Goal: Transaction & Acquisition: Purchase product/service

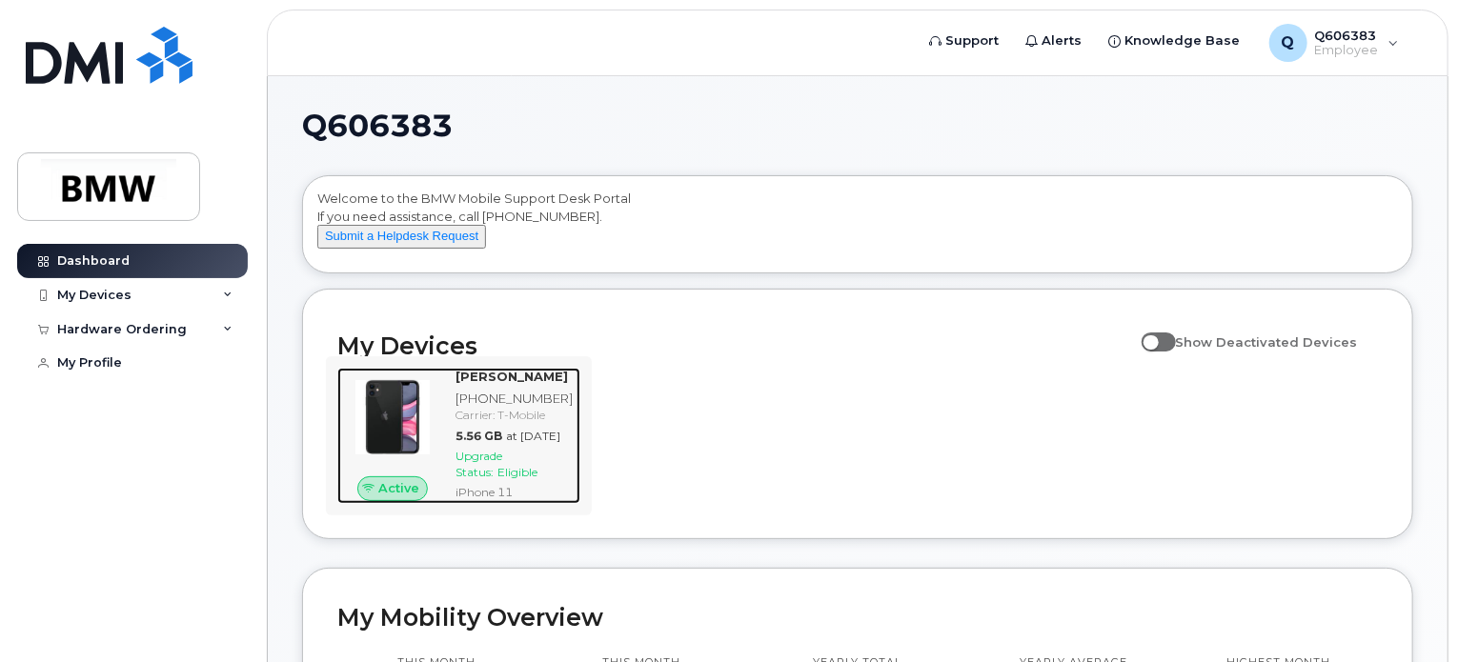
click at [519, 479] on span "Eligible" at bounding box center [517, 472] width 40 height 14
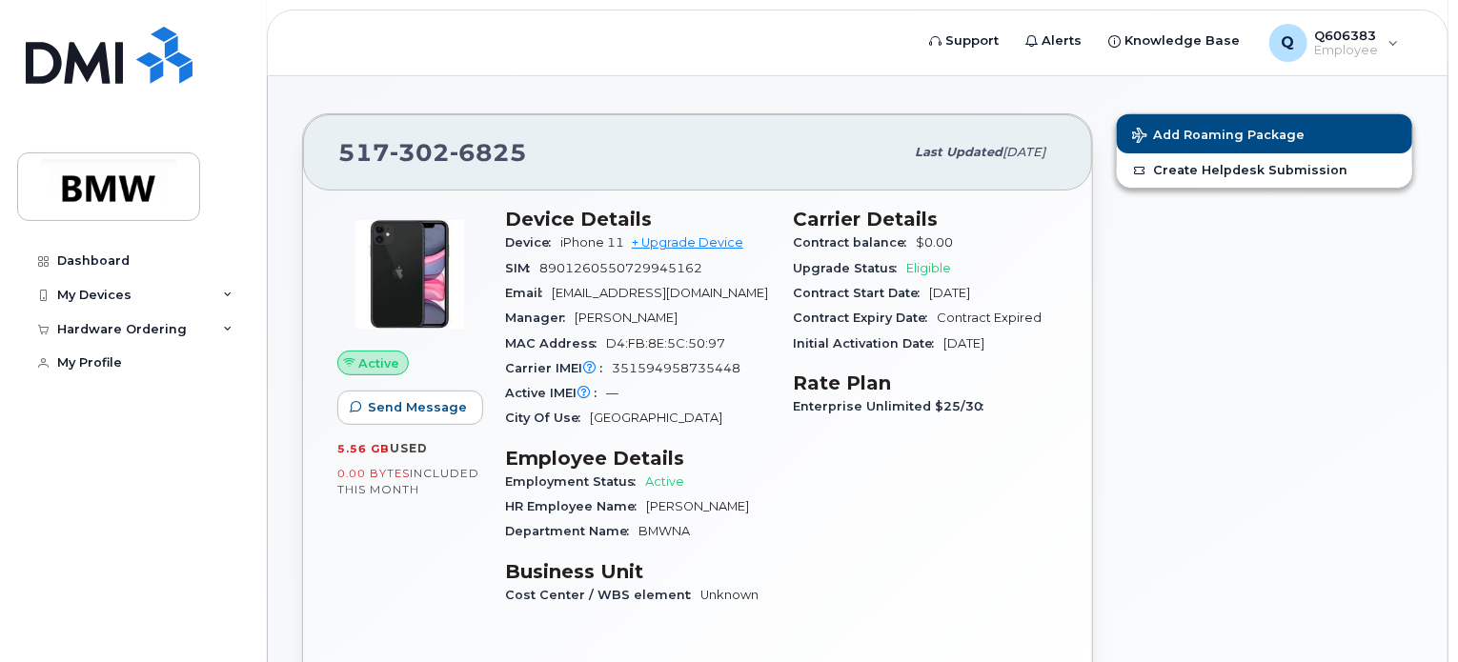
scroll to position [141, 0]
click at [98, 296] on div "My Devices" at bounding box center [94, 295] width 74 height 15
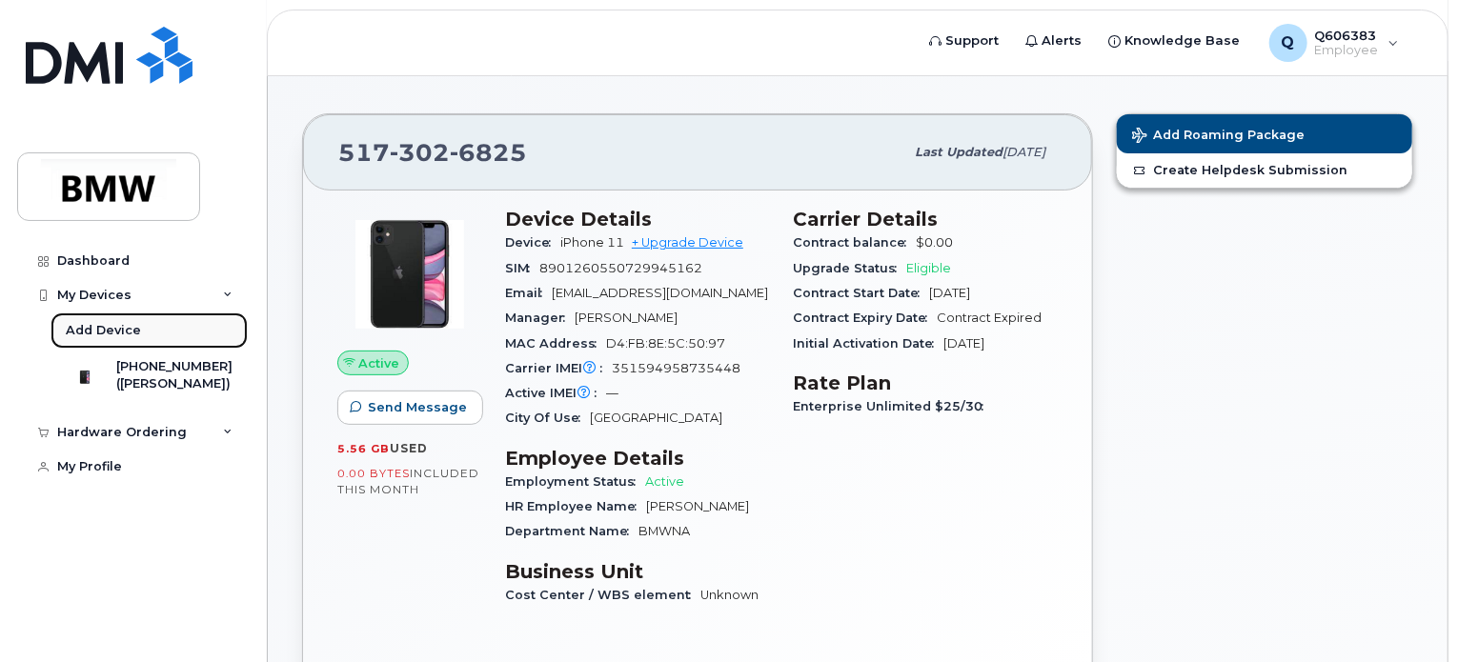
click at [112, 331] on div "Add Device" at bounding box center [103, 330] width 75 height 17
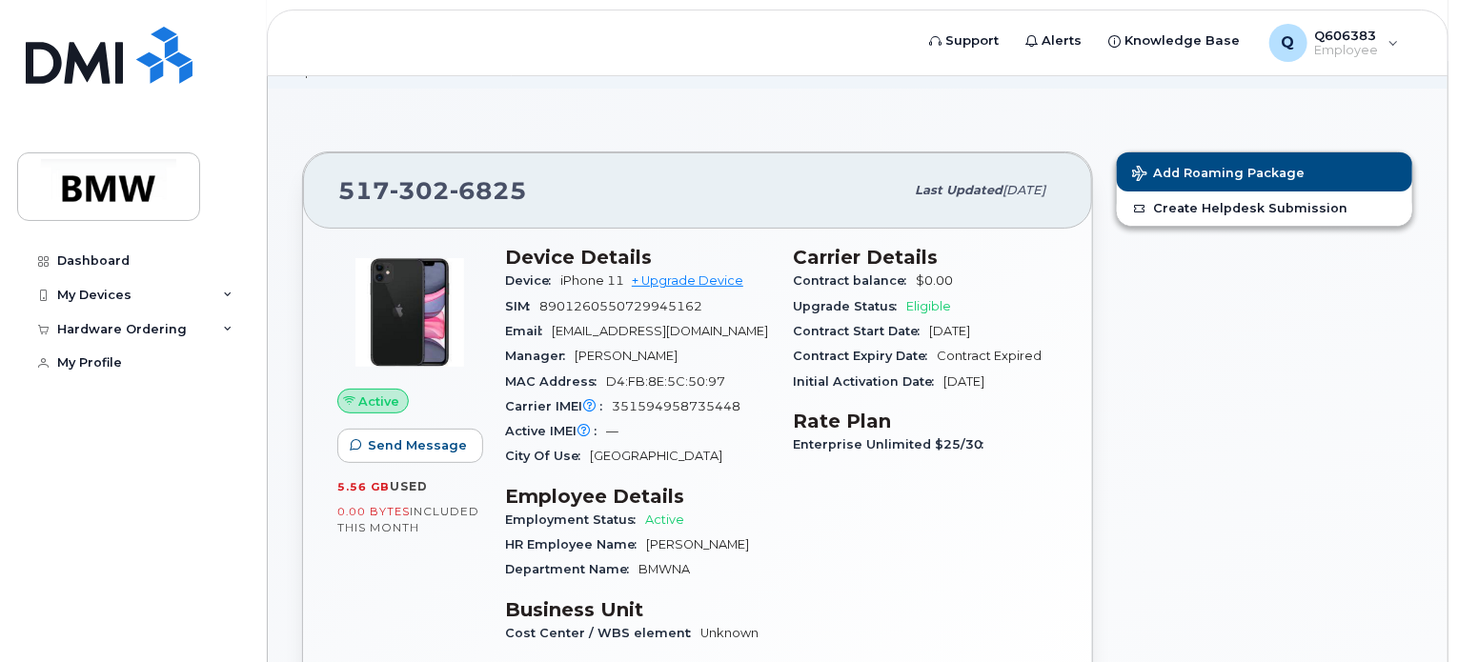
scroll to position [103, 0]
click at [149, 296] on div "My Devices" at bounding box center [132, 295] width 231 height 34
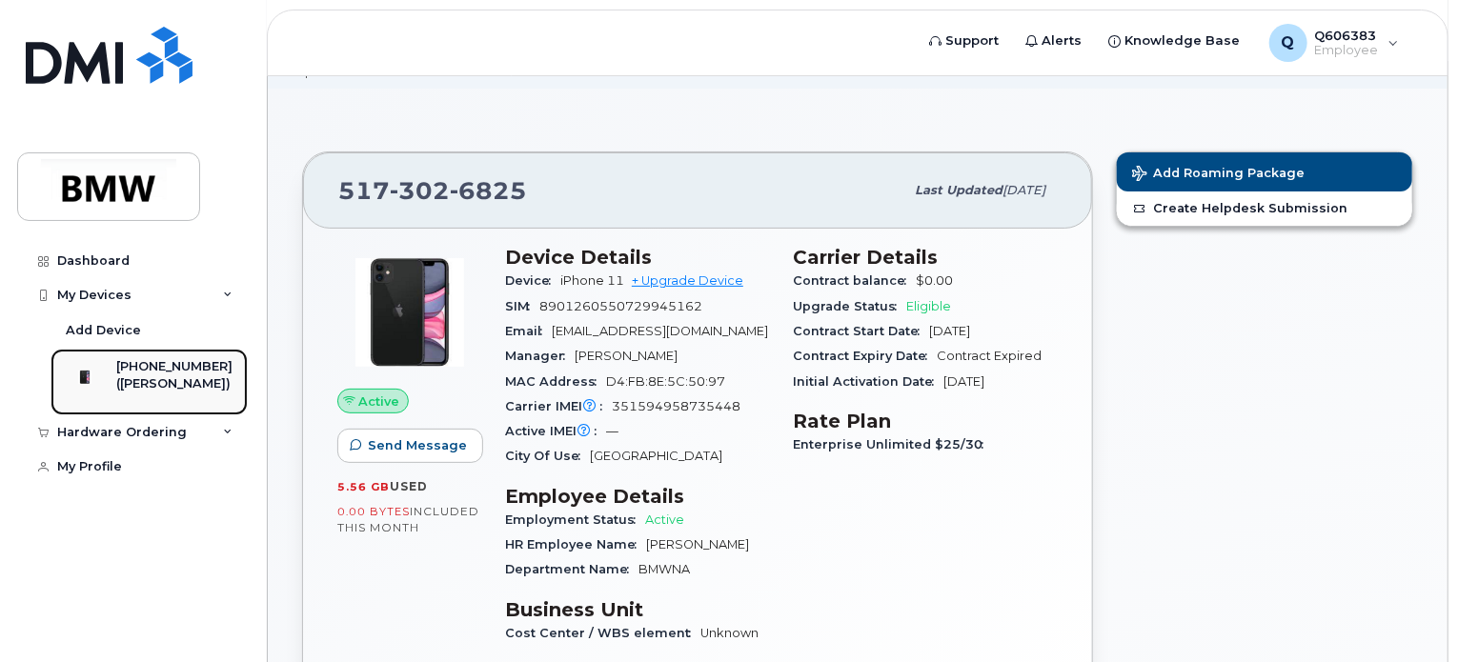
click at [151, 381] on div "([PERSON_NAME])" at bounding box center [174, 383] width 116 height 17
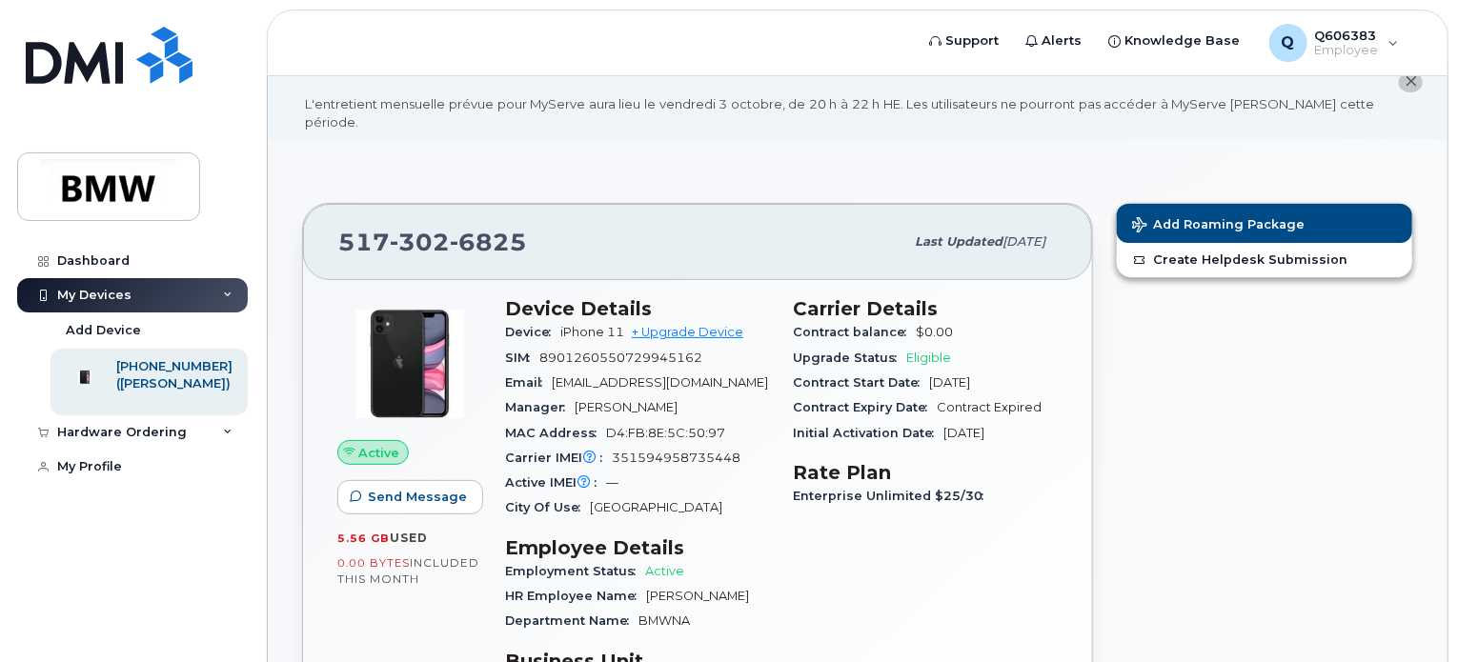
scroll to position [52, 0]
click at [679, 319] on div "Device iPhone 11 + Upgrade Device" at bounding box center [637, 331] width 265 height 25
click at [678, 324] on link "+ Upgrade Device" at bounding box center [687, 331] width 111 height 14
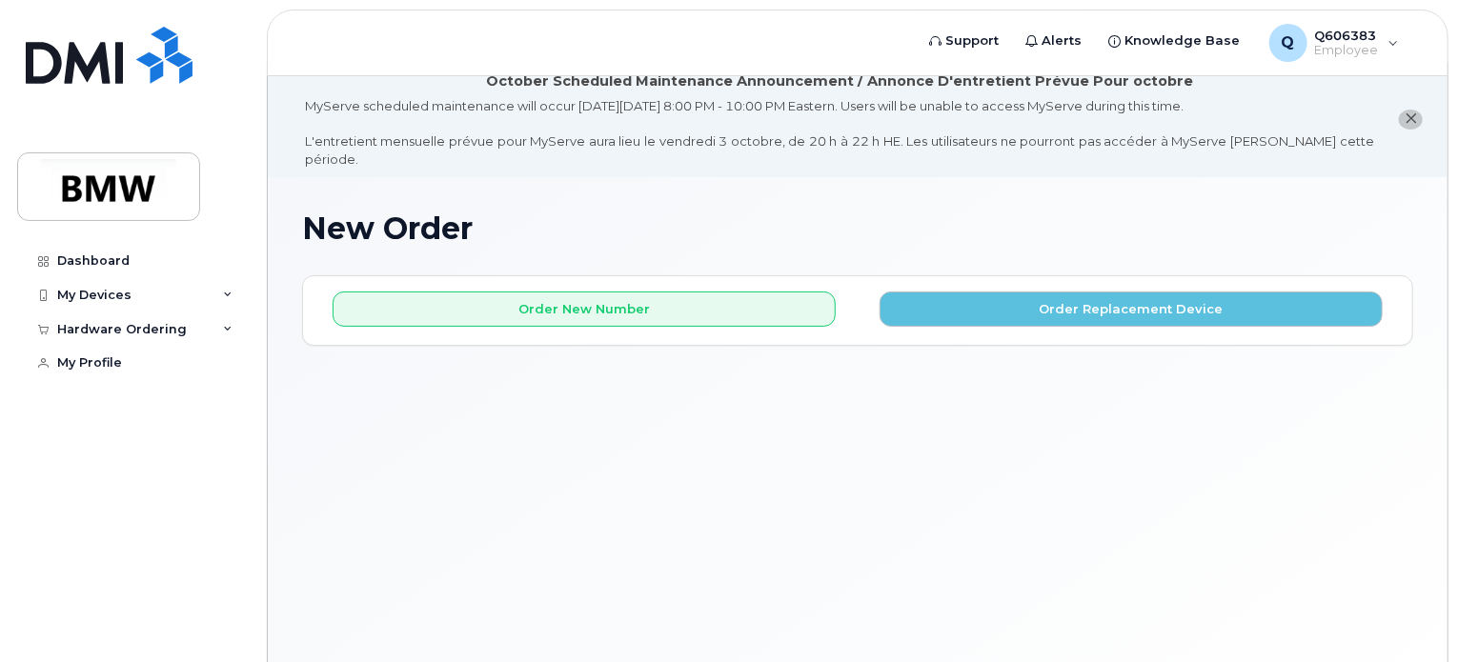
scroll to position [18, 0]
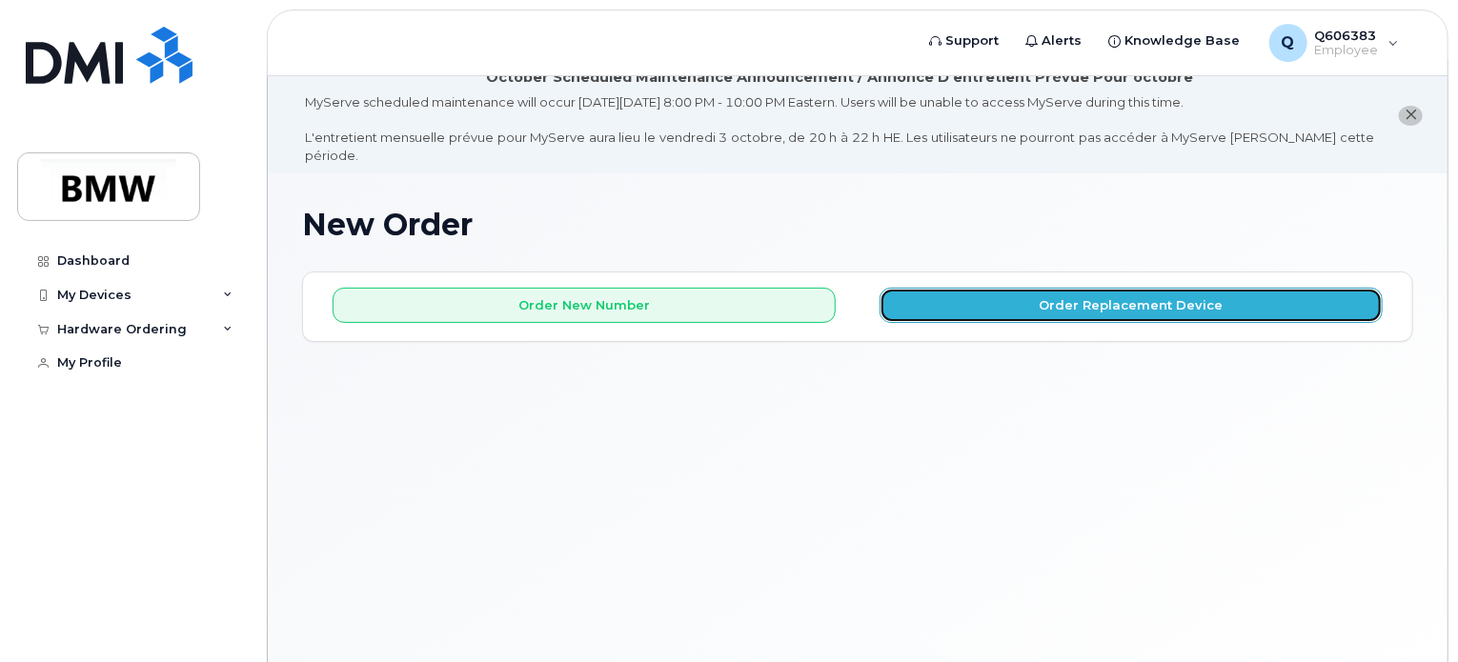
click at [956, 288] on button "Order Replacement Device" at bounding box center [1130, 305] width 503 height 35
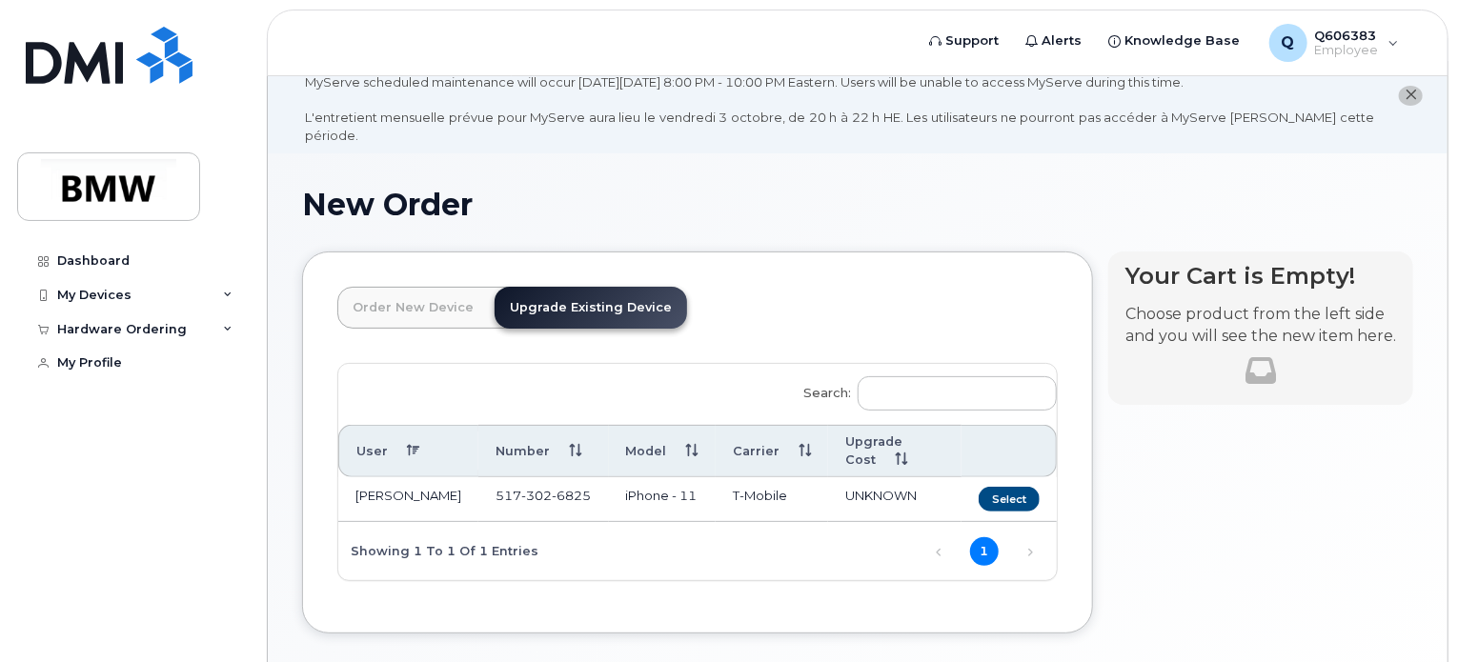
scroll to position [38, 0]
click at [1013, 487] on button "Select" at bounding box center [1008, 499] width 61 height 24
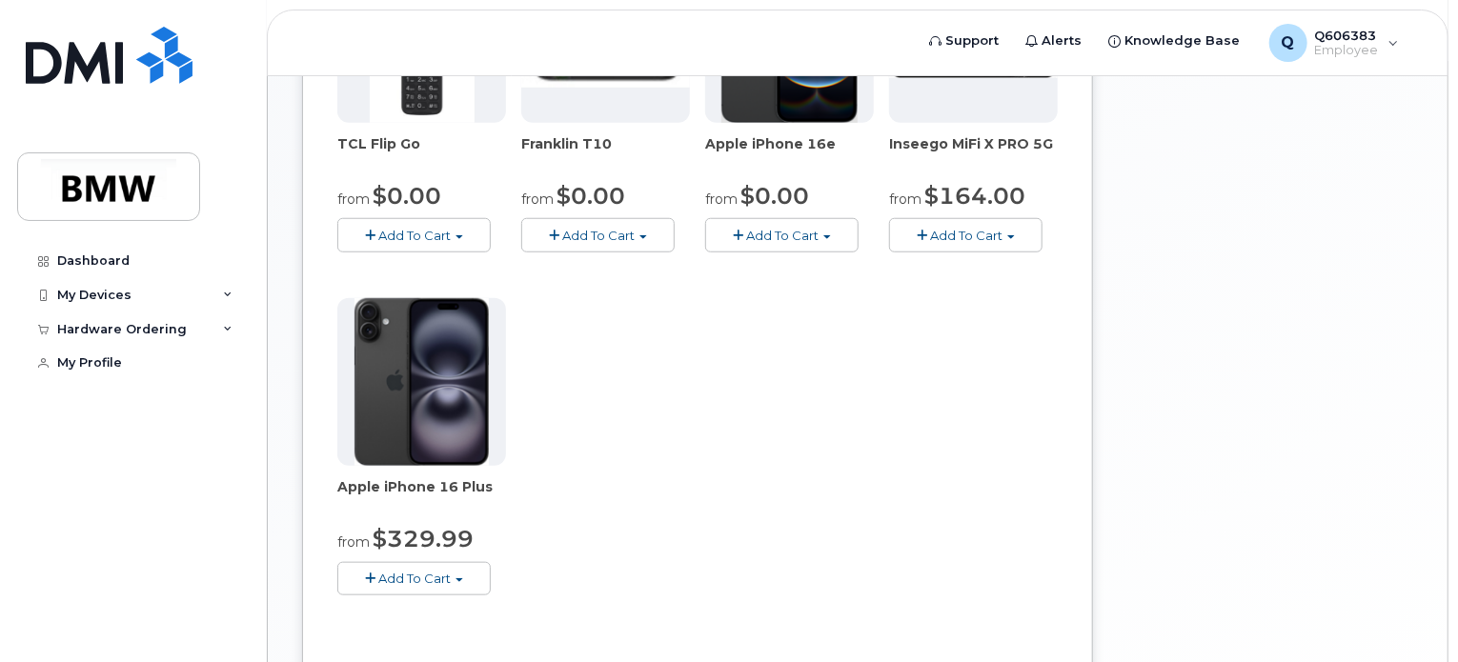
scroll to position [694, 0]
click at [427, 571] on span "Add To Cart" at bounding box center [414, 578] width 72 height 15
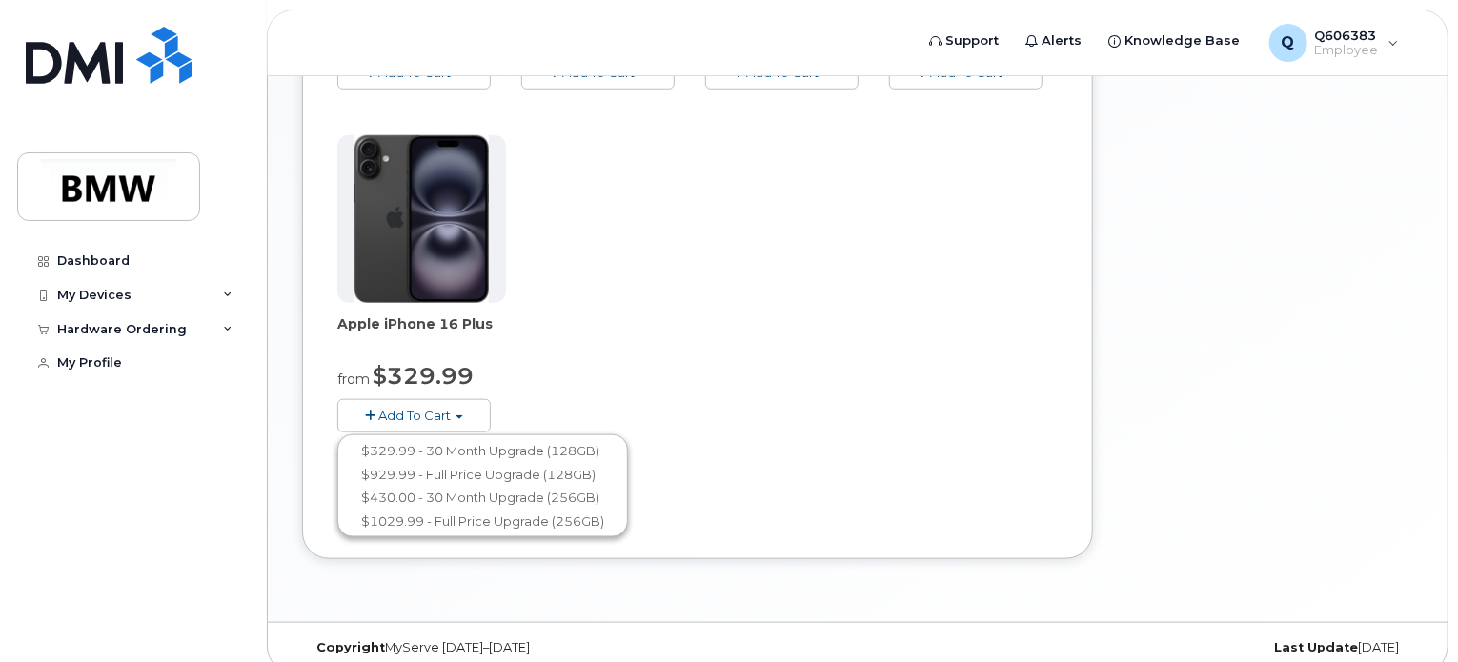
click at [568, 322] on div "TCL Flip Go from $0.00 Add To Cart $0.00 - 30 month Upgrade $96.00 - Full Price…" at bounding box center [697, 127] width 720 height 671
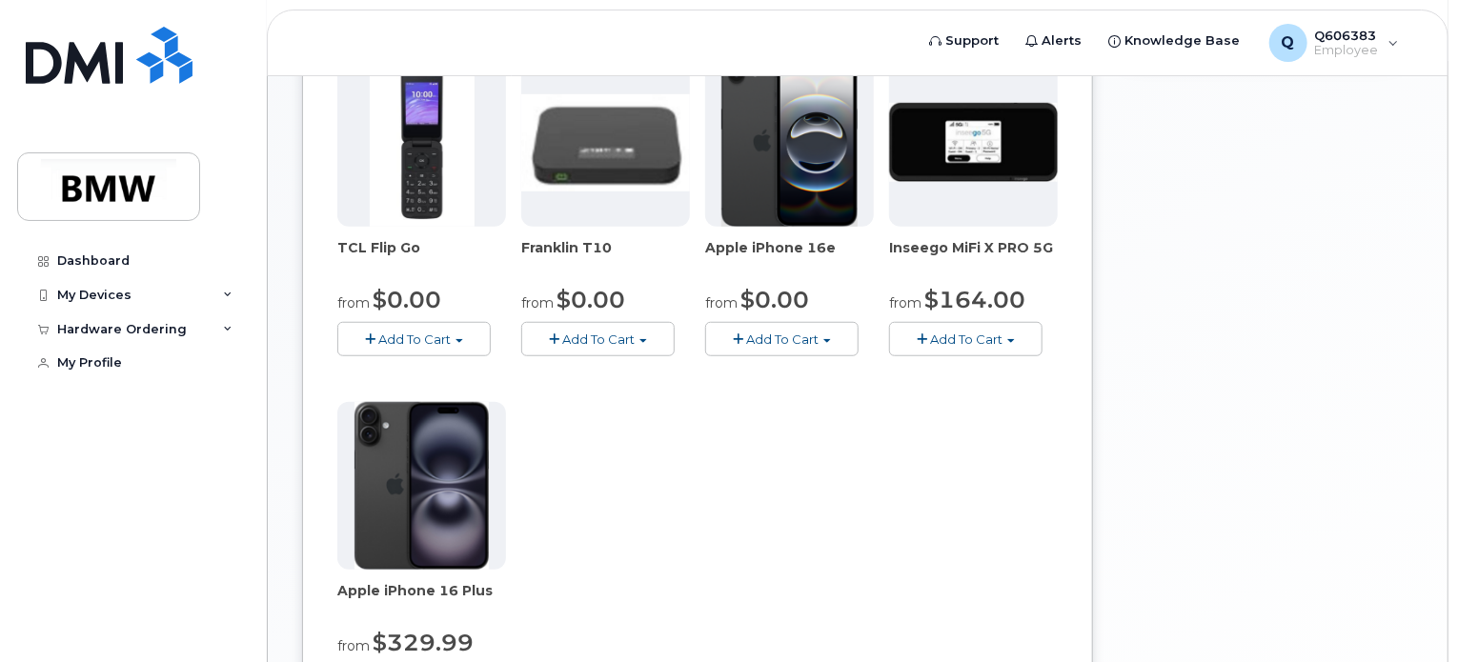
scroll to position [790, 0]
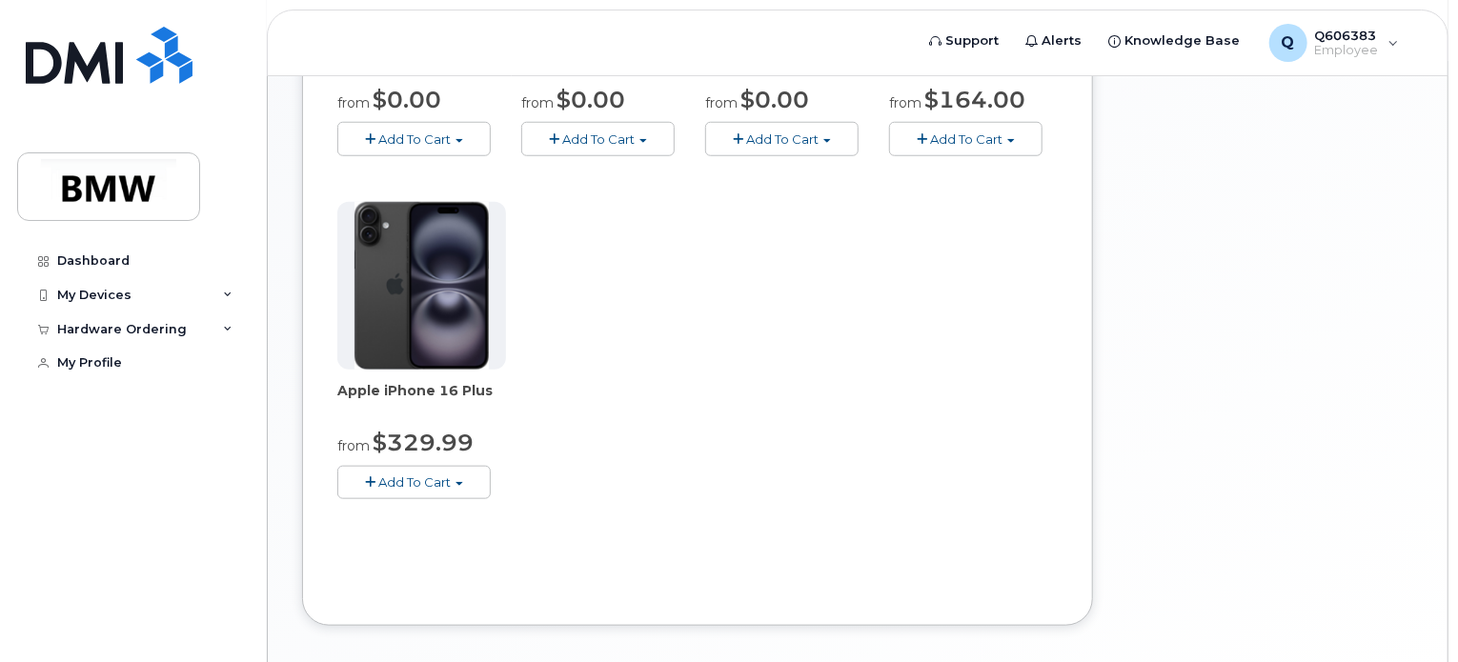
click at [412, 474] on span "Add To Cart" at bounding box center [414, 481] width 72 height 15
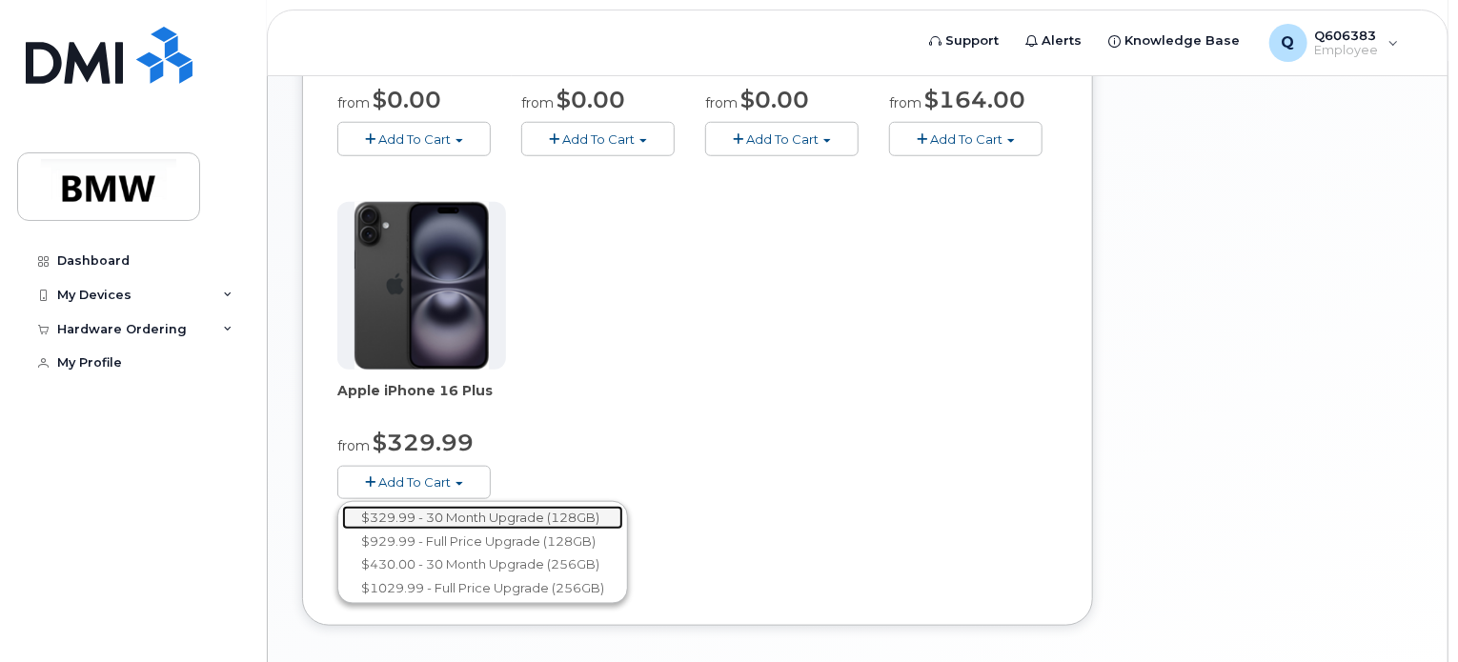
click at [426, 506] on link "$329.99 - 30 Month Upgrade (128GB)" at bounding box center [482, 518] width 281 height 24
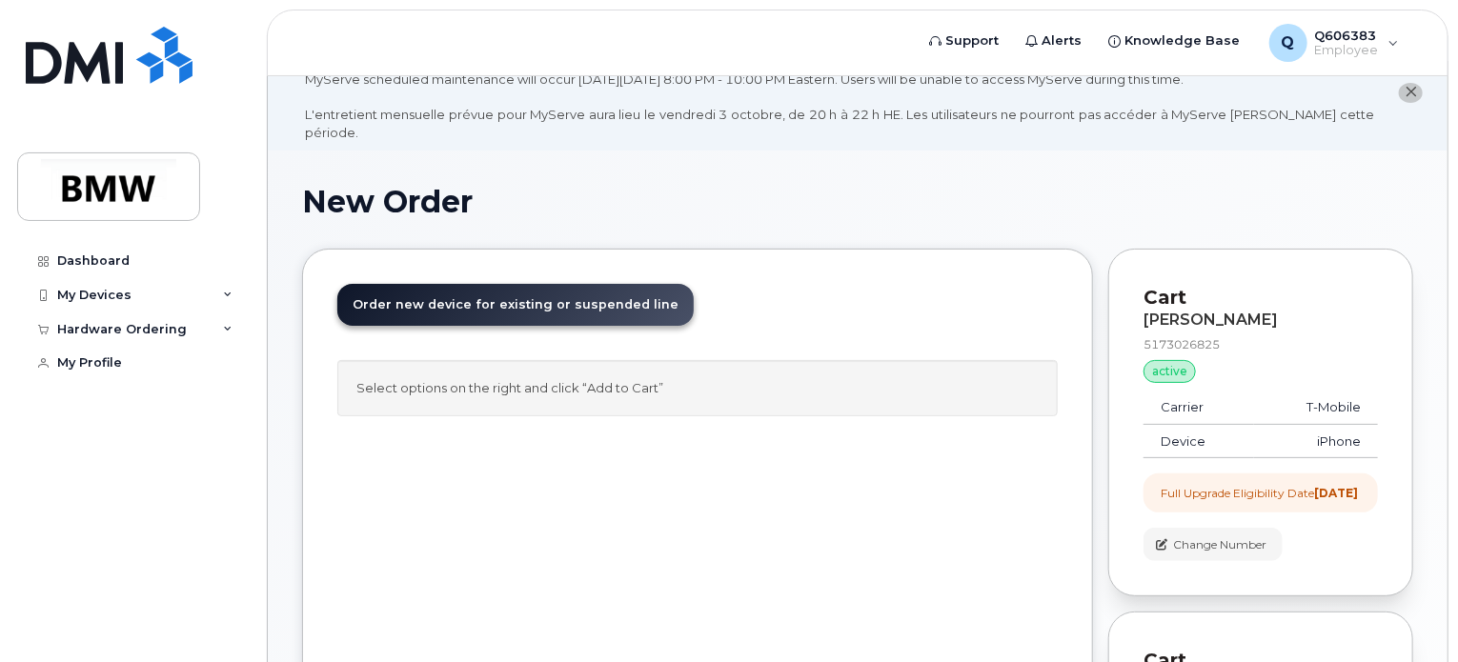
scroll to position [188, 0]
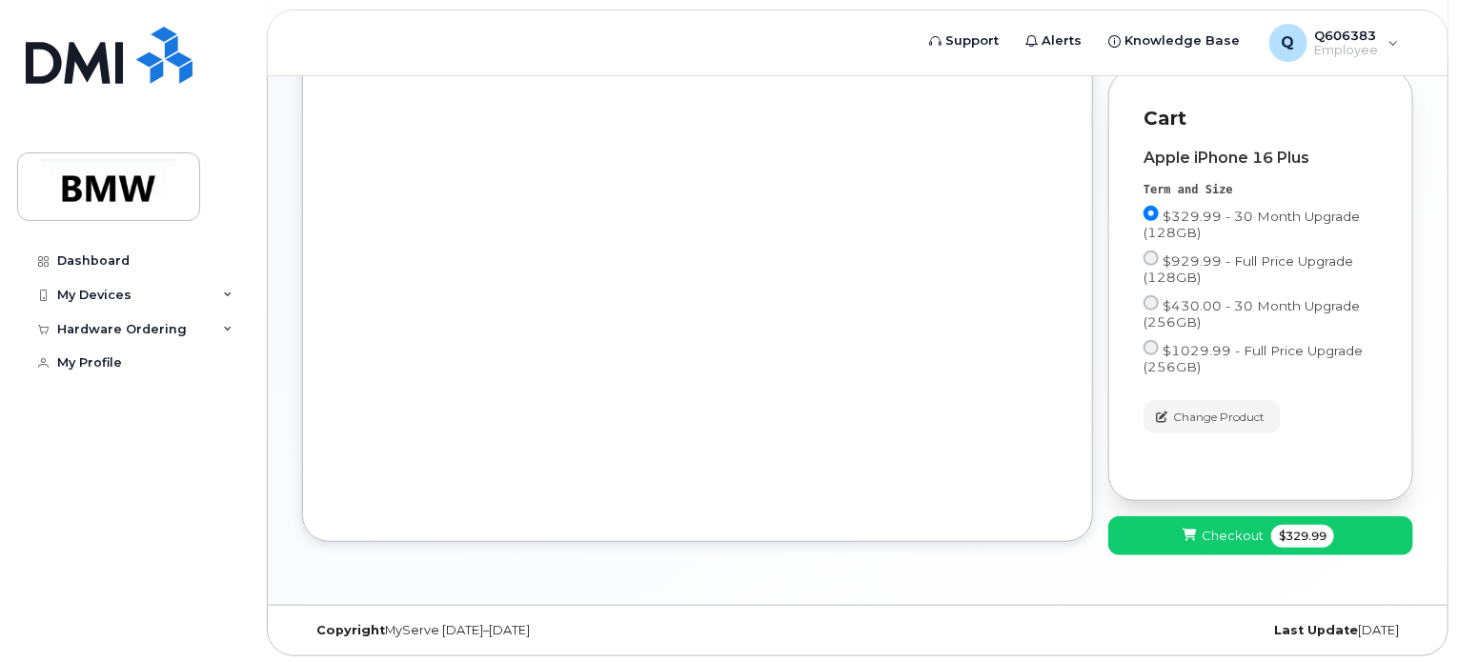
click at [1076, 555] on div "Order New Device Upgrade Existing Device Order new device and new line Order ne…" at bounding box center [857, 139] width 1111 height 864
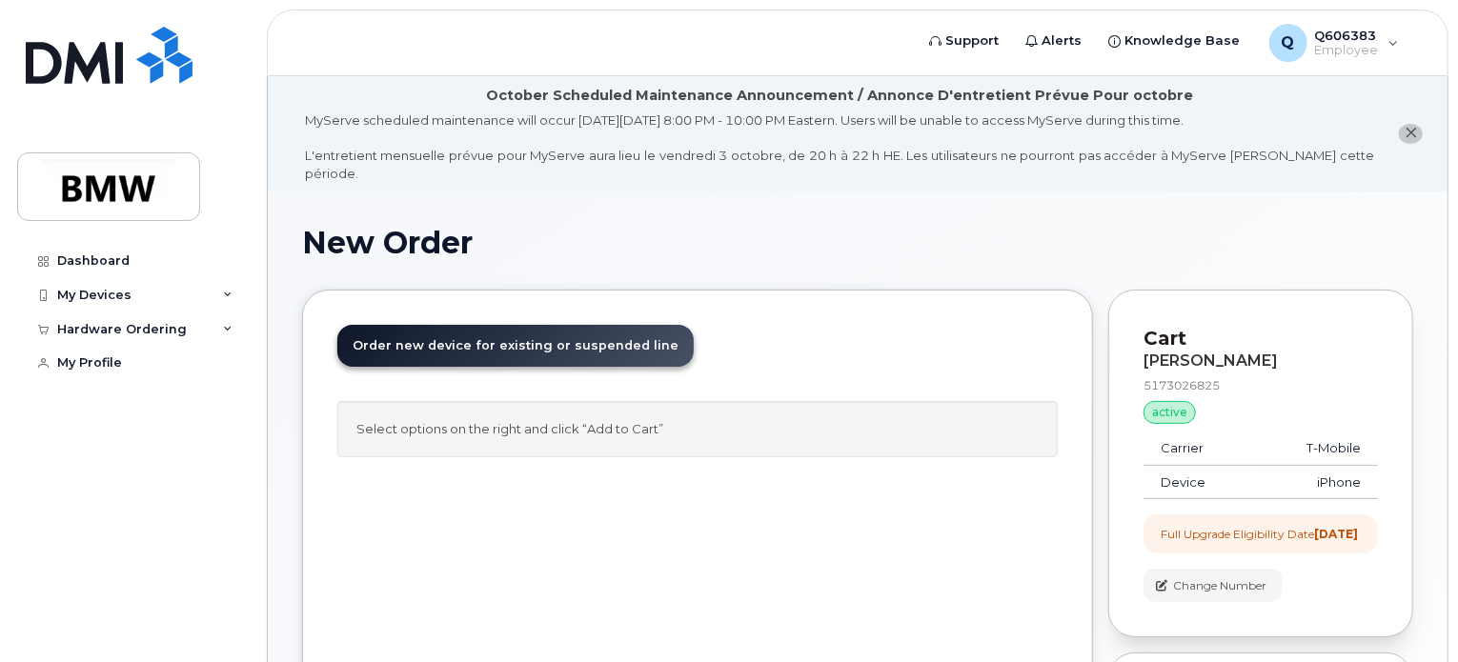
scroll to position [0, 0]
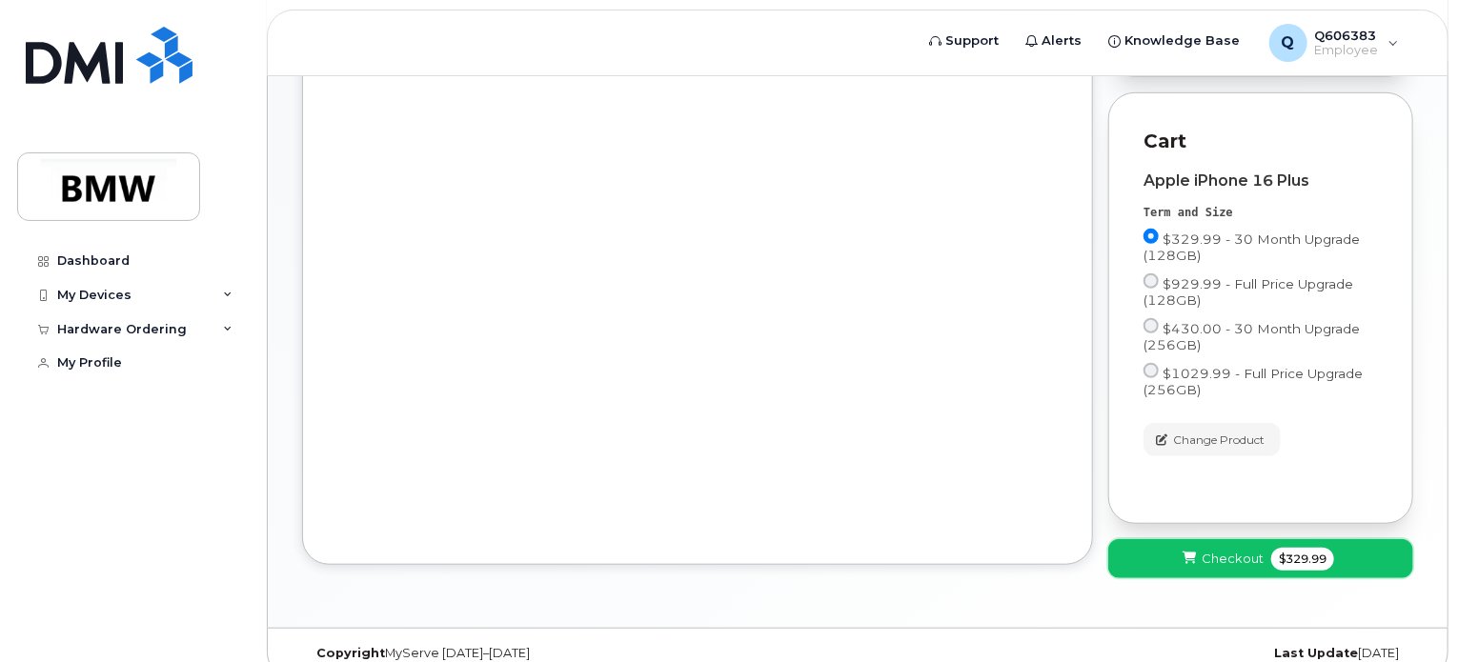
click at [1186, 565] on button "Checkout $329.99" at bounding box center [1260, 558] width 305 height 39
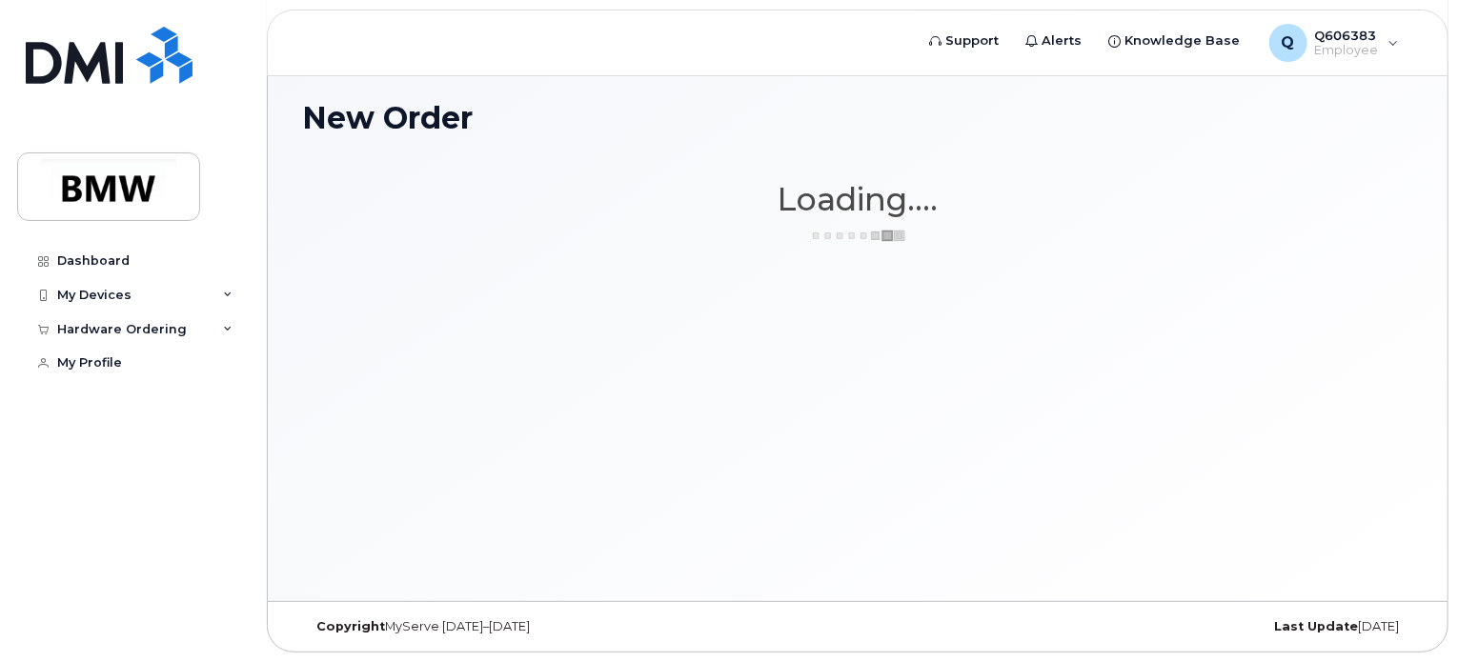
scroll to position [107, 0]
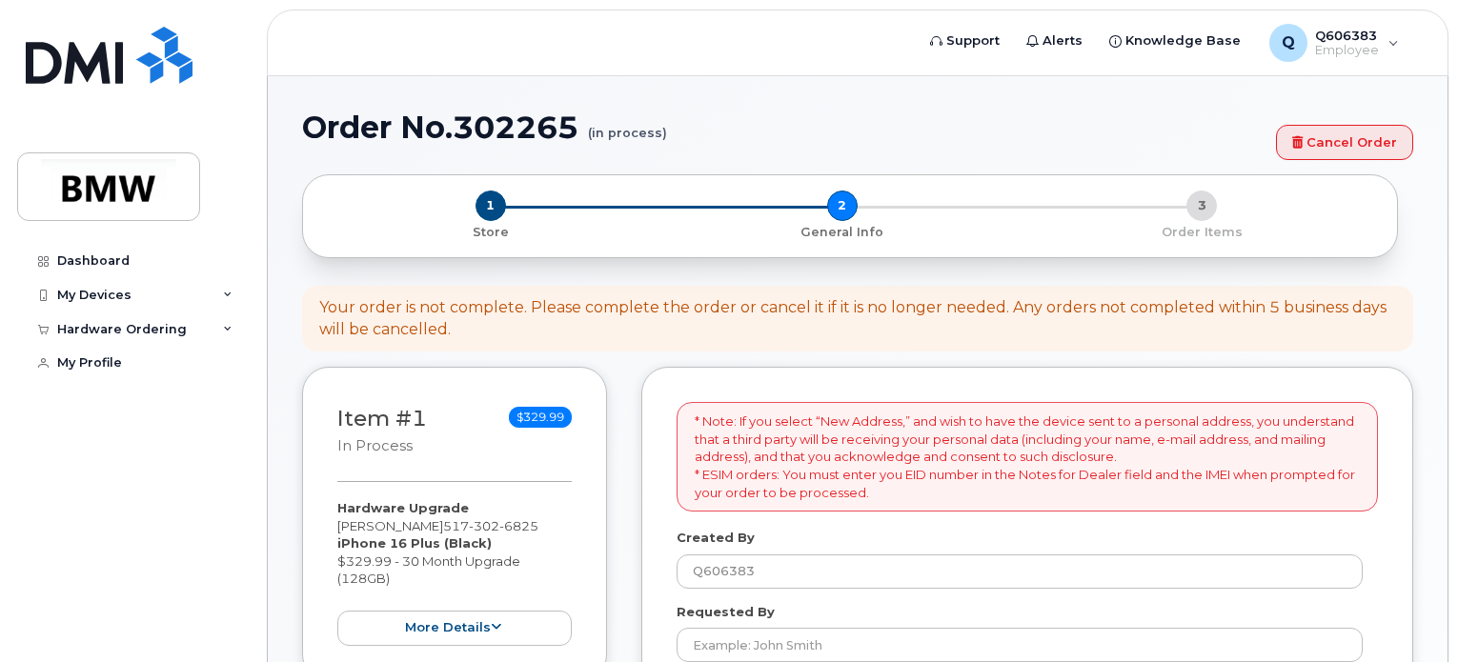
select select
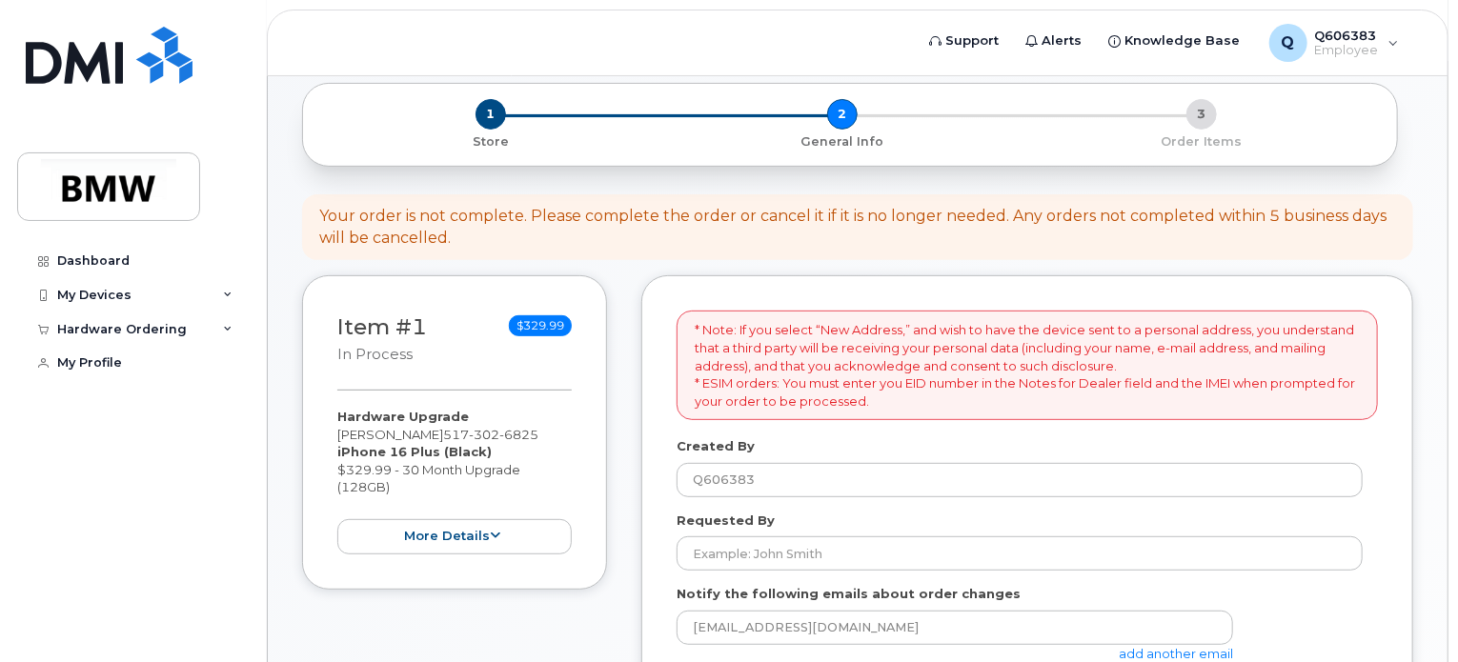
scroll to position [314, 0]
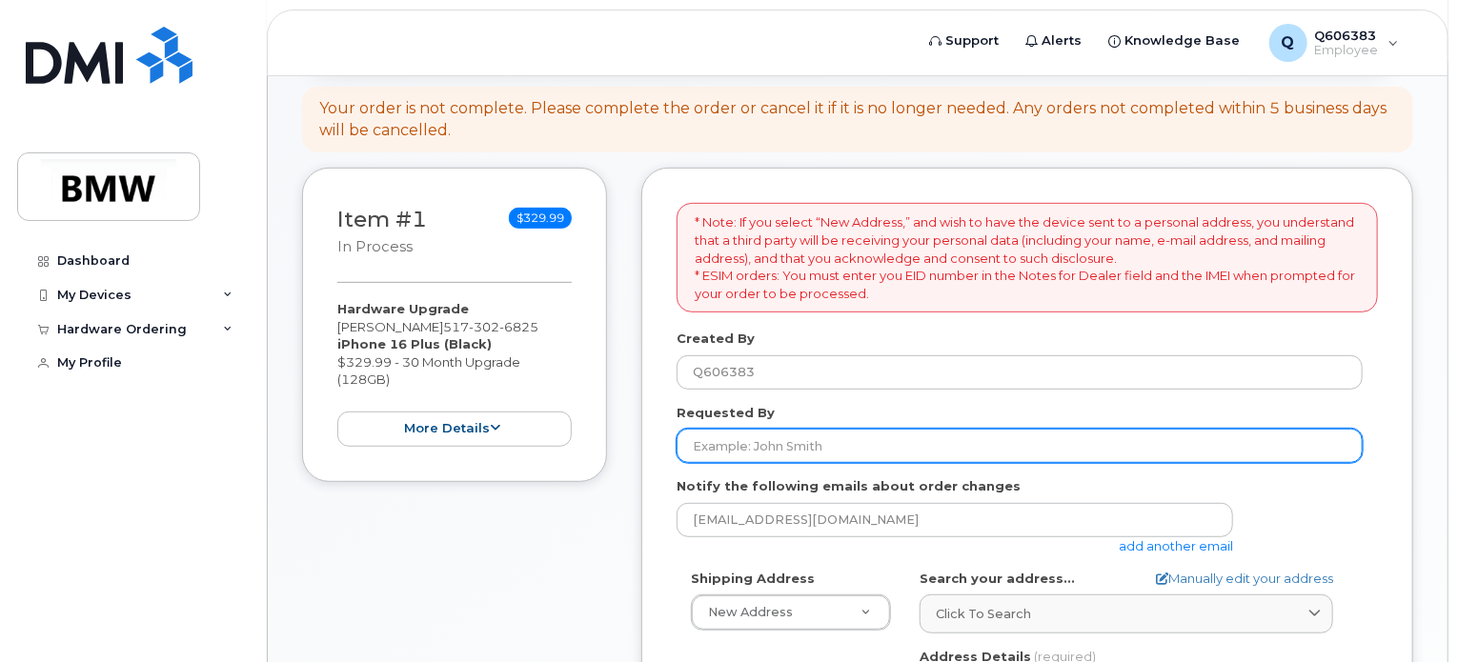
click at [762, 429] on input "Requested By" at bounding box center [1019, 446] width 686 height 34
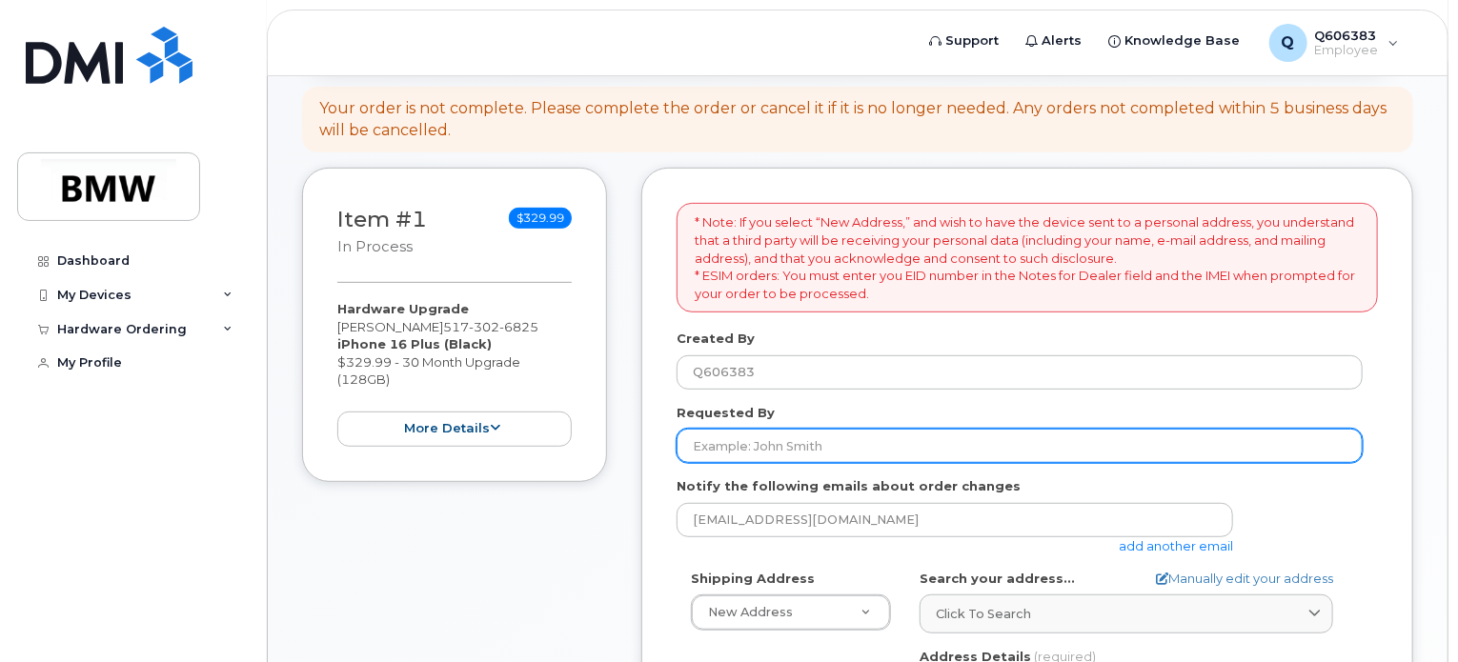
click at [716, 429] on input "Requested By" at bounding box center [1019, 446] width 686 height 34
type input "[PERSON_NAME]"
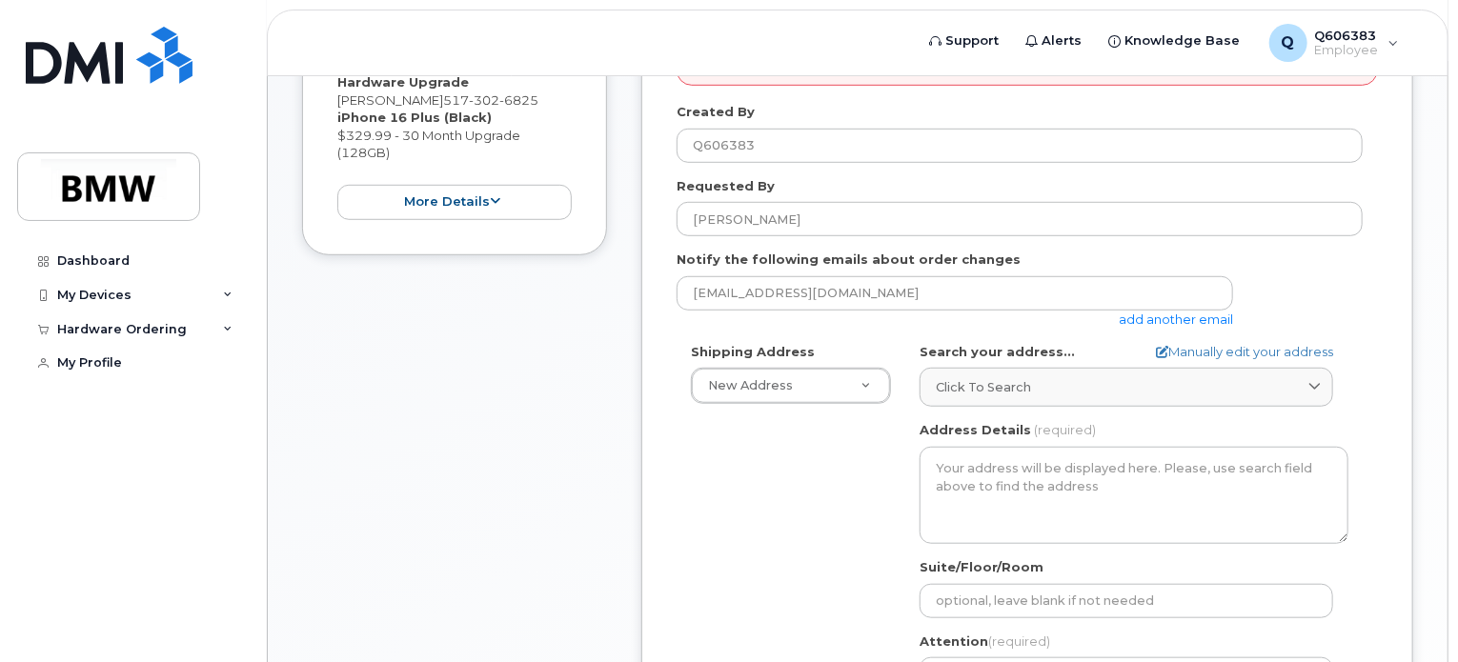
scroll to position [542, 0]
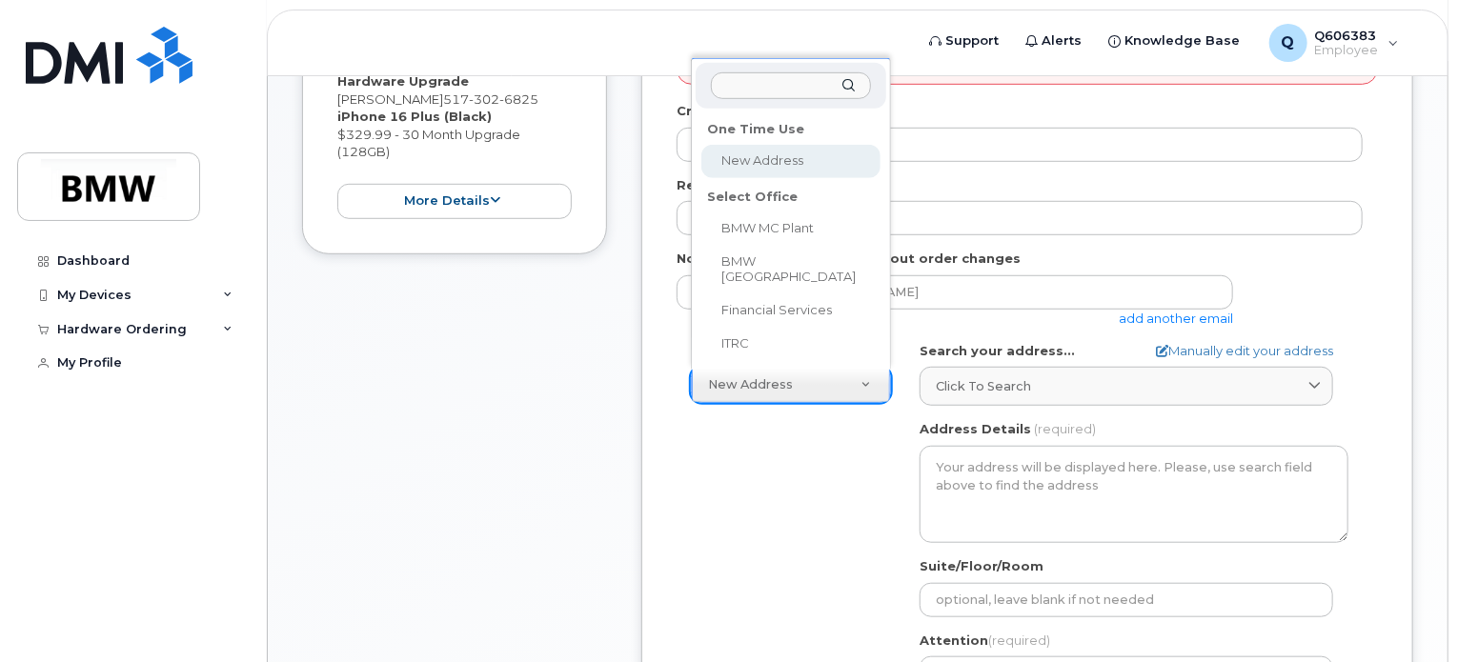
select select
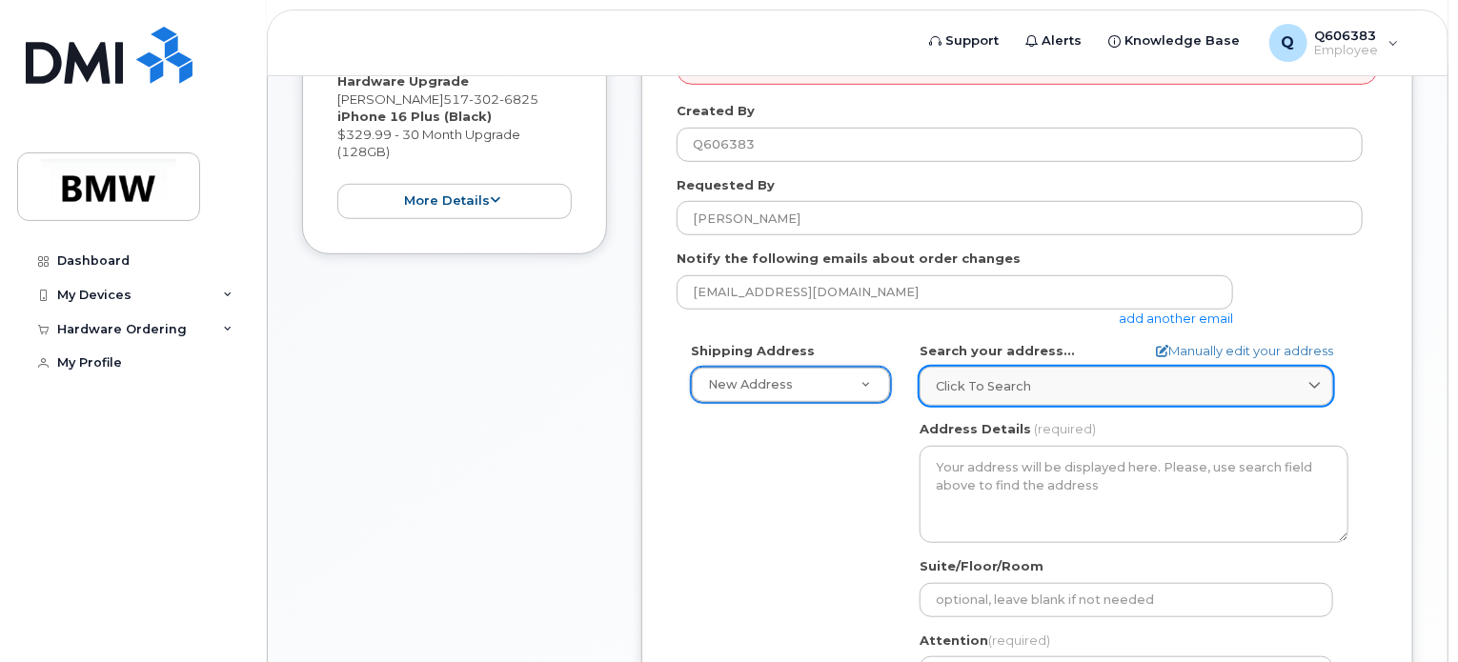
click at [994, 377] on span "Click to search" at bounding box center [982, 386] width 95 height 18
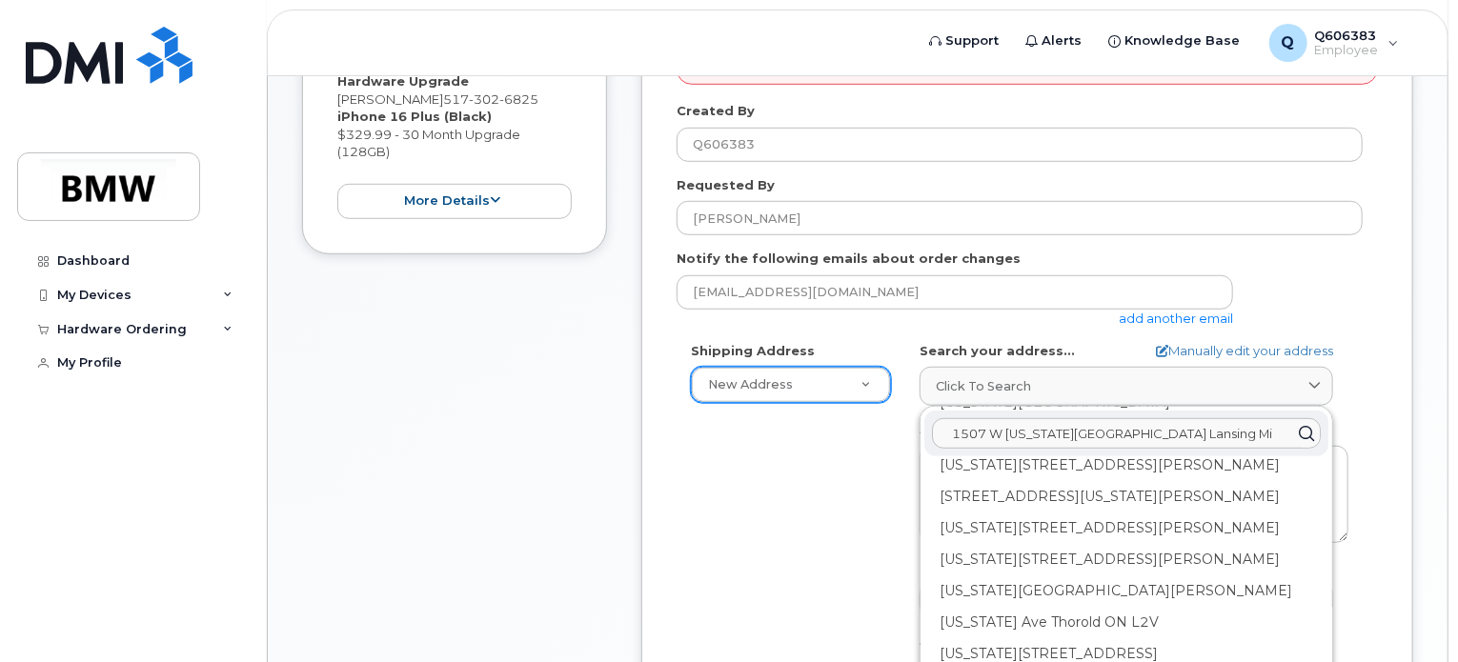
scroll to position [770, 0]
click at [1014, 418] on input "1507 W michigan Ave Lansing Mi" at bounding box center [1126, 433] width 389 height 30
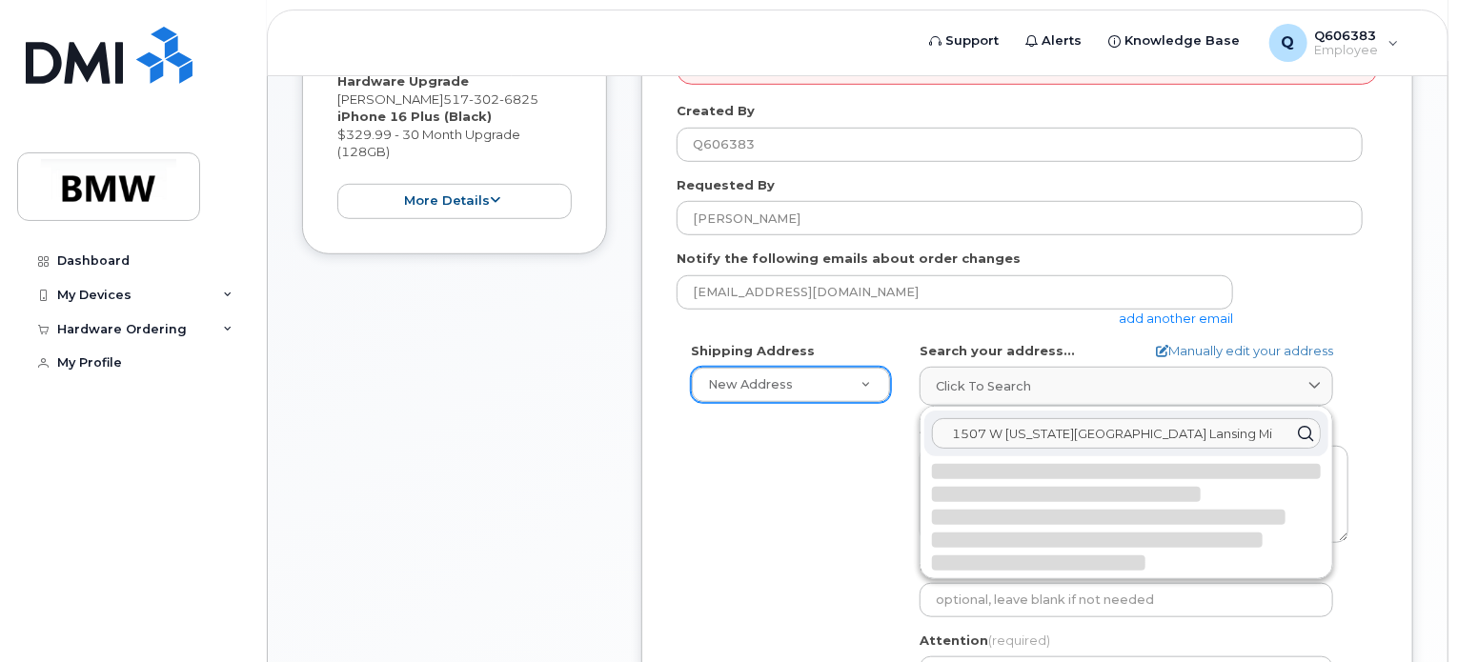
click at [1000, 418] on input "1507 W Michigan Ave Lansing Mi" at bounding box center [1126, 433] width 389 height 30
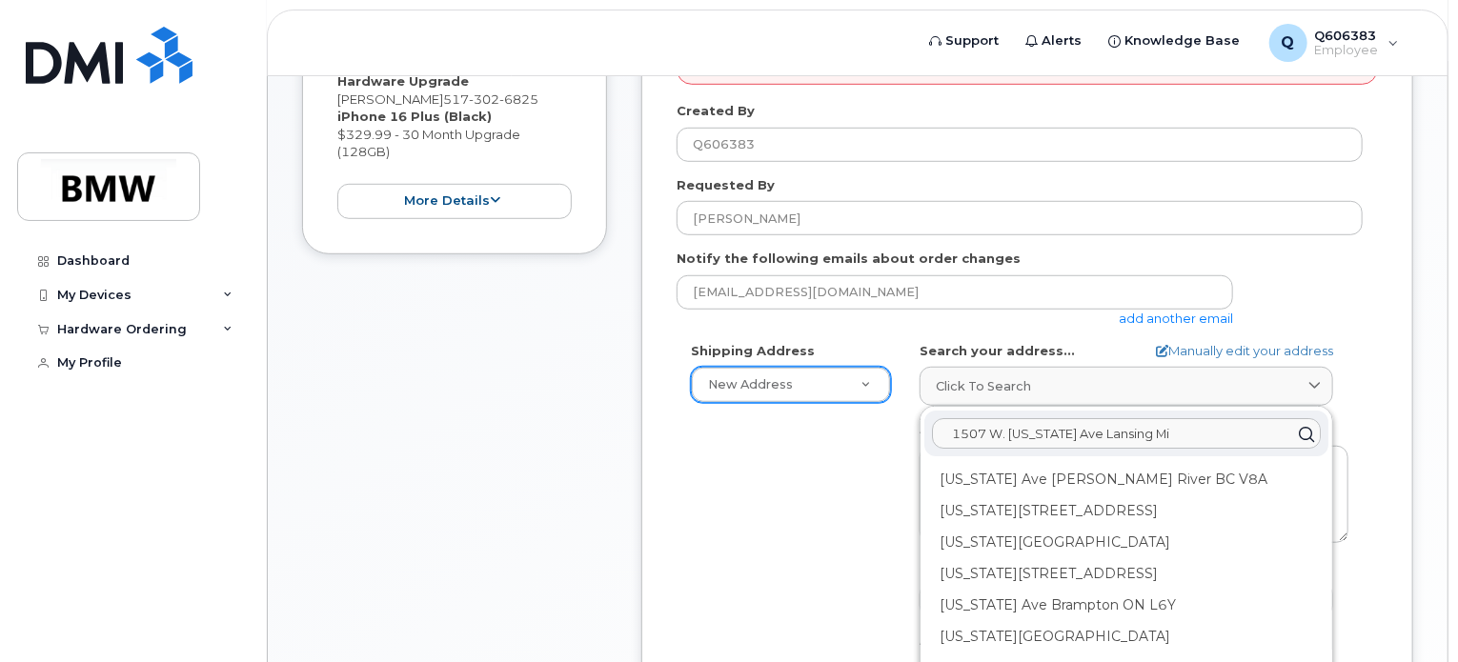
click at [1086, 418] on input "1507 W. Michigan Ave Lansing Mi" at bounding box center [1126, 433] width 389 height 30
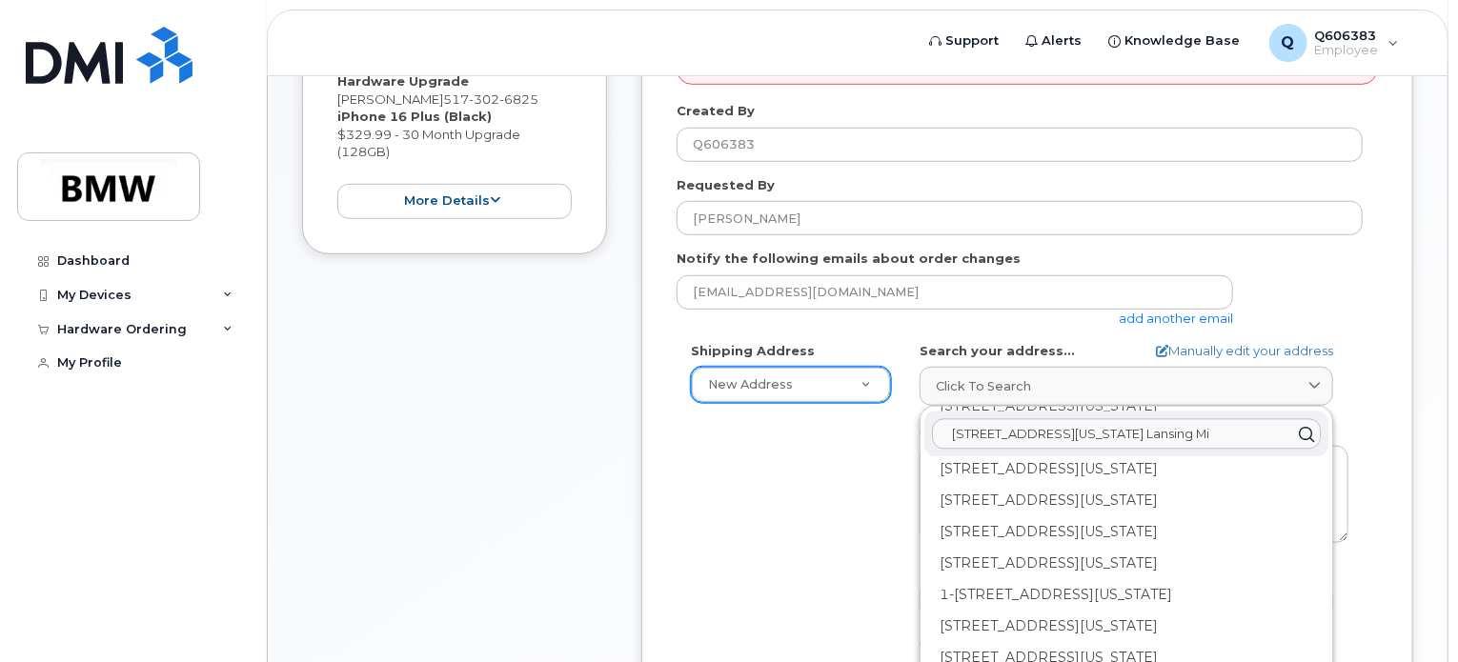
scroll to position [2401, 0]
click at [908, 480] on div "AB Search your address... Manually edit your address Click to search 1507 W. Mi…" at bounding box center [1133, 560] width 457 height 437
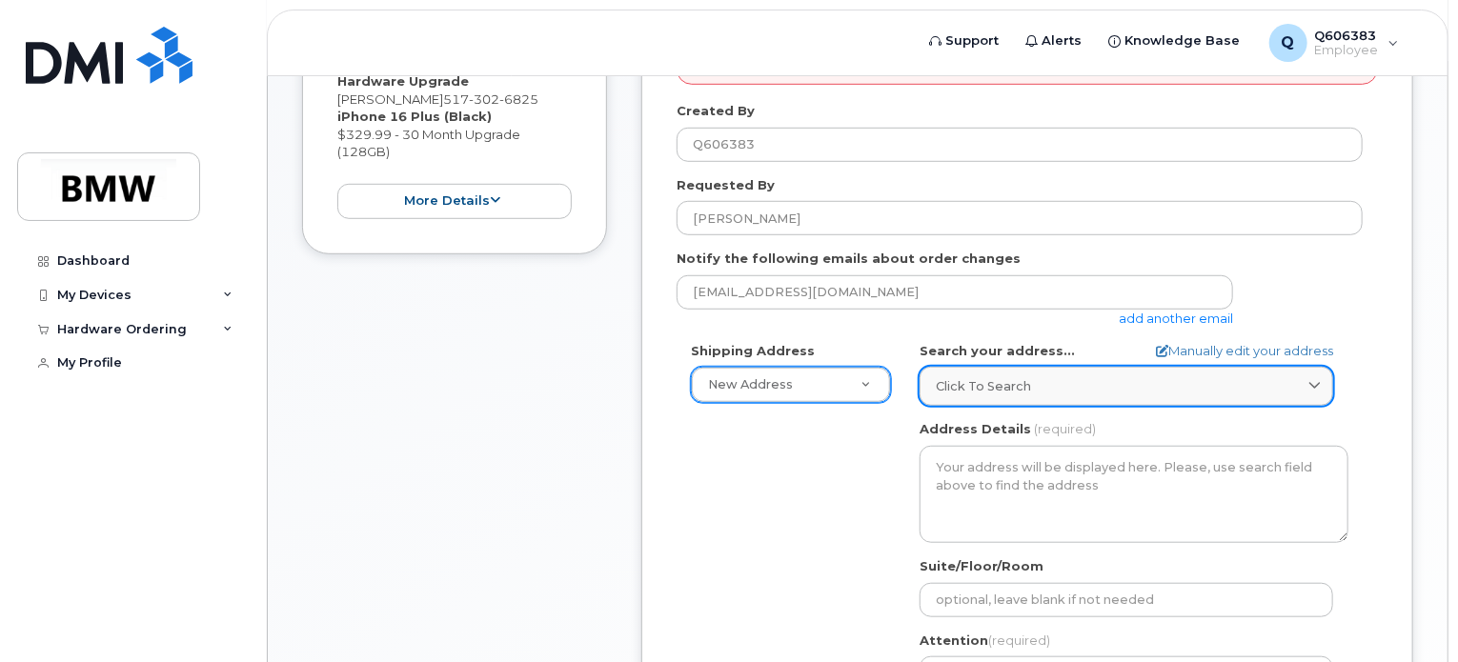
click at [1083, 377] on div "Click to search" at bounding box center [1125, 386] width 381 height 18
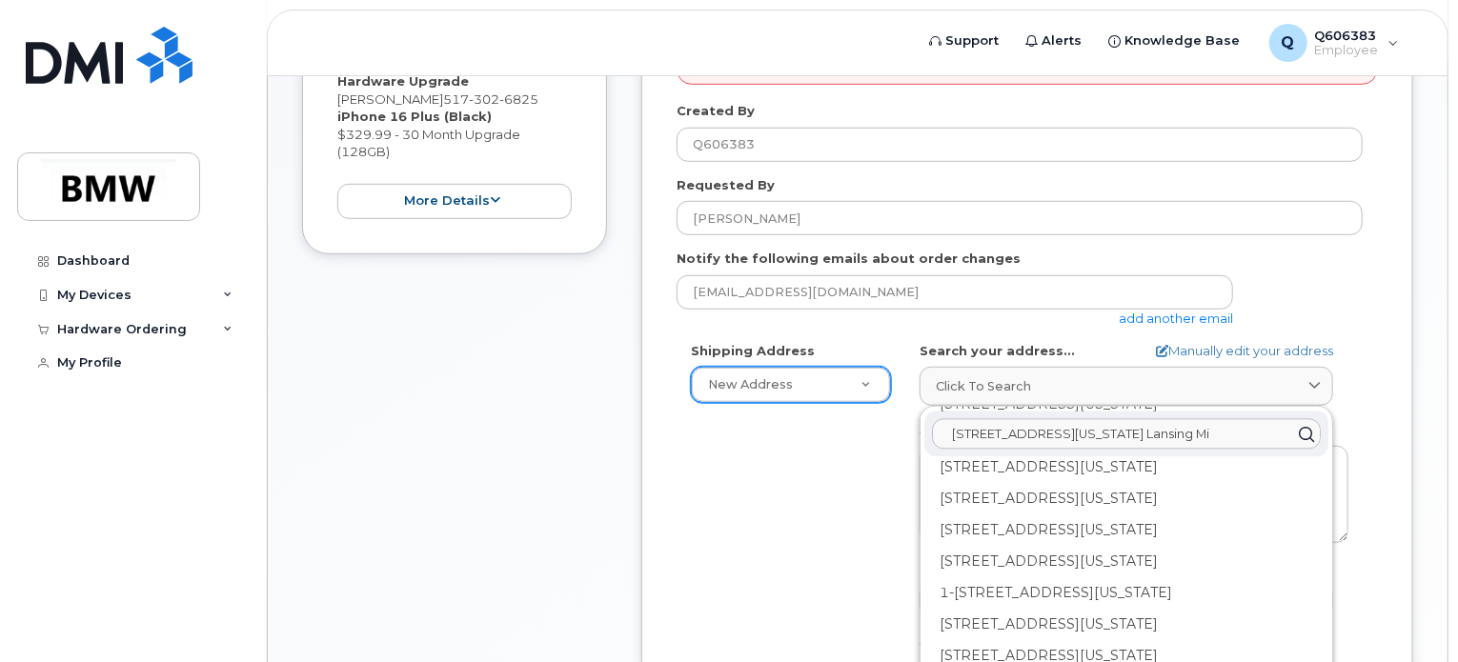
click at [1168, 418] on input "1507 W. Michigan Ave. Lansing Mi" at bounding box center [1126, 433] width 389 height 30
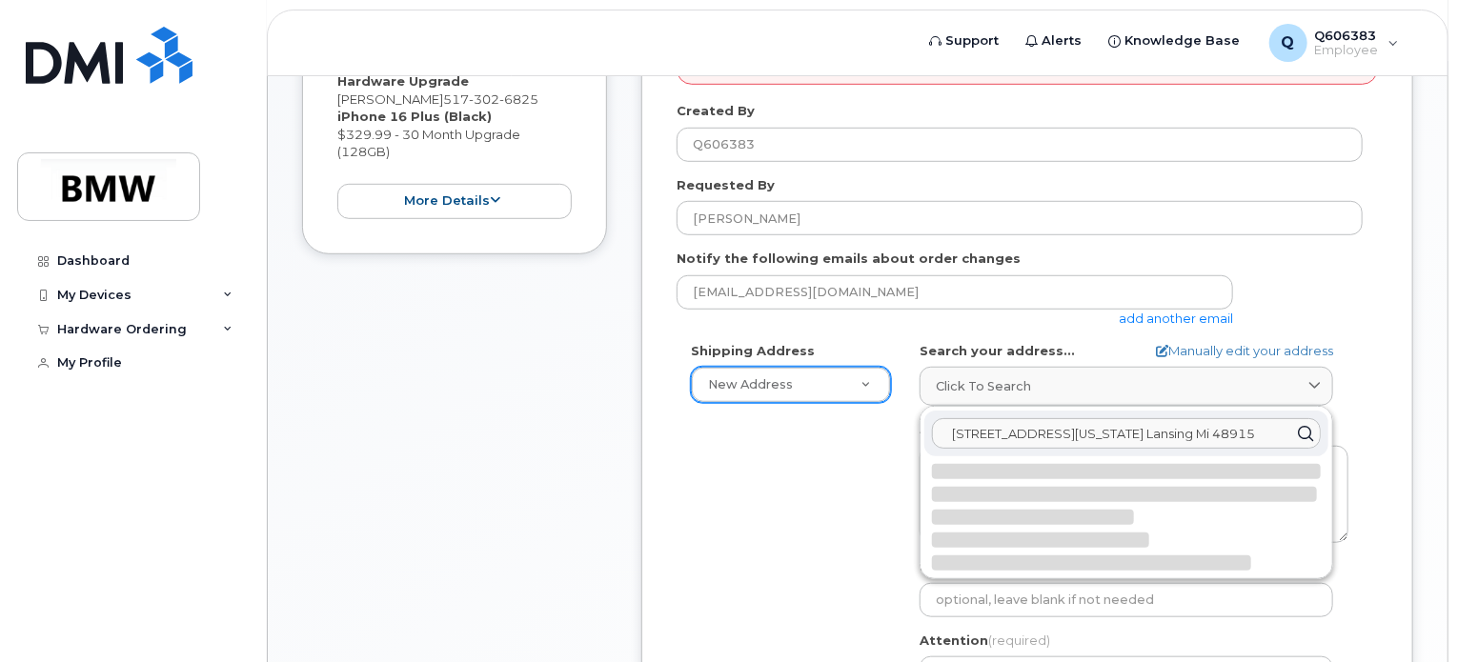
type input "1507 W. Michigan Ave. Lansing Mi 48915"
click at [1313, 420] on icon at bounding box center [1306, 434] width 28 height 28
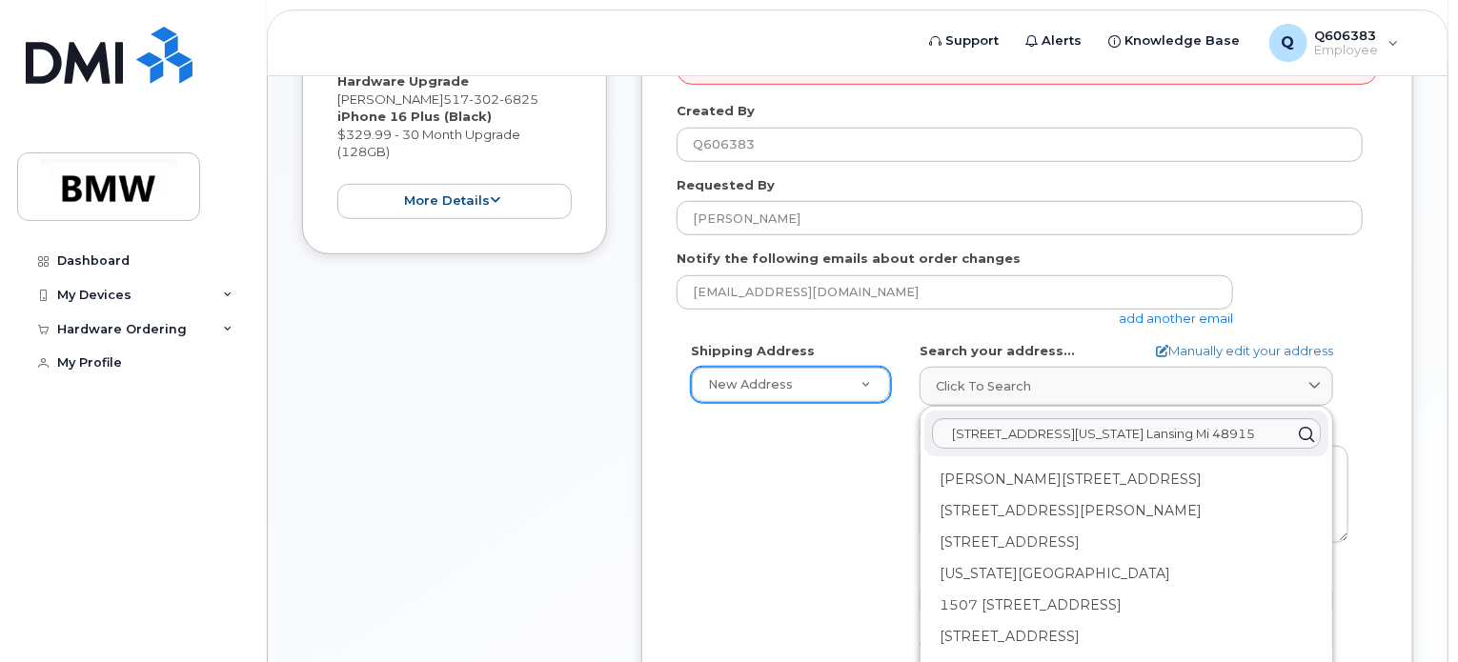
click at [1303, 420] on icon at bounding box center [1306, 434] width 28 height 28
click at [1263, 342] on link "Manually edit your address" at bounding box center [1244, 351] width 177 height 18
select select
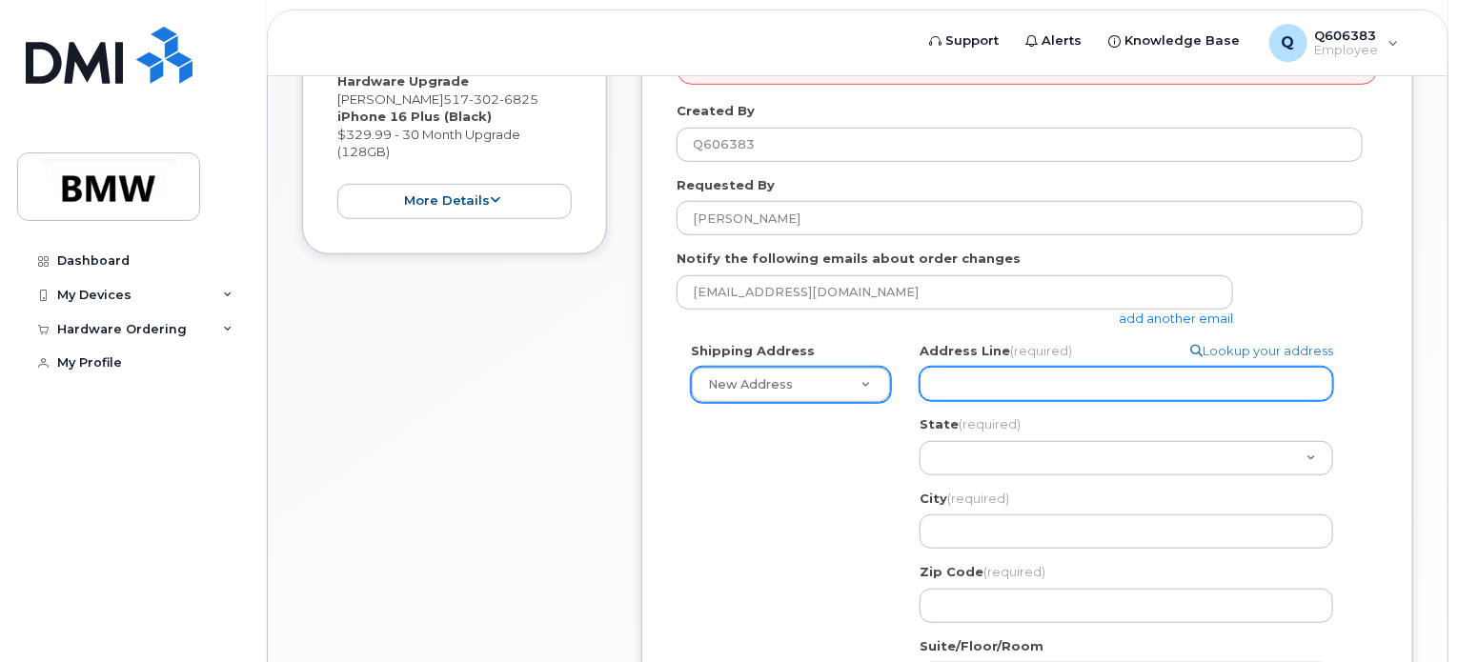
click at [1090, 380] on input "Address Line (required)" at bounding box center [1125, 384] width 413 height 34
select select
type input "1"
select select
type input "150"
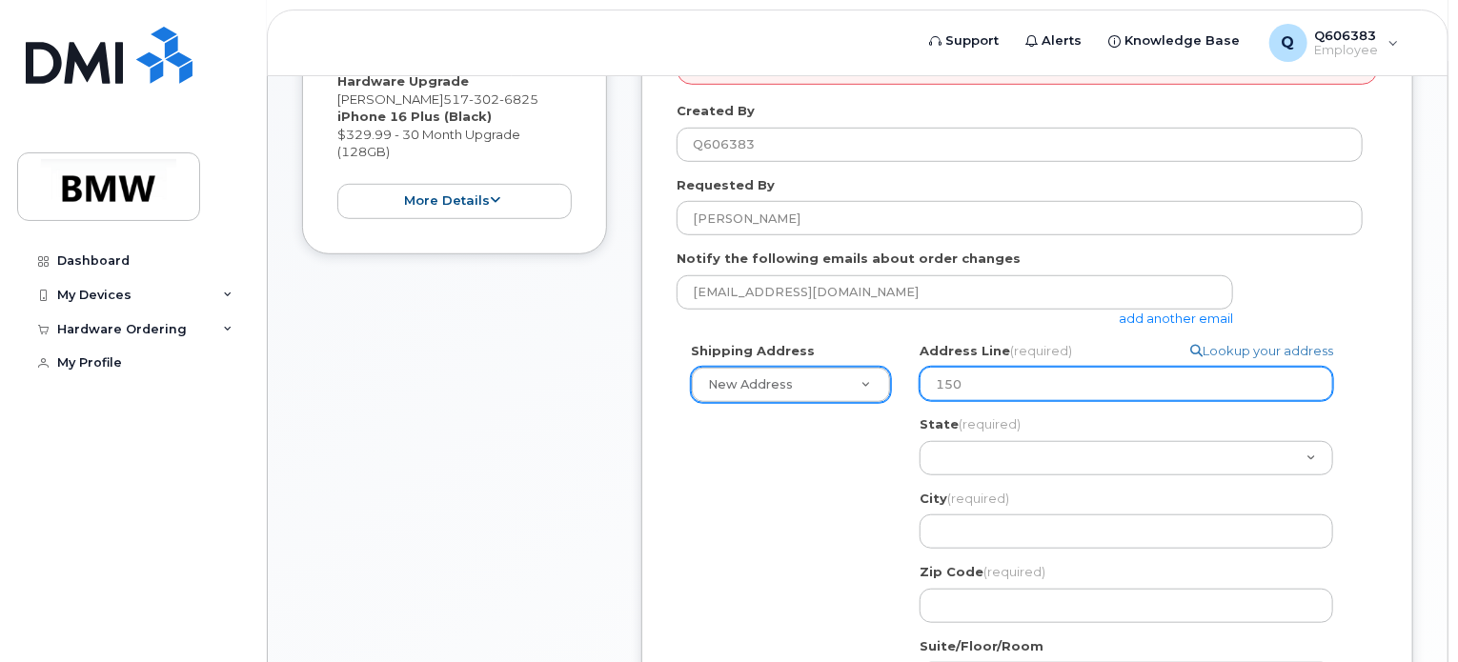
select select
type input "150-"
select select
type input "150"
select select
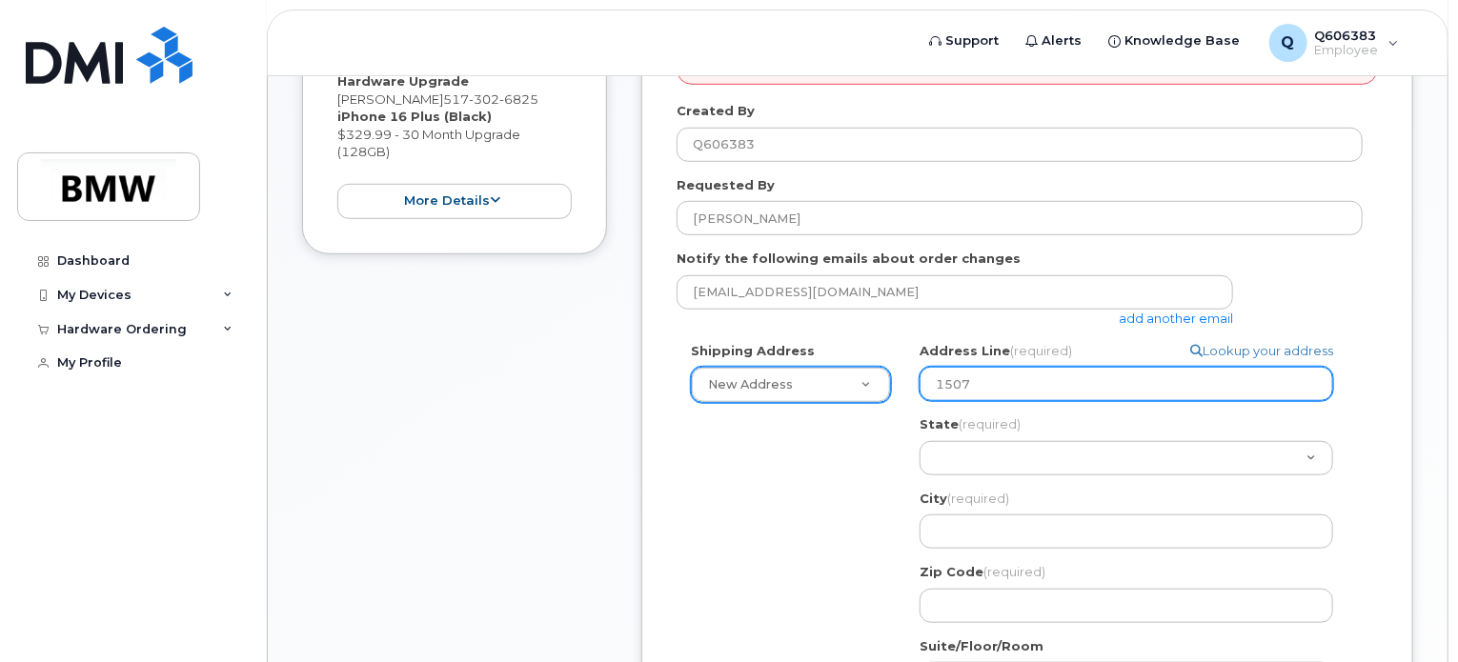
type input "1507"
select select
type input "1507 W"
select select
type input "1507 W."
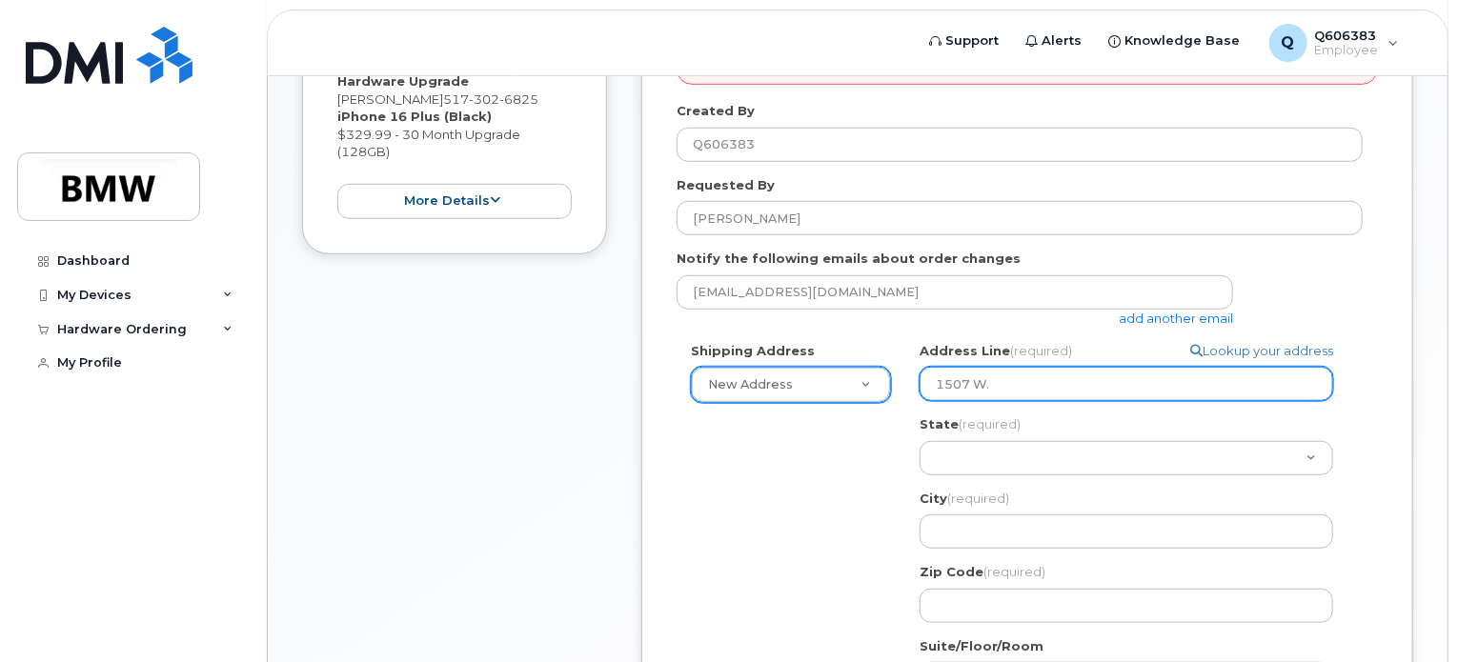
select select
type input "1507 W"
select select
type input "1507 W M"
select select
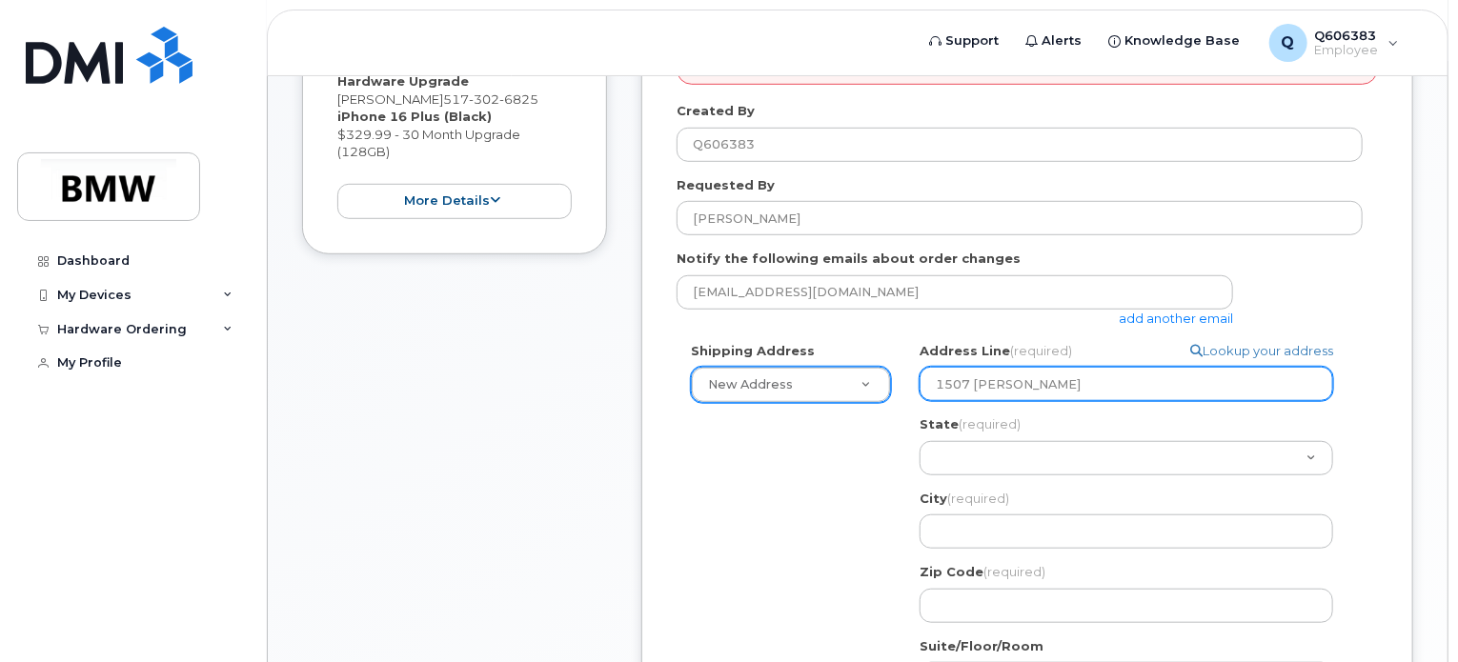
type input "1507 W Mi"
select select
type input "1507 W Mic"
select select
type input "1507 W Mich"
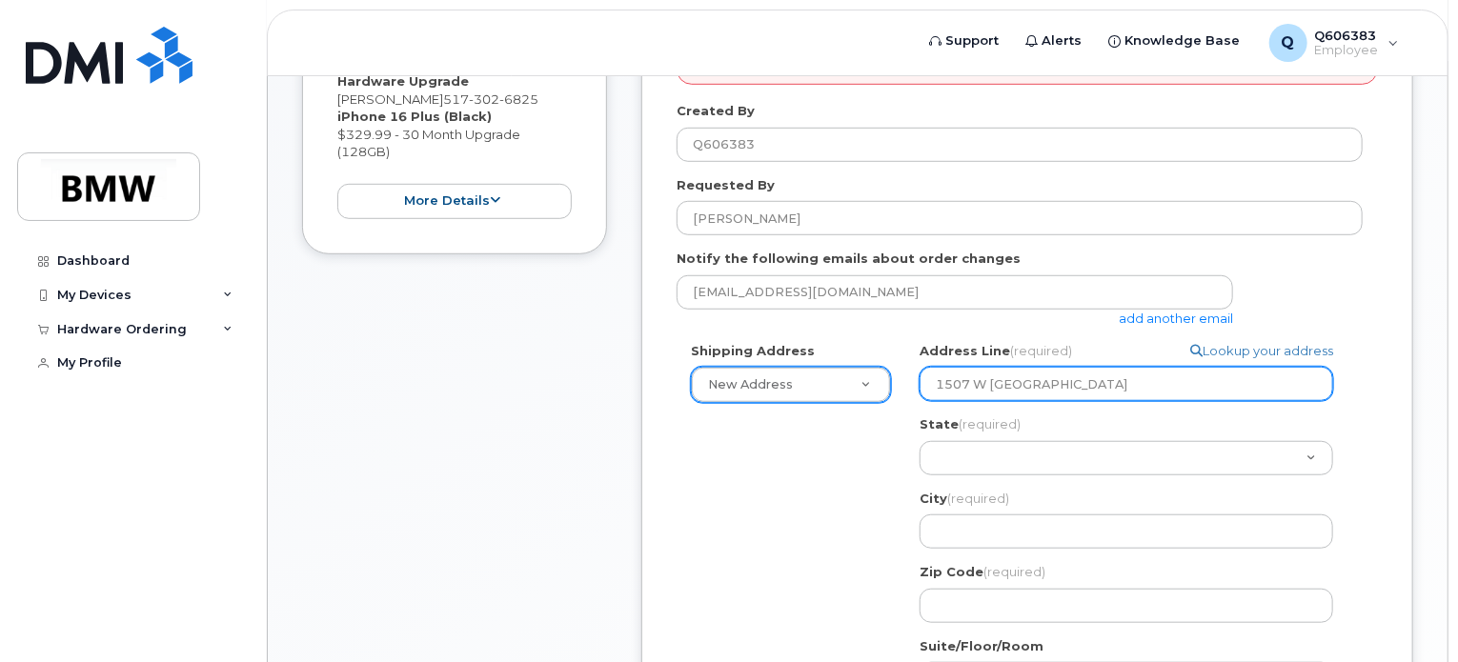
select select
type input "1507 W Michi"
select select
type input "1507 W Michig"
select select
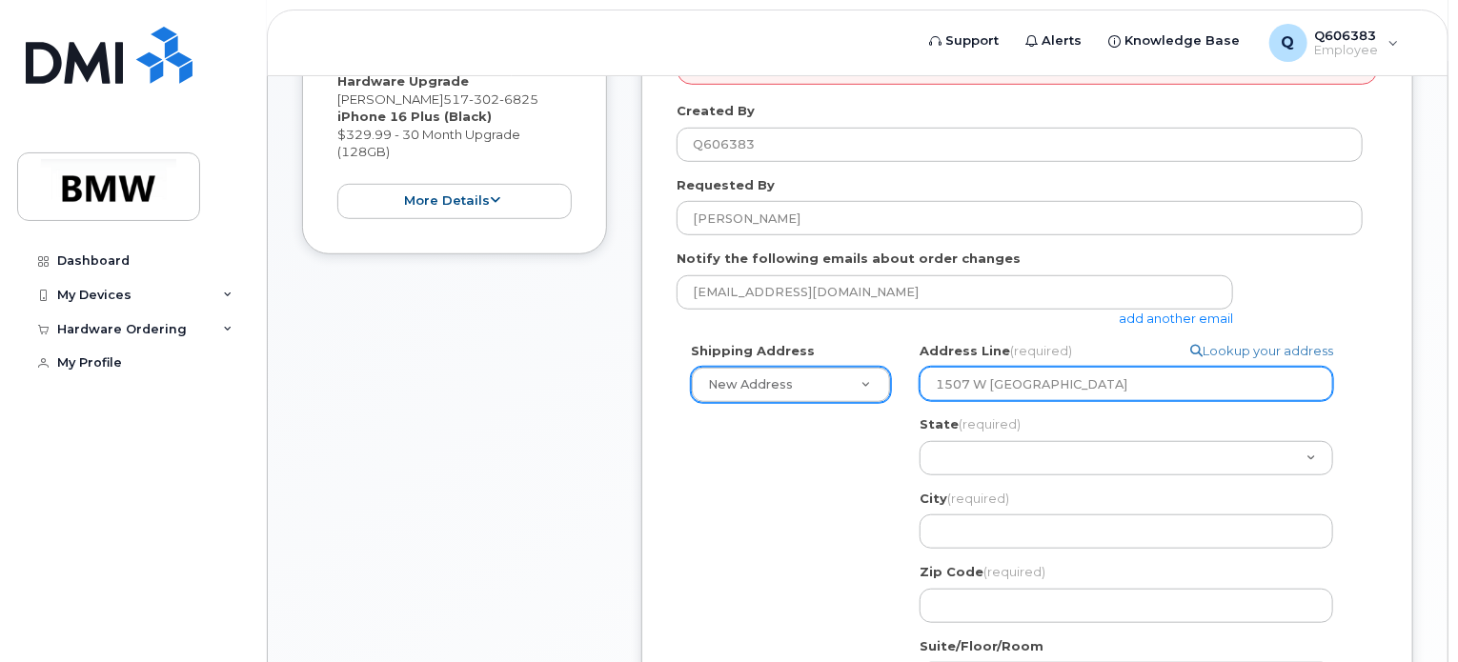
type input "1507 W Michiga"
select select
type input "1507 W Michigan"
select select
type input "1507 W Michigan A"
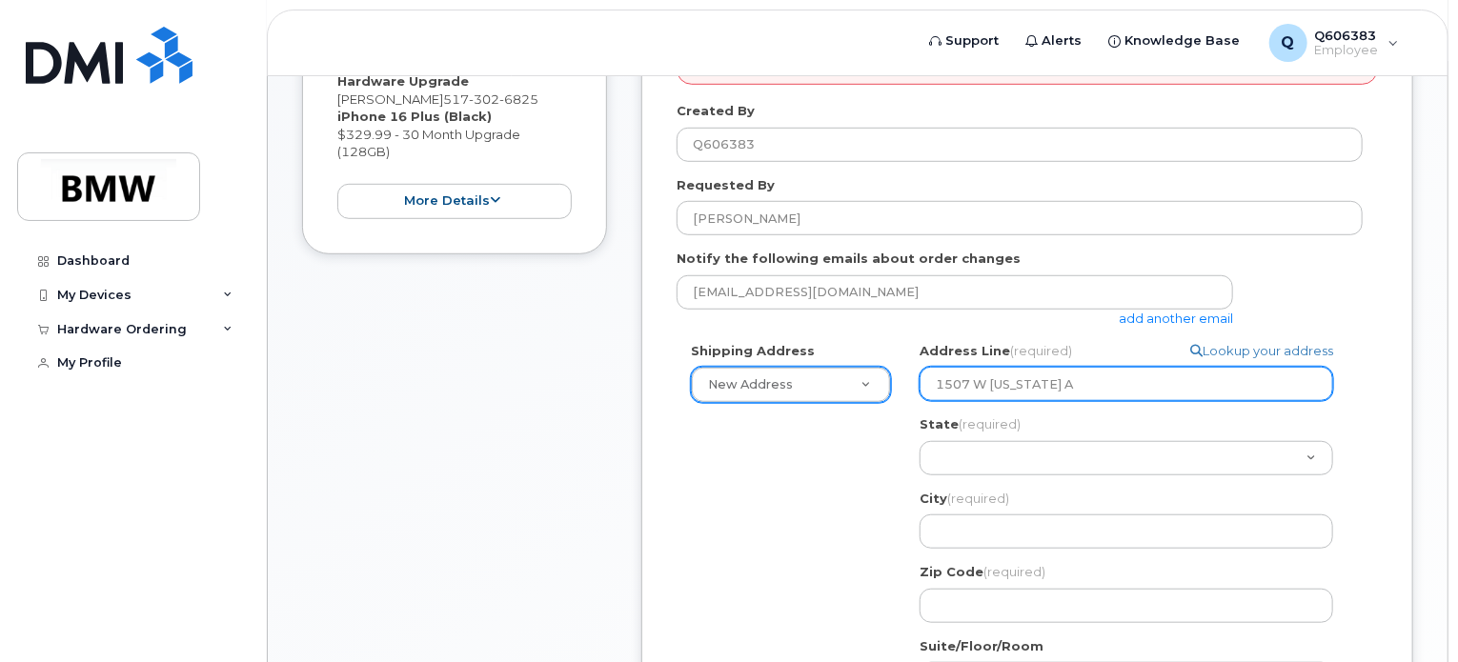
select select
type input "1507 W Michigan Av"
select select
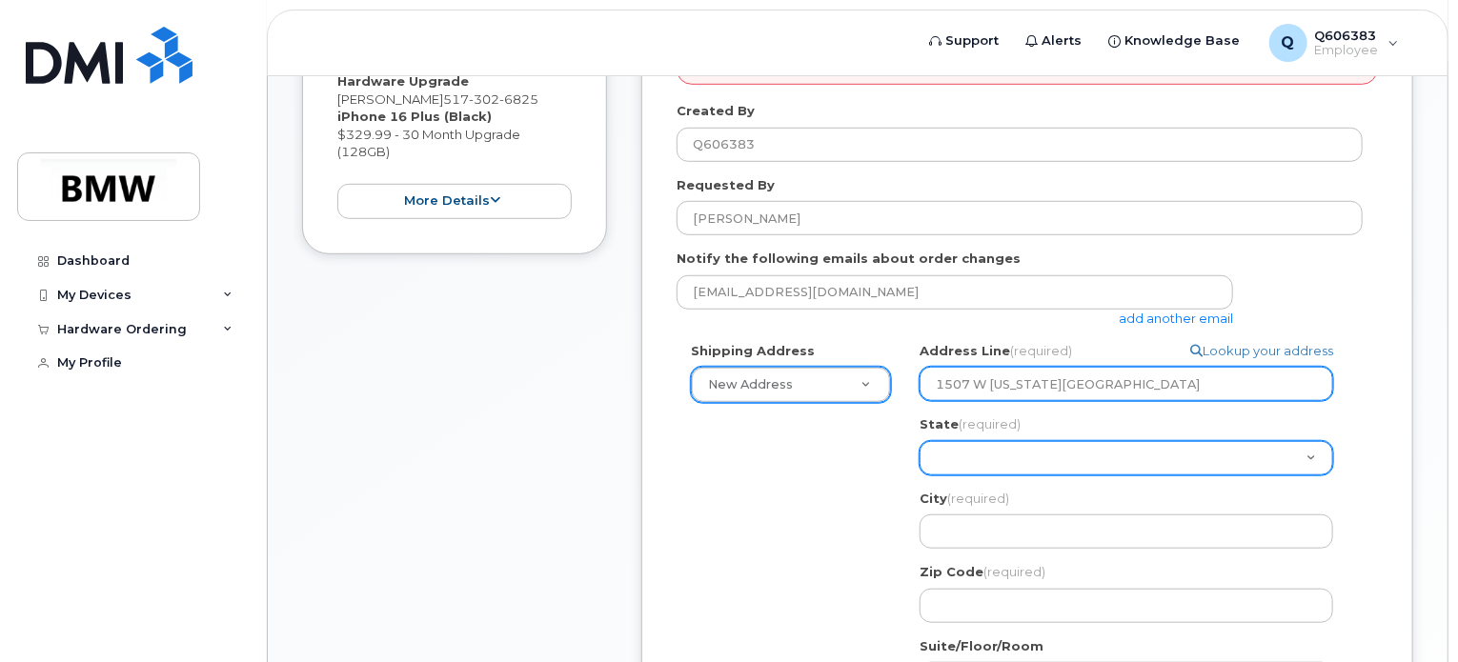
type input "1507 W Michigan Ave"
click at [964, 441] on select "Alabama Alaska American Samoa Arizona Arkansas California Colorado Connecticut …" at bounding box center [1125, 458] width 413 height 34
select select "MI"
click at [919, 441] on select "Alabama Alaska American Samoa Arizona Arkansas California Colorado Connecticut …" at bounding box center [1125, 458] width 413 height 34
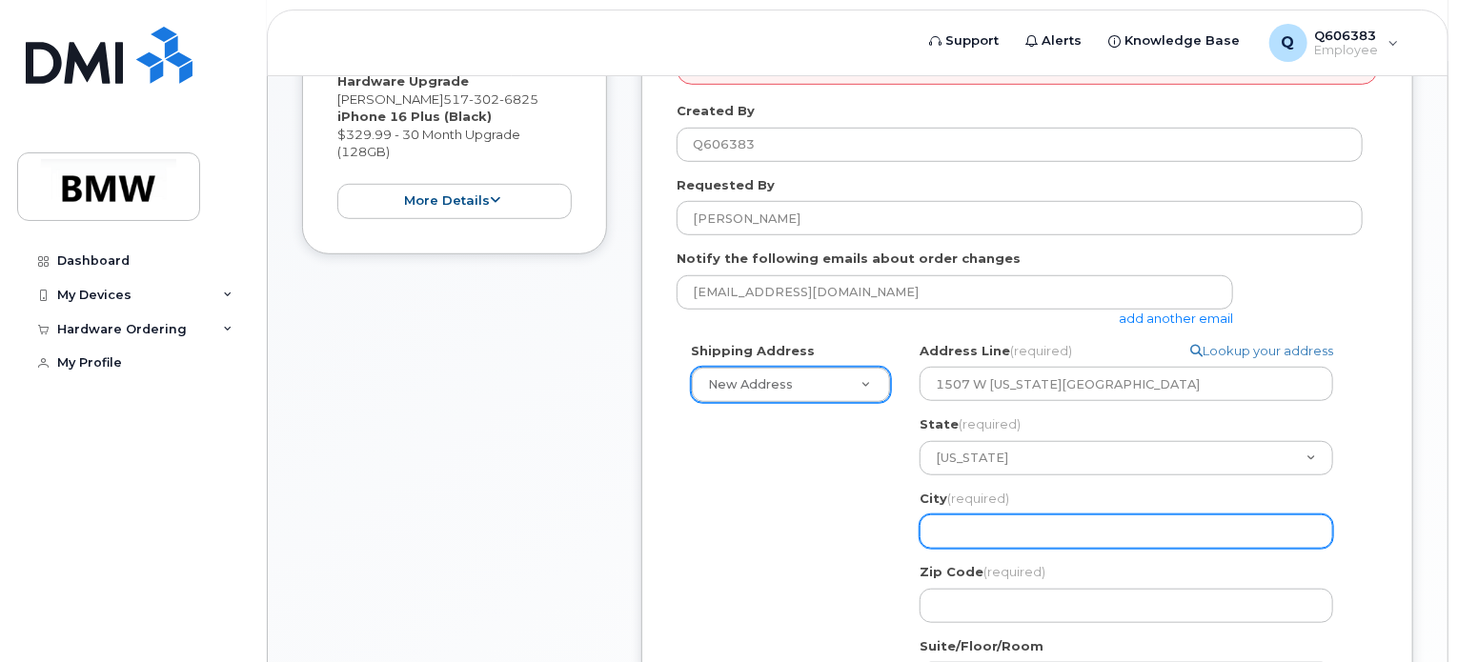
click at [968, 514] on input "City (required)" at bounding box center [1125, 531] width 413 height 34
select select
type input "L"
select select
type input "La"
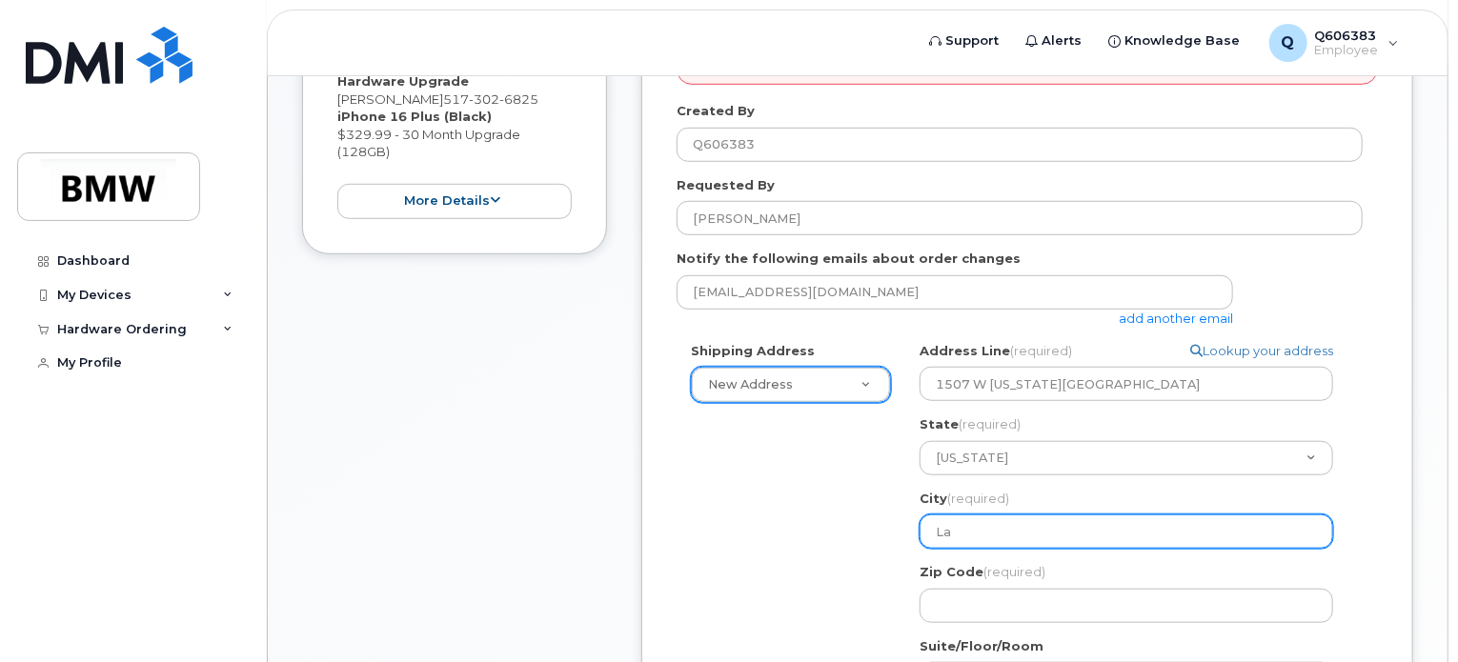
select select
type input "Lan"
select select
type input "Lans"
select select
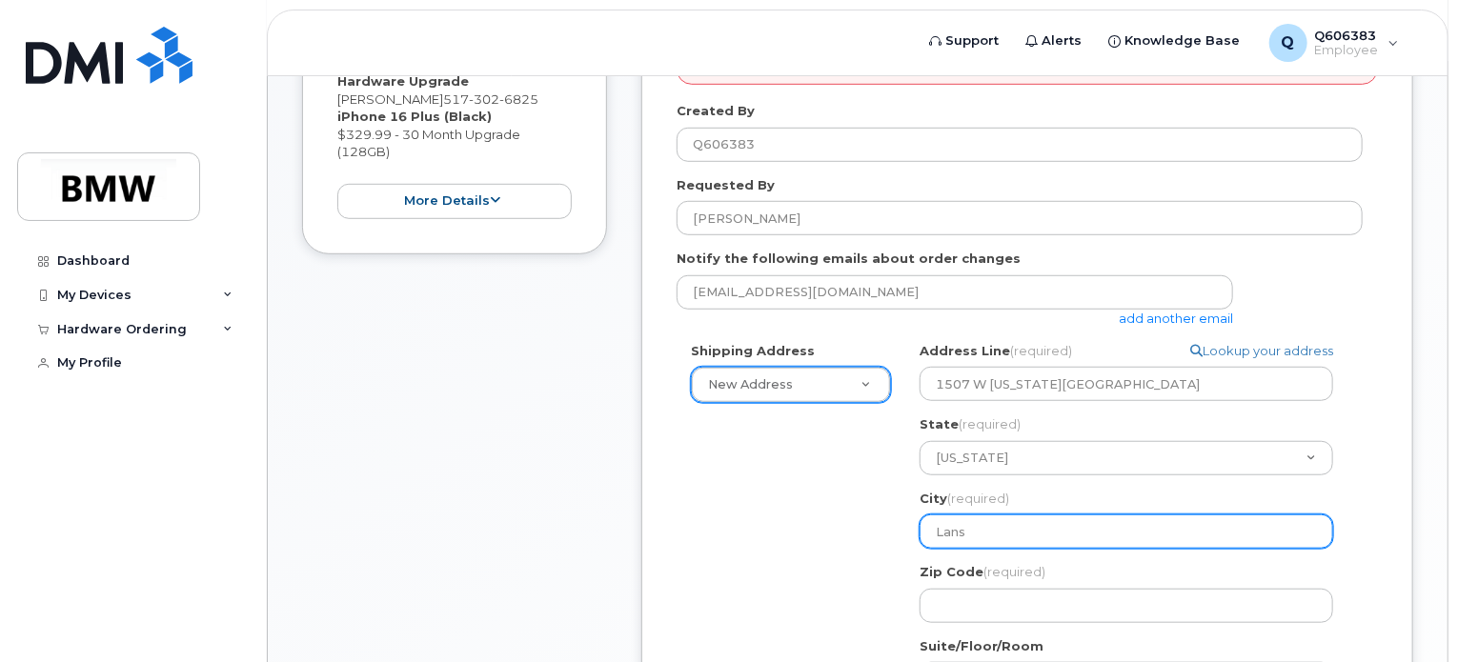
type input "Lansi"
select select
type input "Lansing"
select select
type input "Lansing"
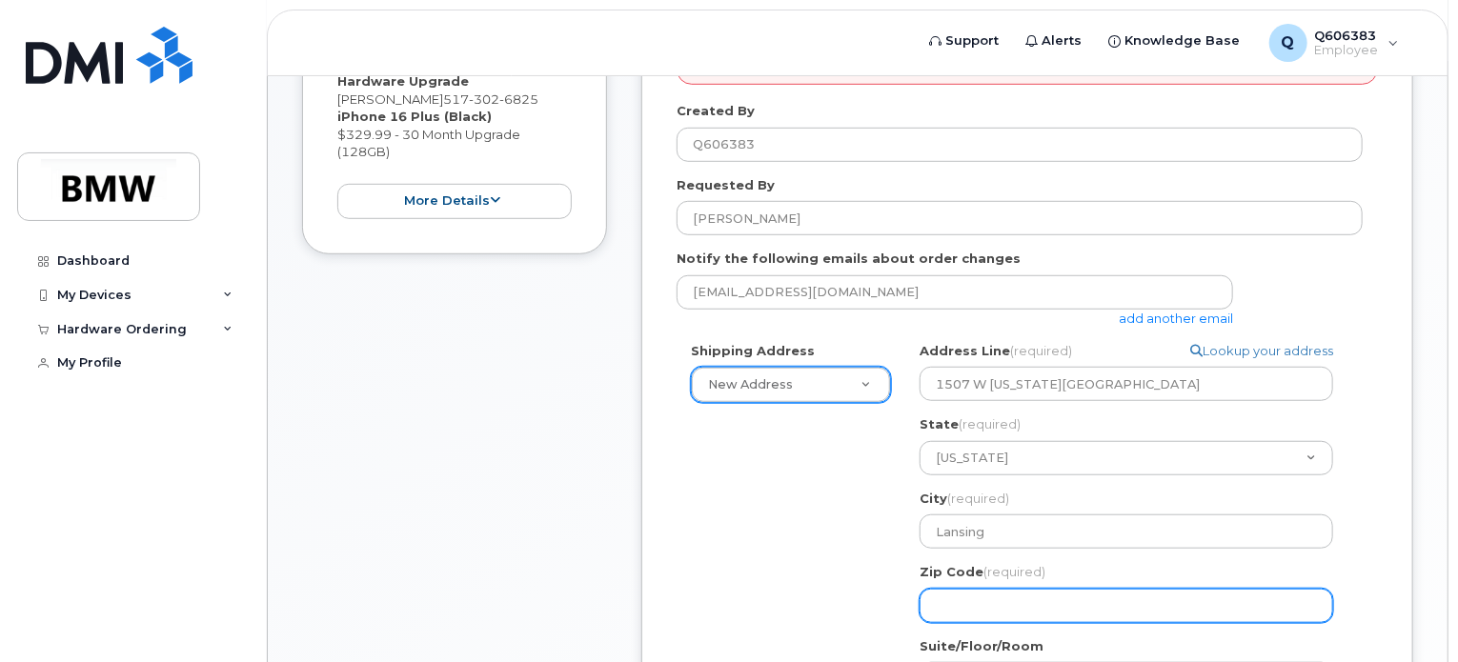
click at [956, 589] on input "Zip Code (required)" at bounding box center [1125, 606] width 413 height 34
select select
type input "4"
select select
type input "48"
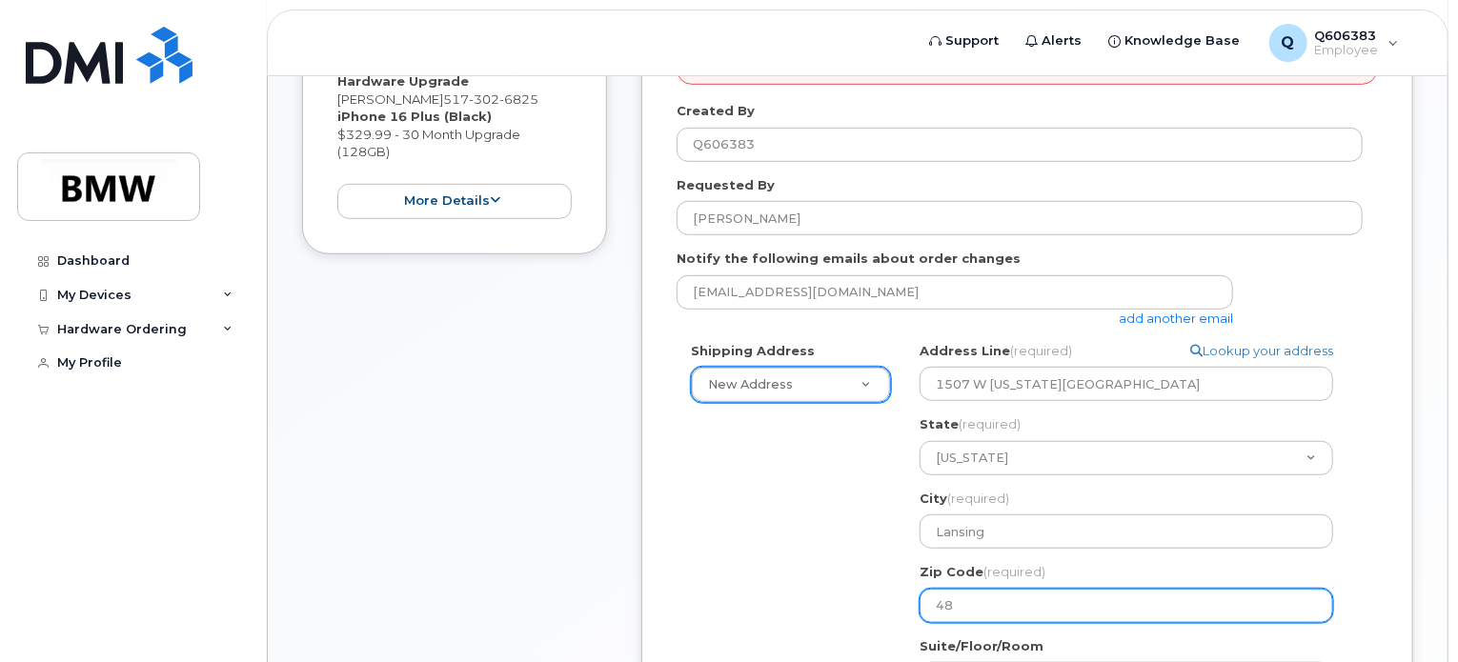
select select
type input "489"
select select
type input "4891"
select select
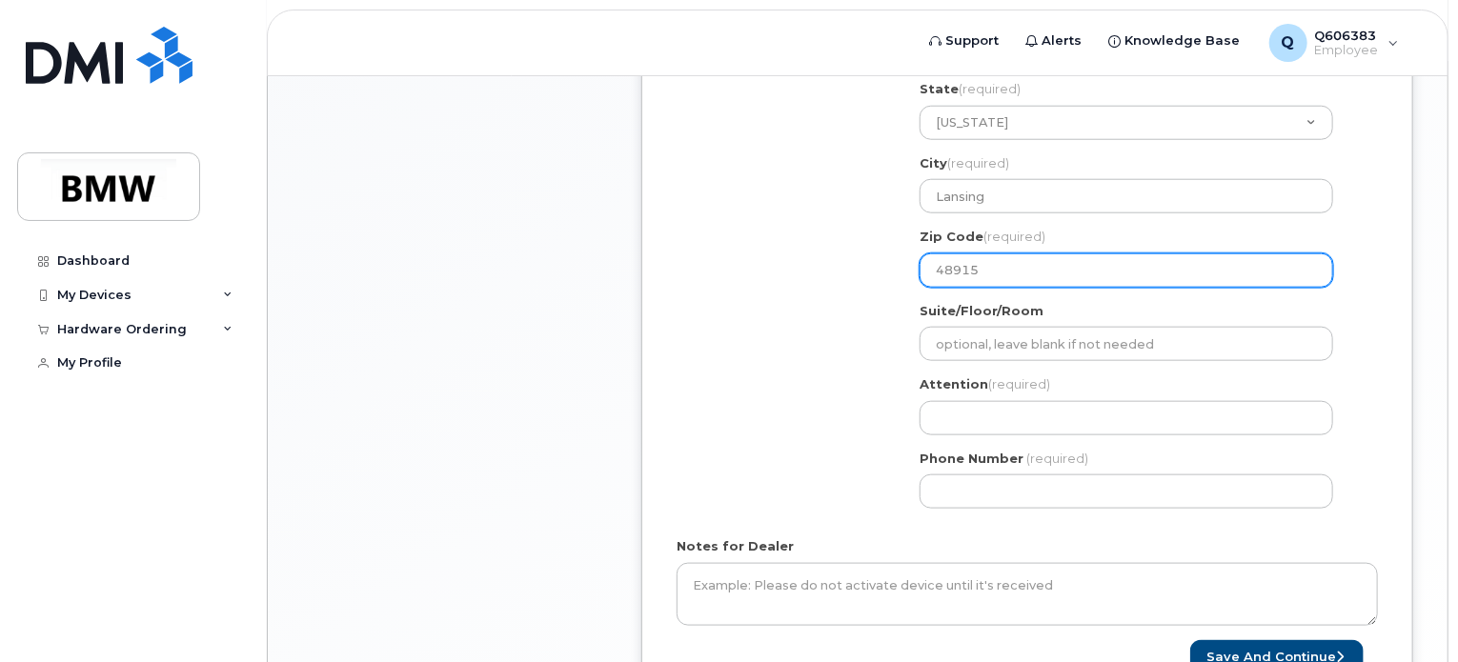
scroll to position [878, 0]
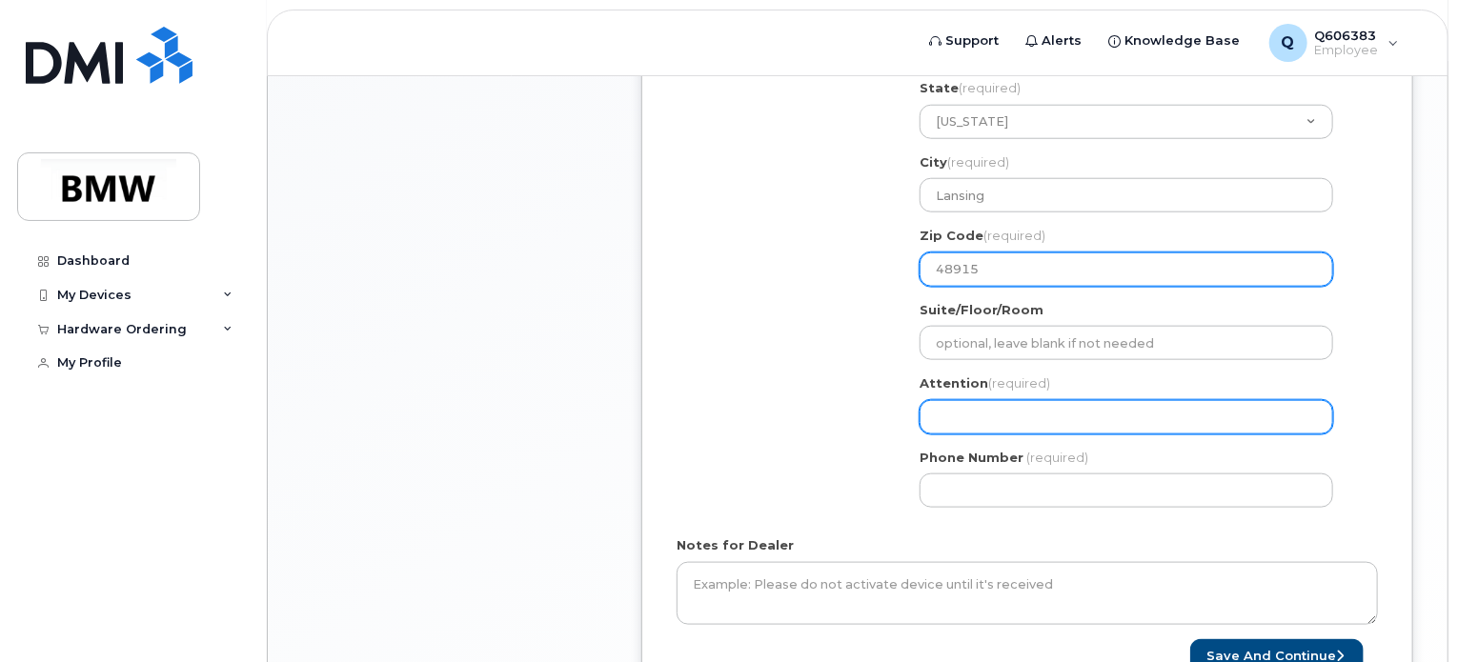
type input "48915"
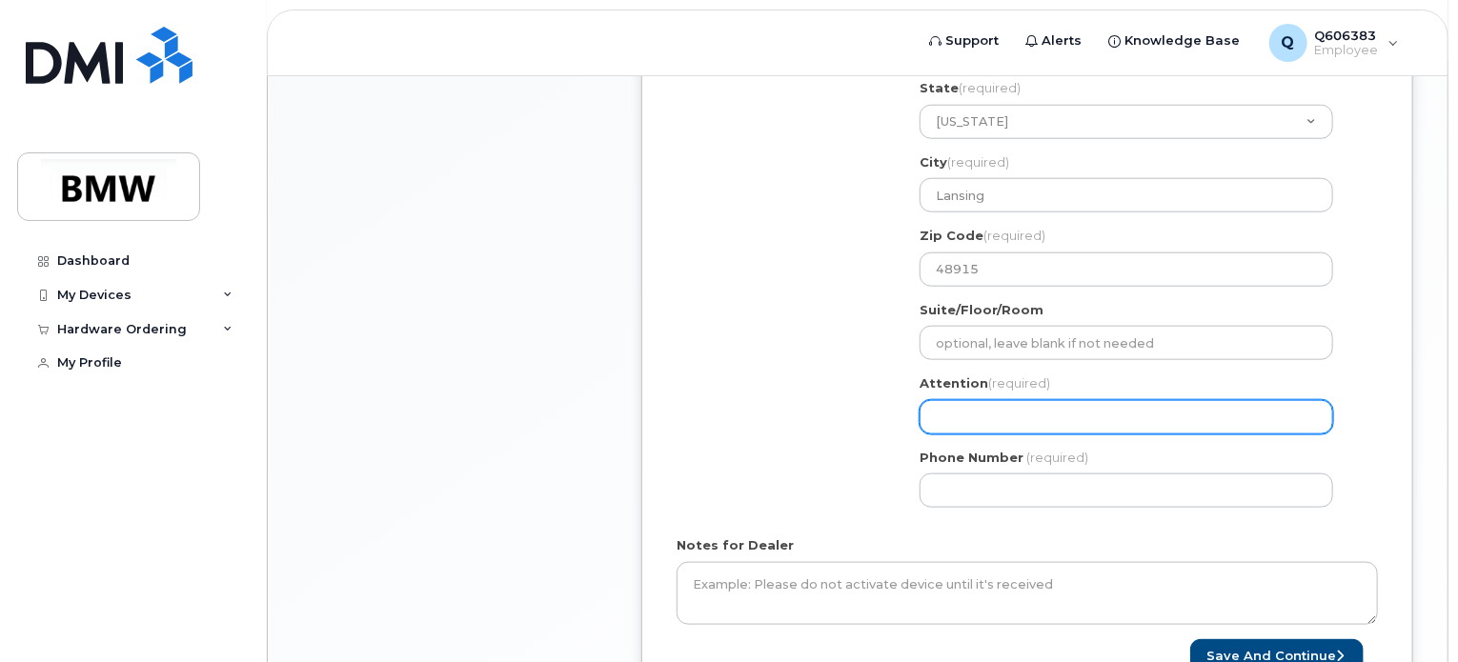
click at [952, 400] on input "Attention (required)" at bounding box center [1125, 417] width 413 height 34
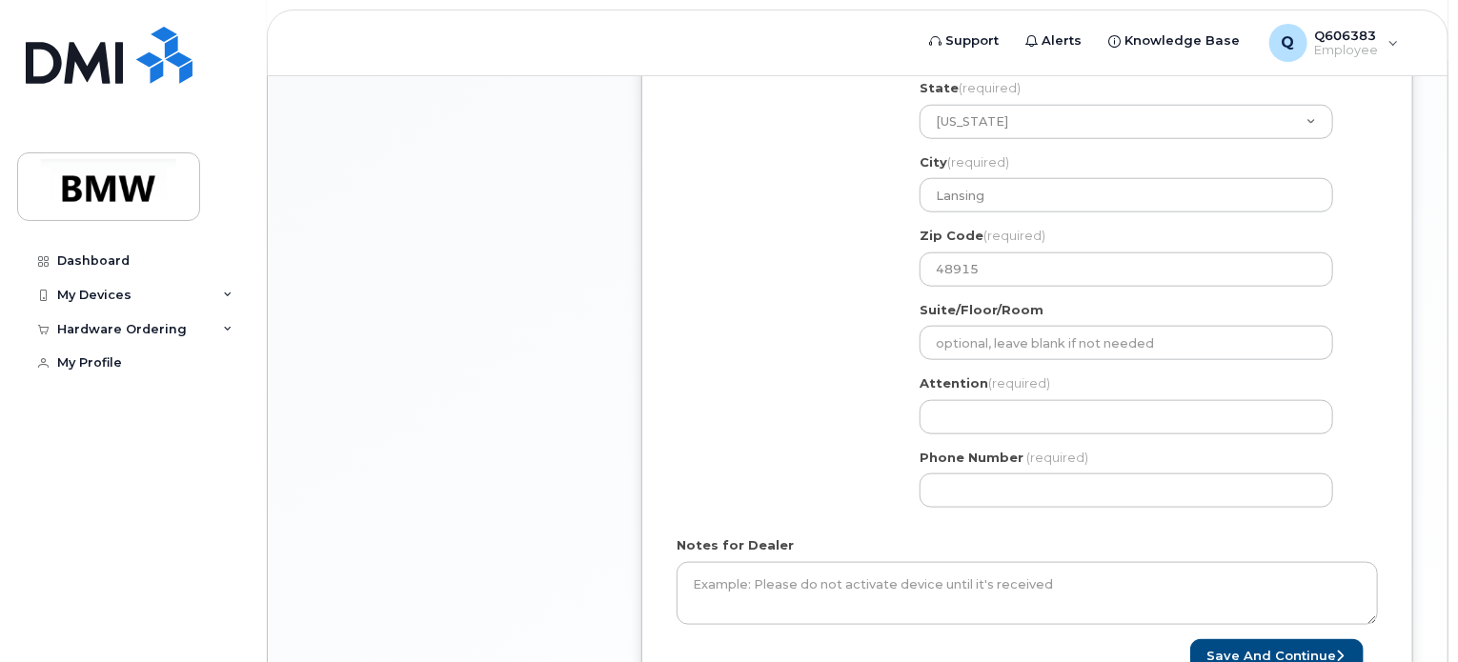
click at [865, 422] on div "Shipping Address New Address New Address BMW MC Plant BMW North America Financi…" at bounding box center [1019, 264] width 686 height 517
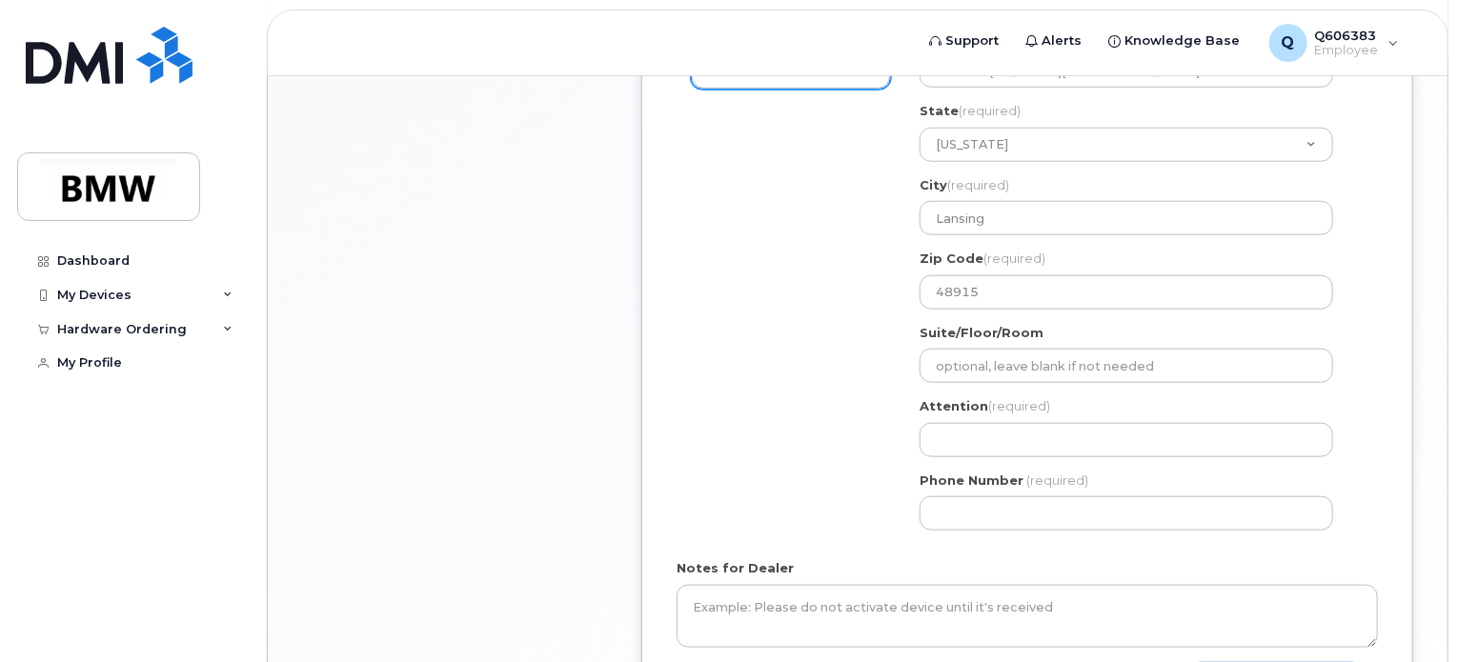
scroll to position [851, 0]
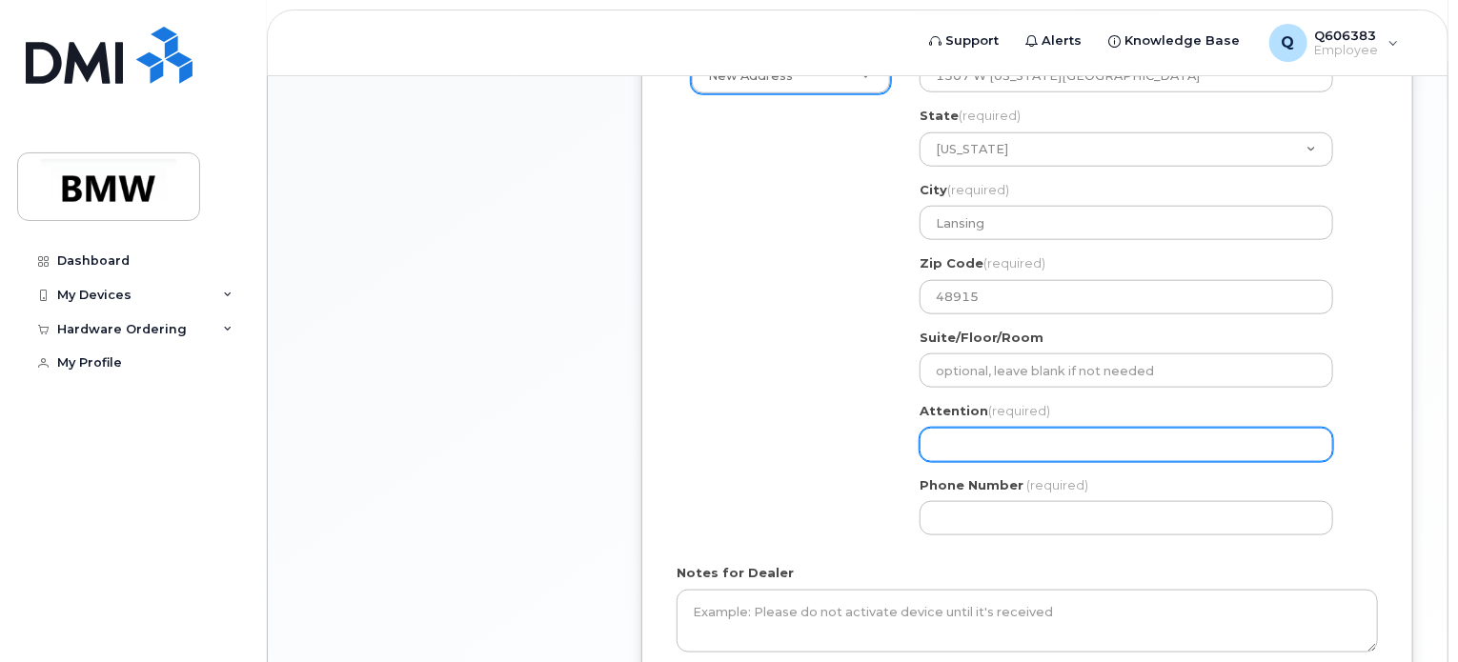
click at [976, 428] on input "Attention (required)" at bounding box center [1125, 445] width 413 height 34
select select
type input "J"
select select
type input "Ja"
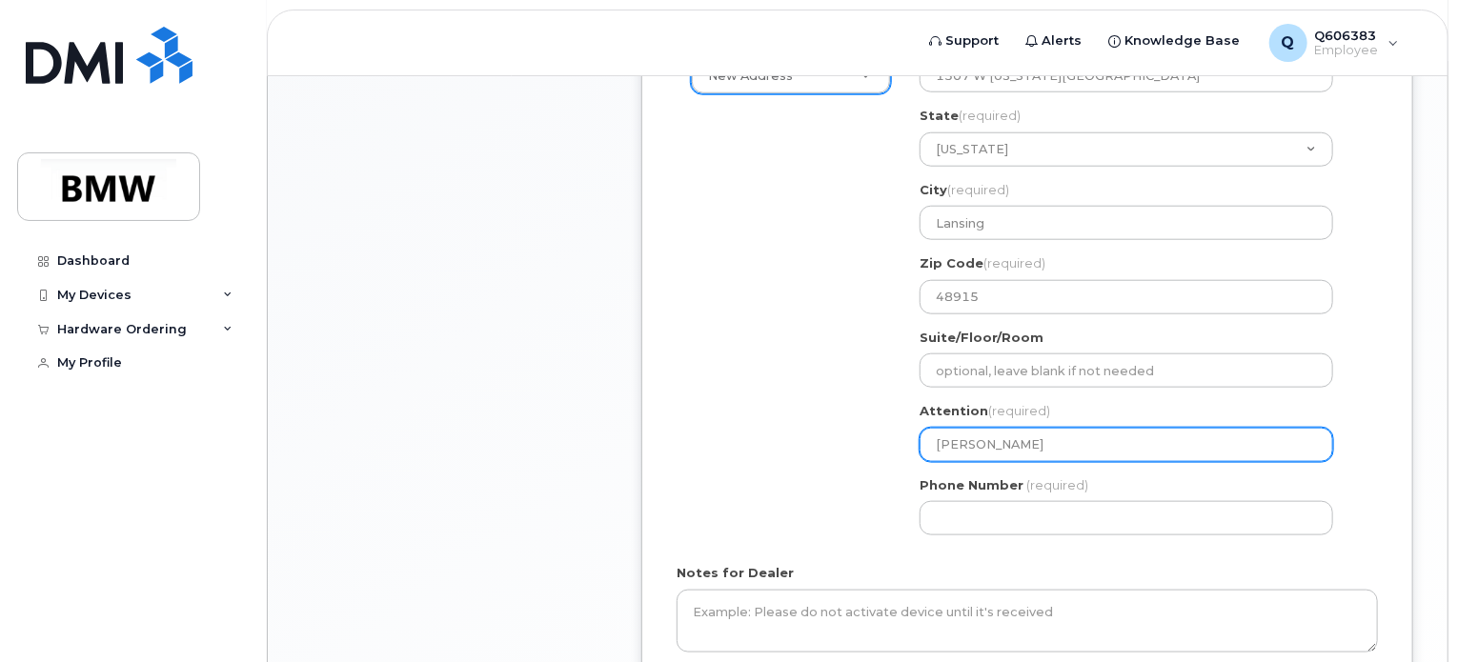
select select
type input "Jak"
select select
type input "Jake"
select select
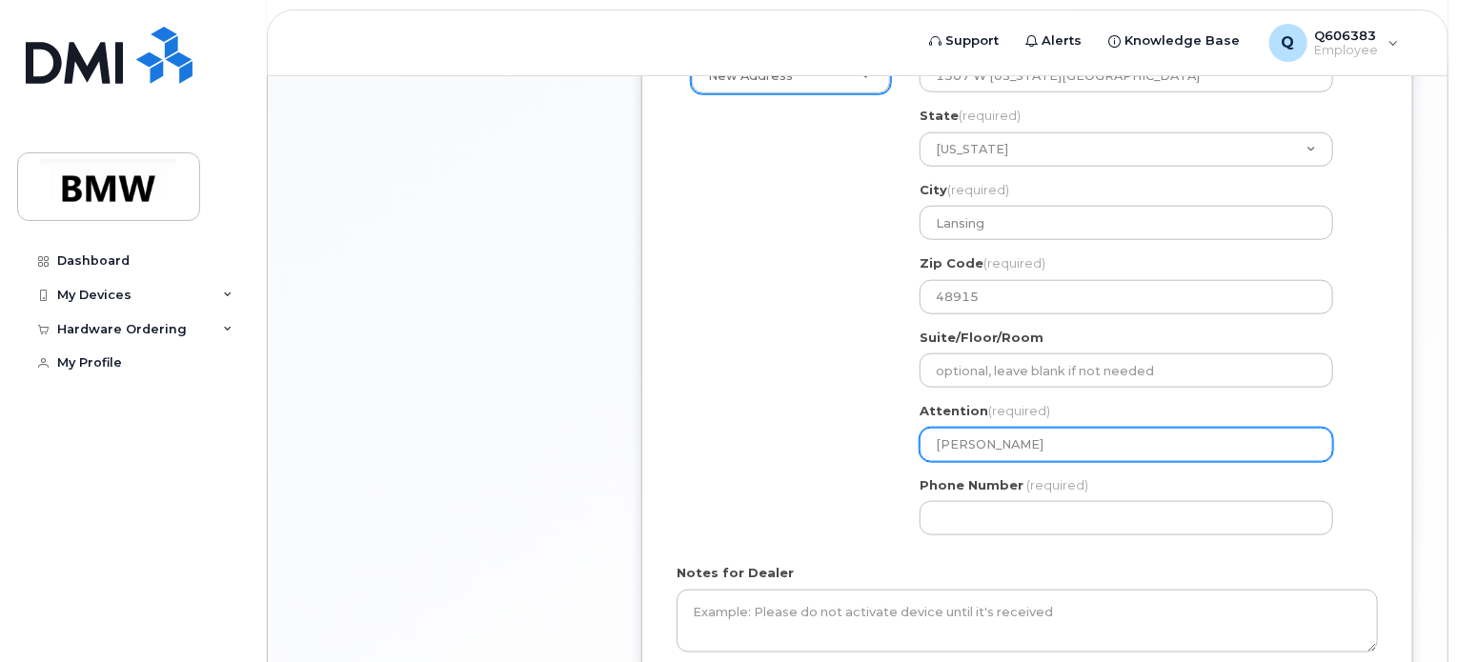
type input "Jake La"
select select
type input "Jake Lar"
select select
type input "Jake Lari"
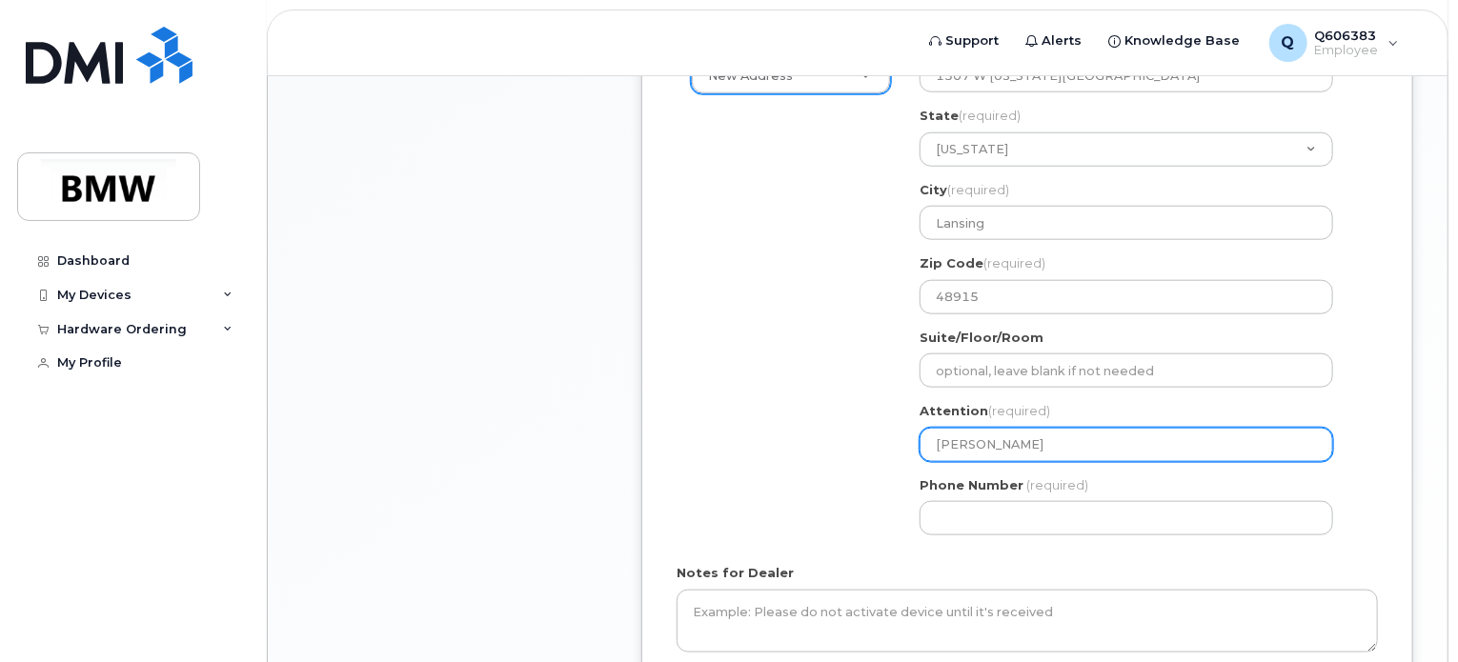
select select
type input "Jake Lario"
select select
type input "Jake Larioz"
select select
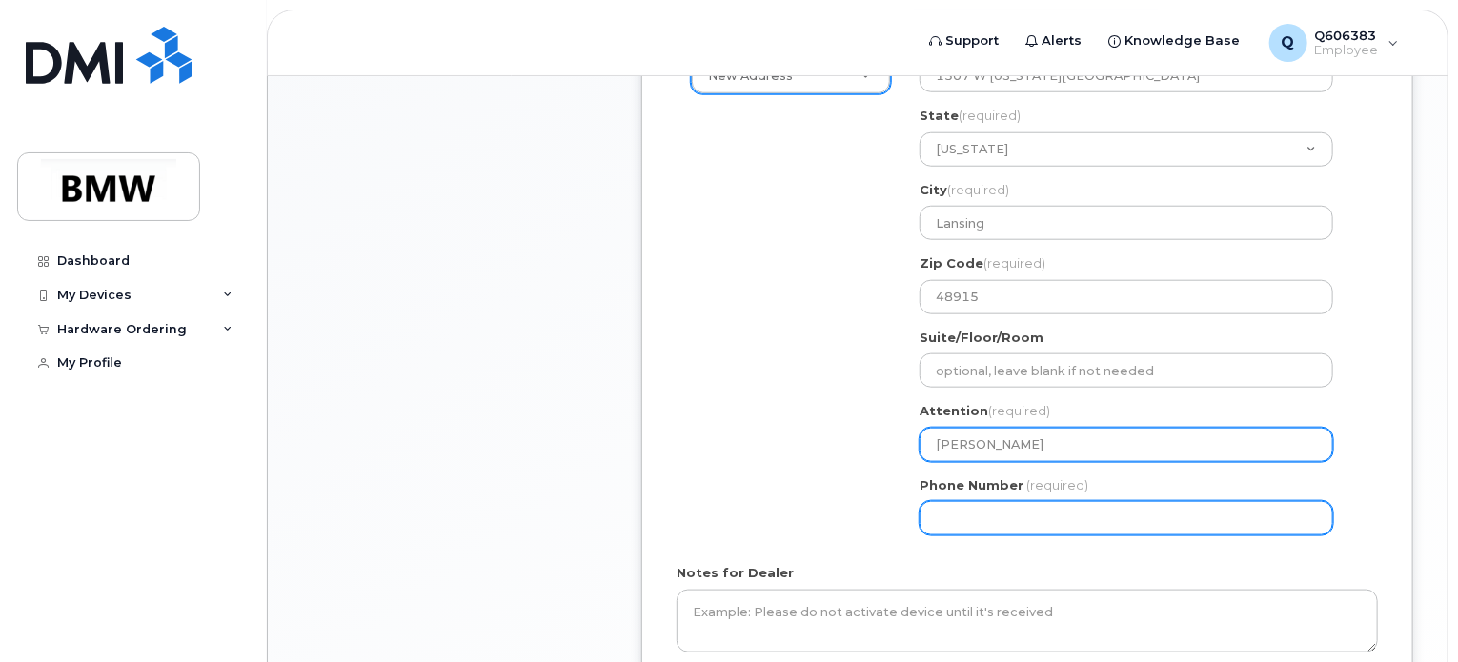
type input "Jake Larioza"
click at [951, 501] on input "Phone Number" at bounding box center [1125, 518] width 413 height 34
type input "517302682"
select select
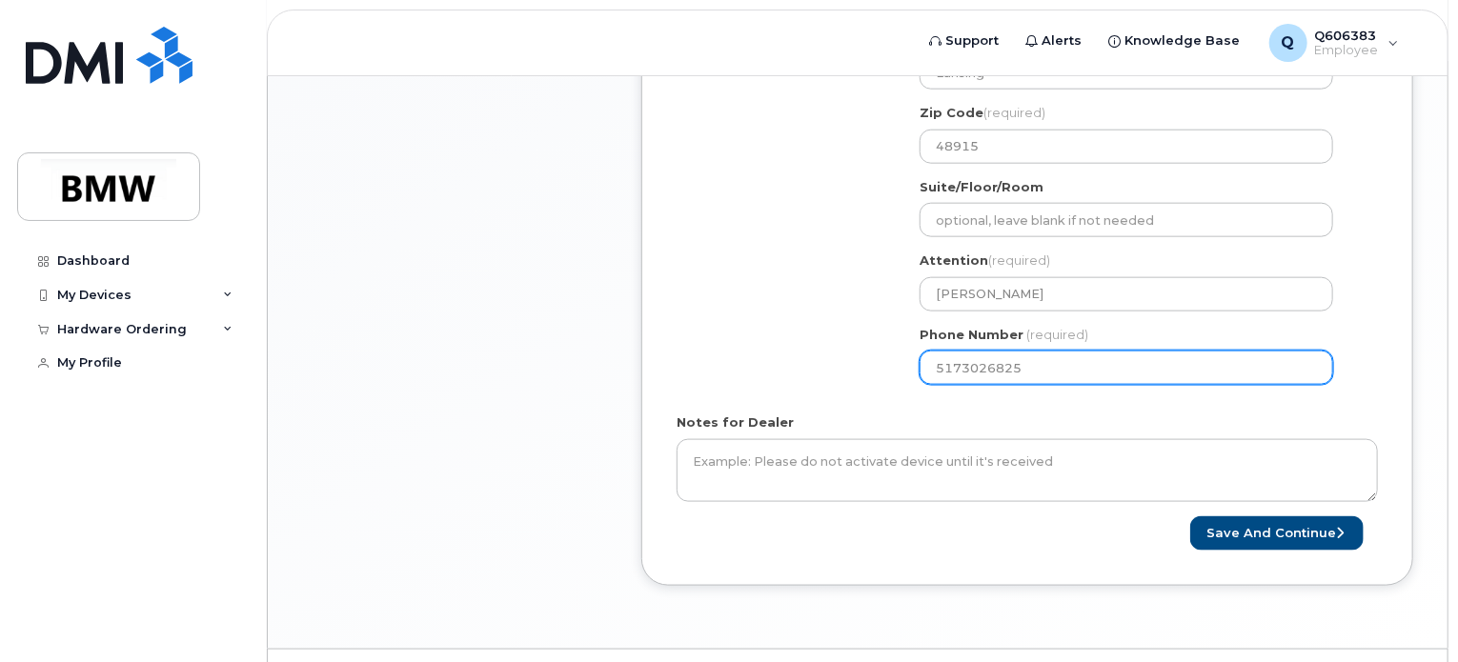
scroll to position [1028, 0]
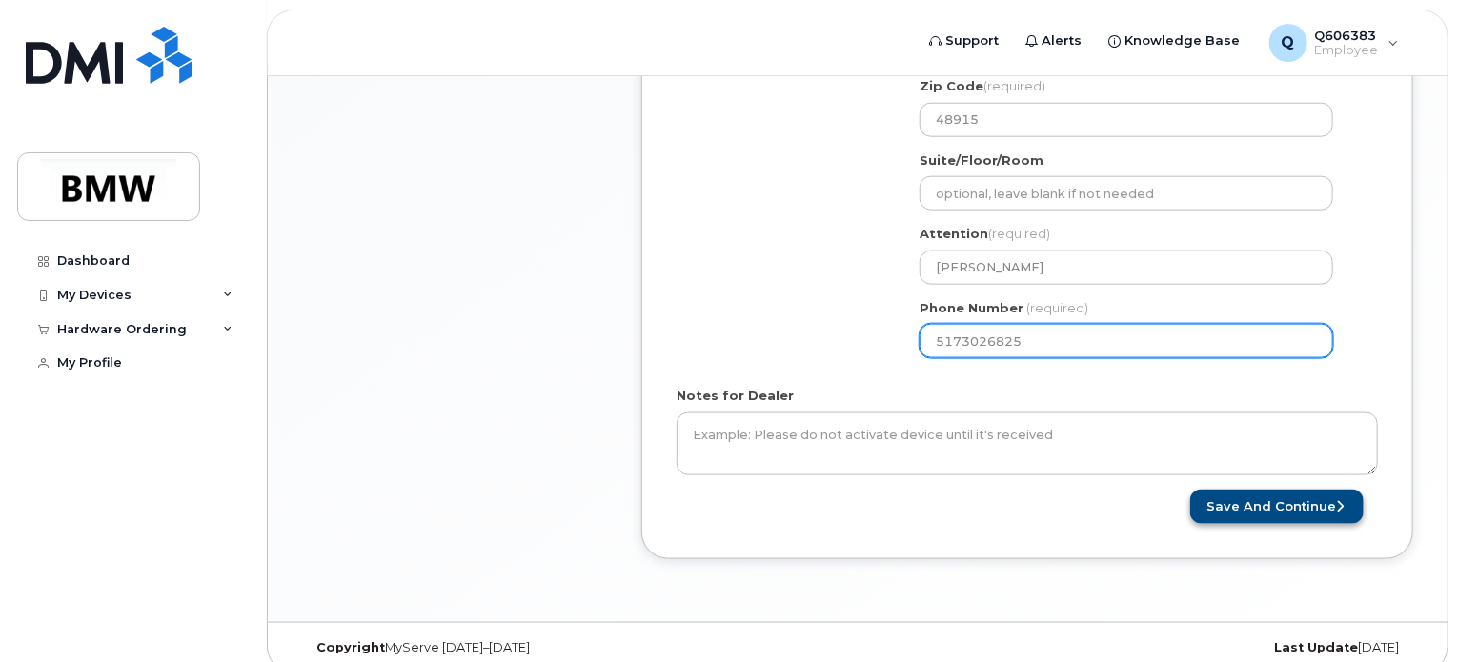
type input "5173026825"
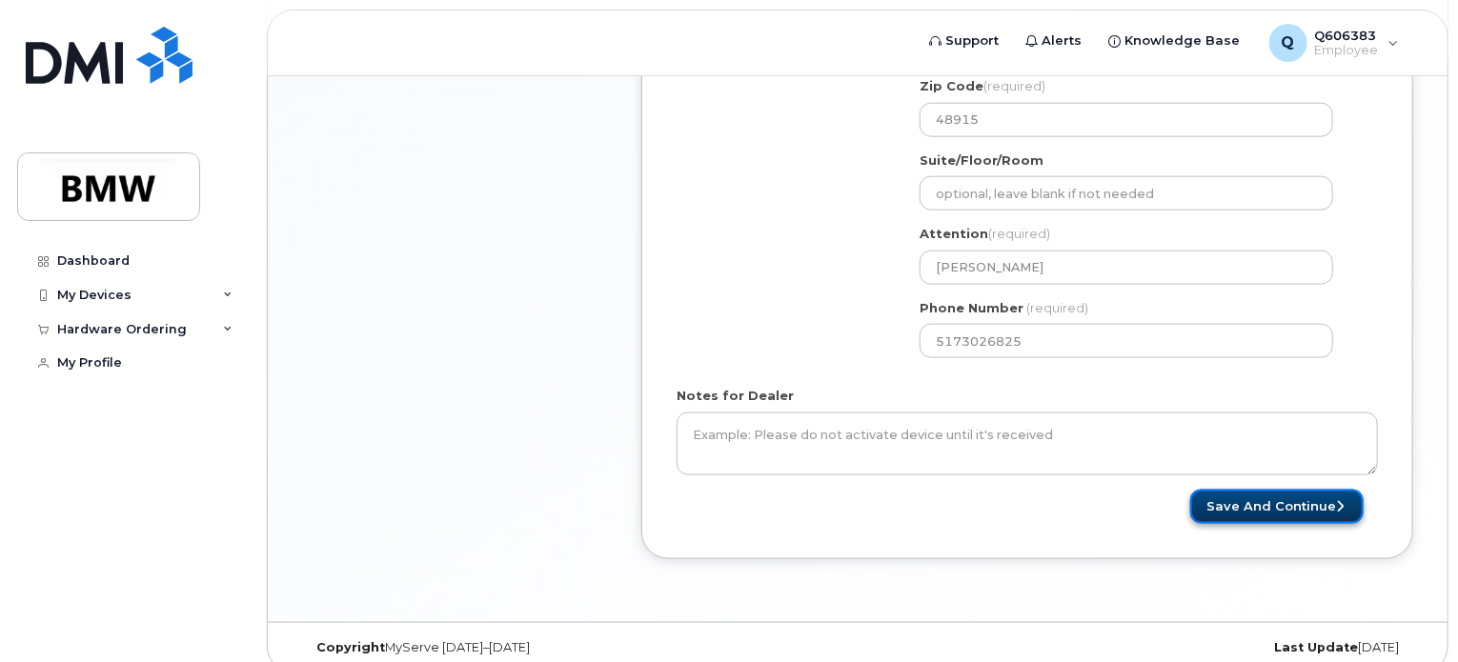
click at [1302, 492] on button "Save and Continue" at bounding box center [1276, 507] width 173 height 35
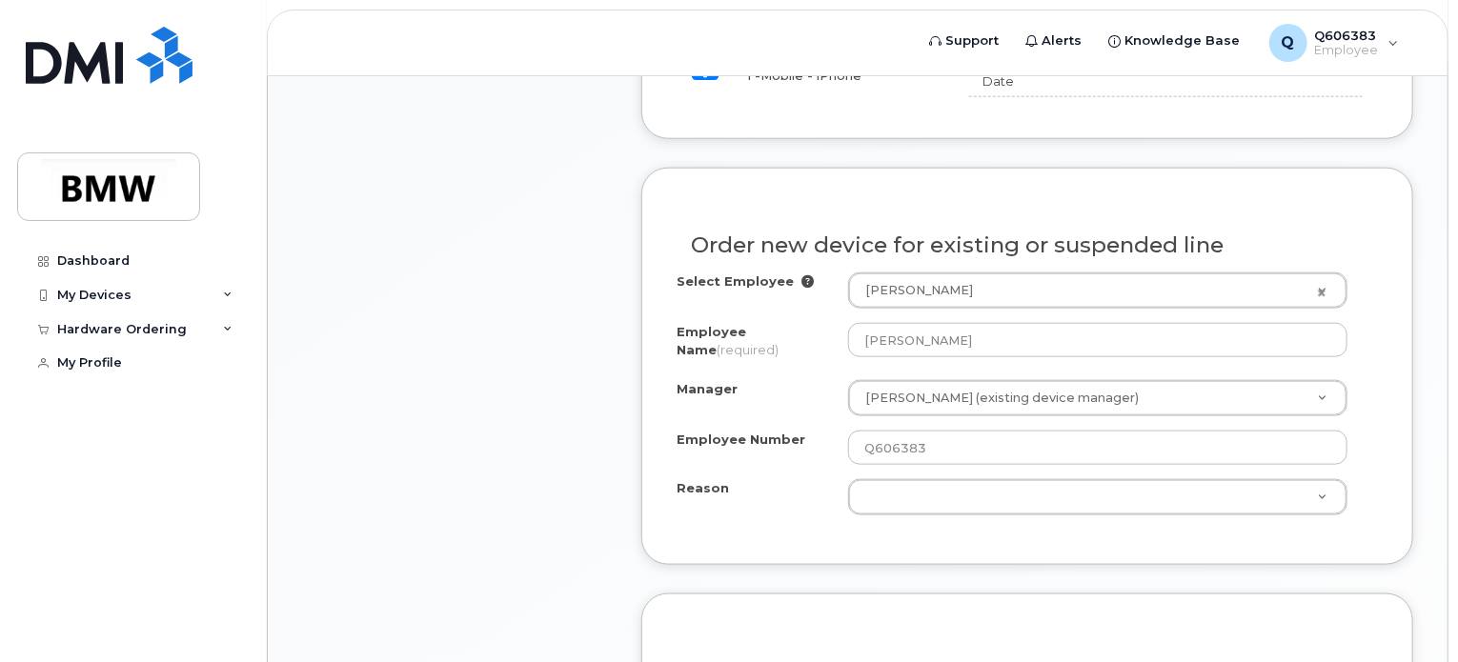
scroll to position [941, 0]
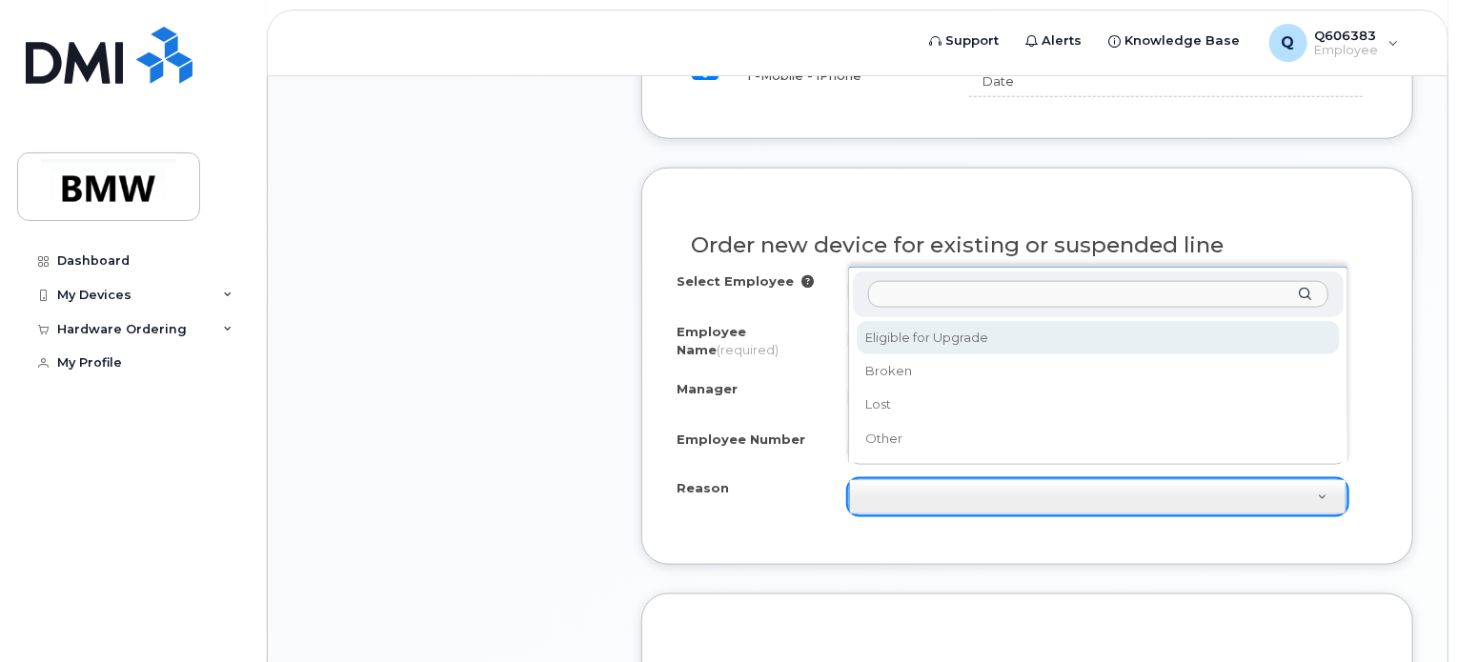
select select "eligible_for_upgrade"
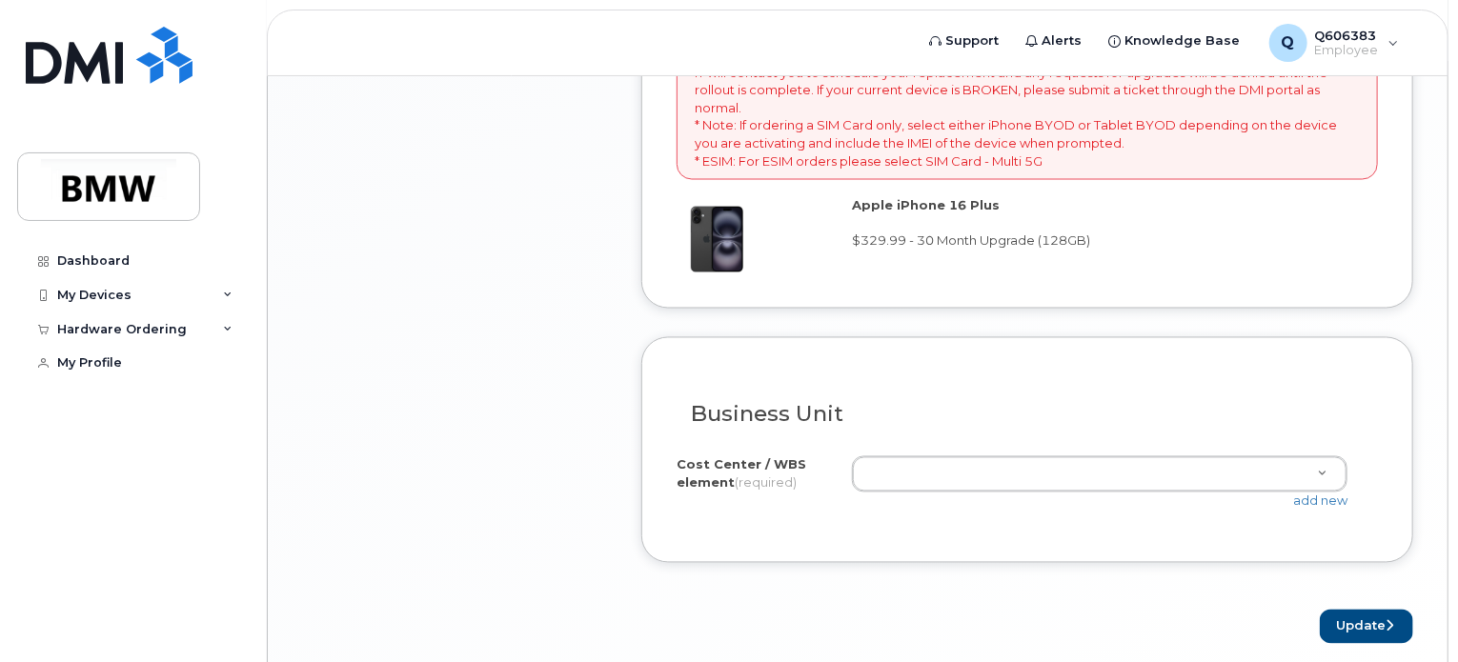
scroll to position [1623, 0]
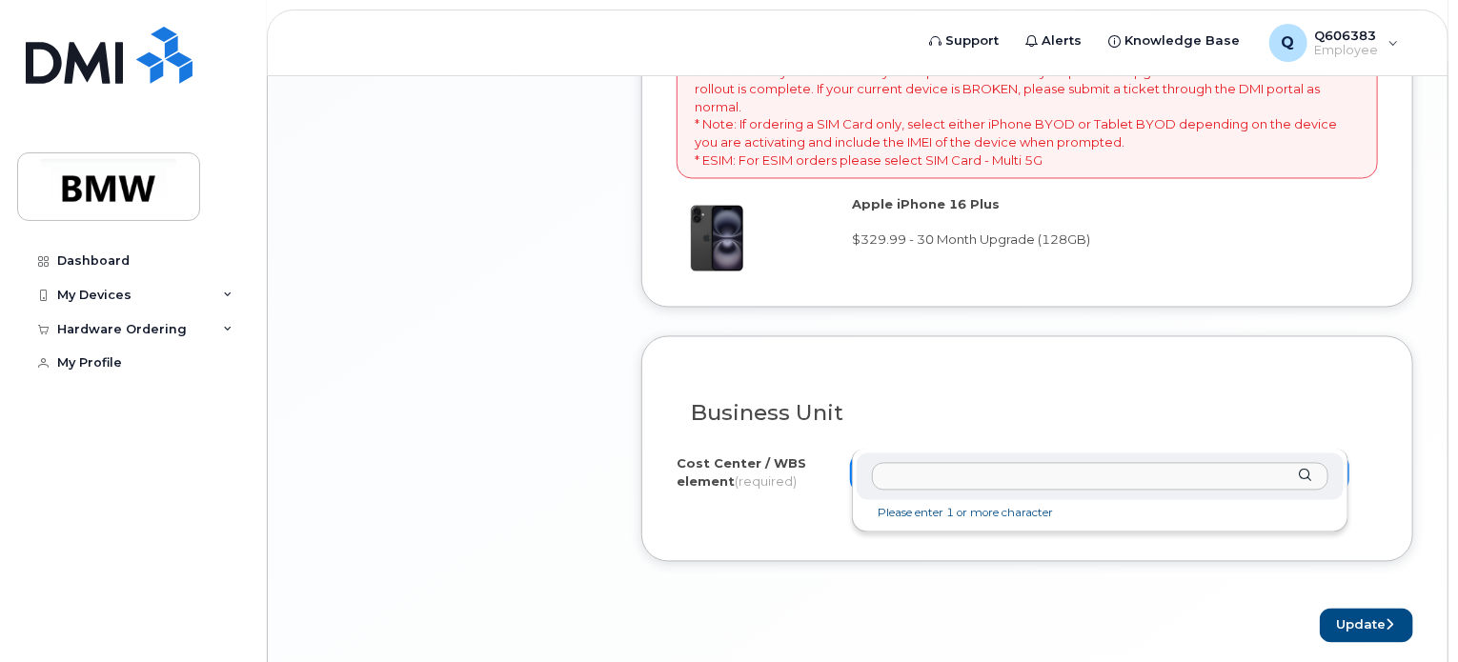
drag, startPoint x: 889, startPoint y: 444, endPoint x: 937, endPoint y: 473, distance: 56.9
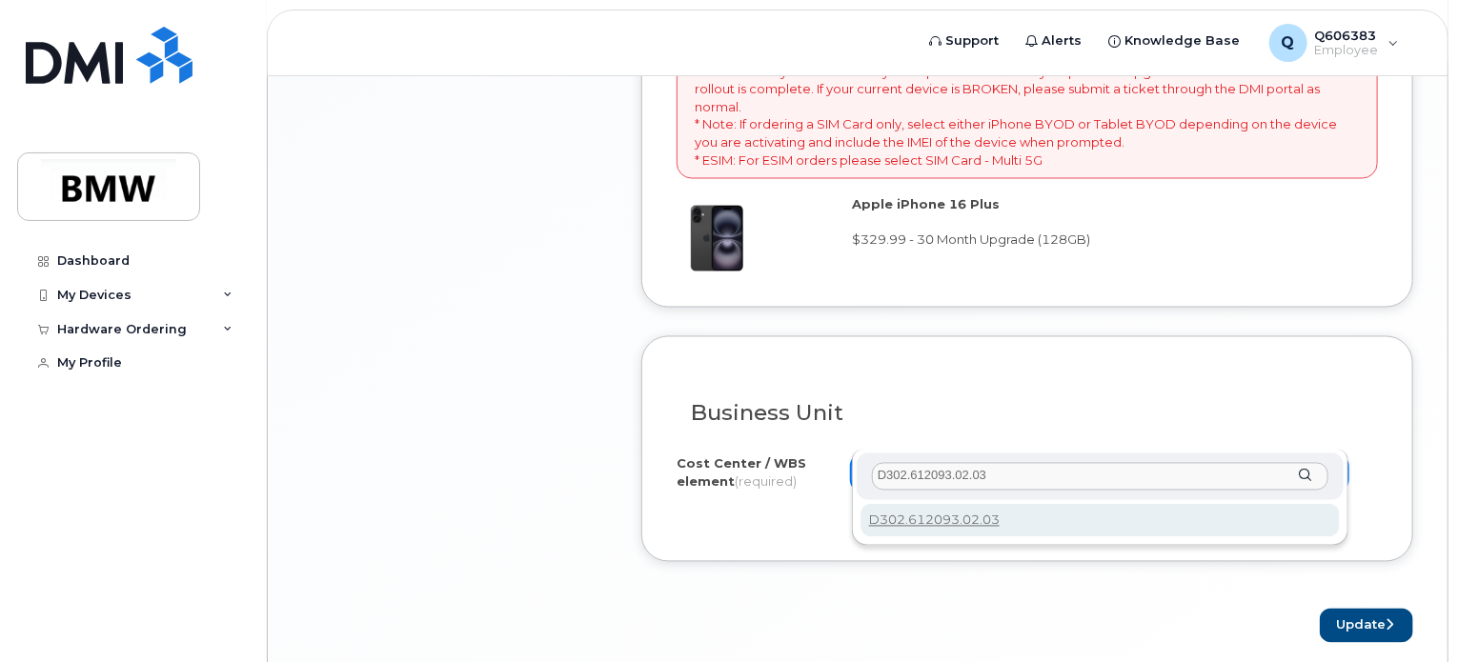
type input "D302.612093.02.03"
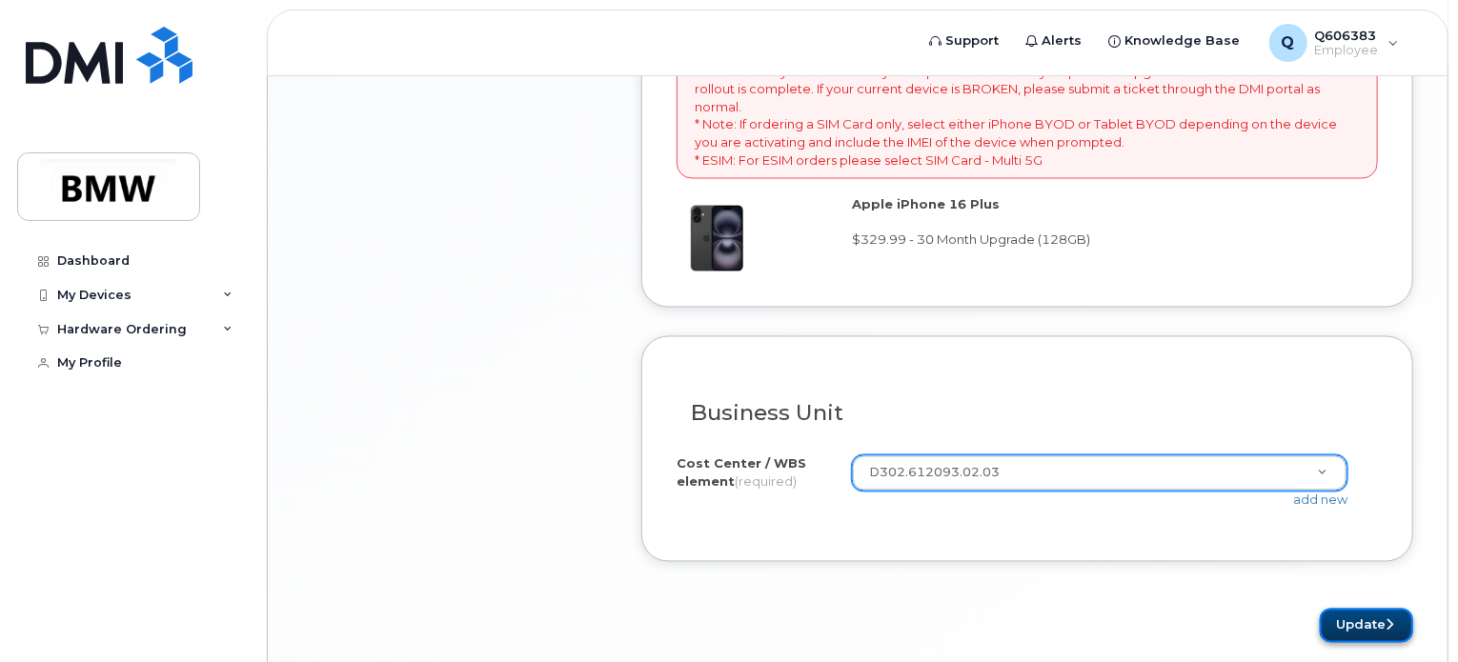
click at [1353, 609] on button "Update" at bounding box center [1365, 626] width 93 height 35
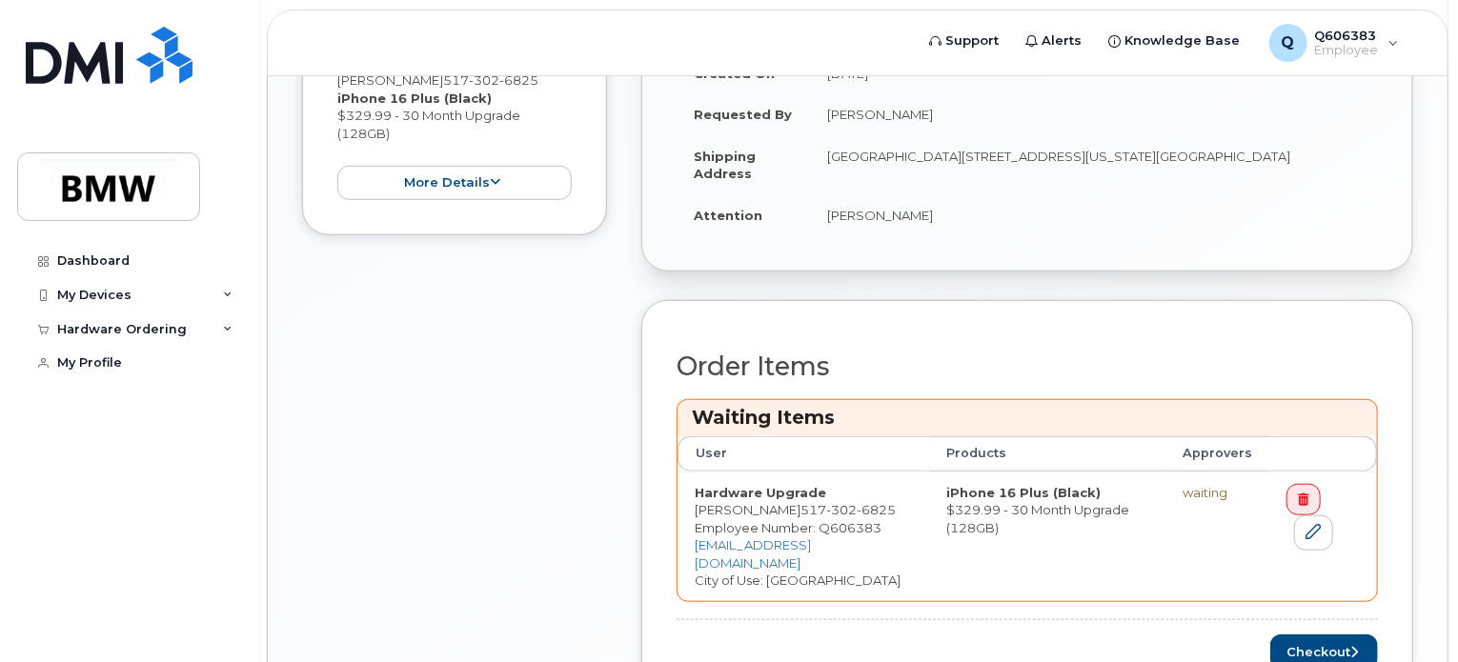
scroll to position [640, 0]
click at [1310, 526] on icon at bounding box center [1313, 533] width 15 height 15
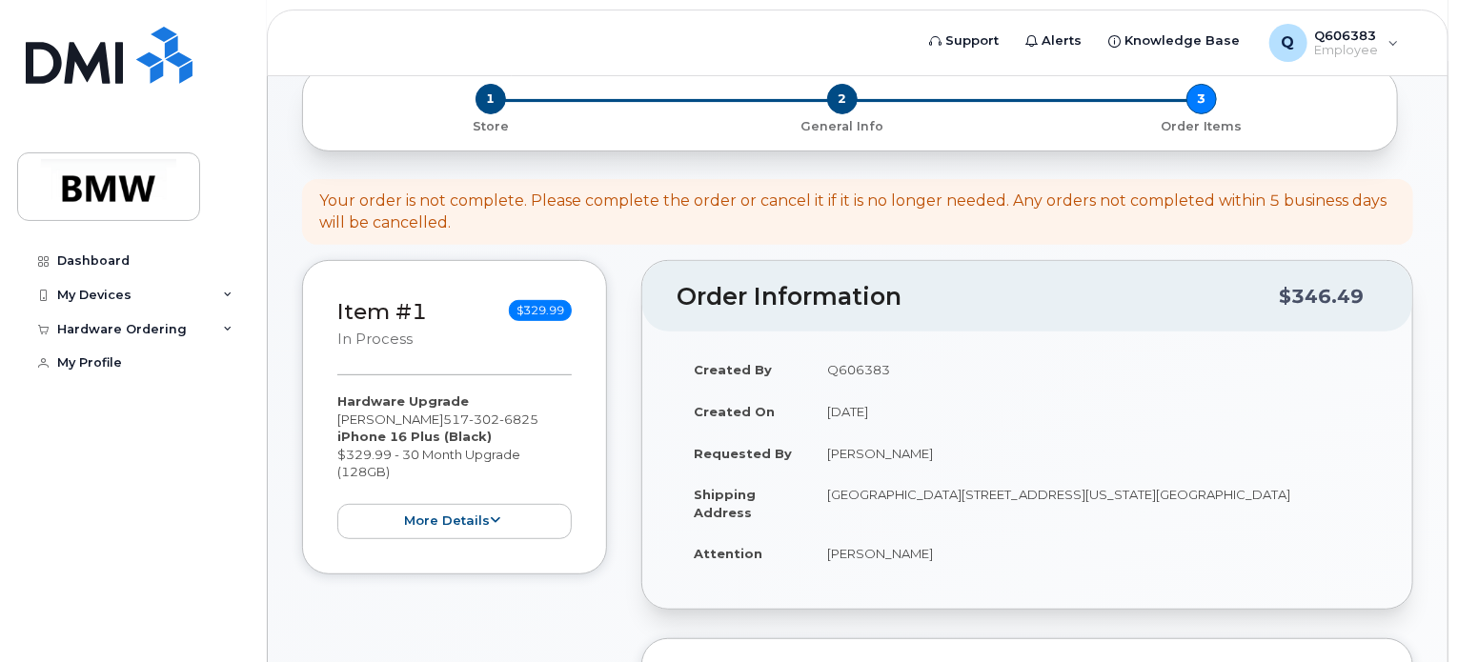
scroll to position [221, 0]
click at [488, 485] on div "Hardware Upgrade [PERSON_NAME] [PHONE_NUMBER] iPhone 16 Plus (Black) $329.99 - …" at bounding box center [454, 466] width 234 height 147
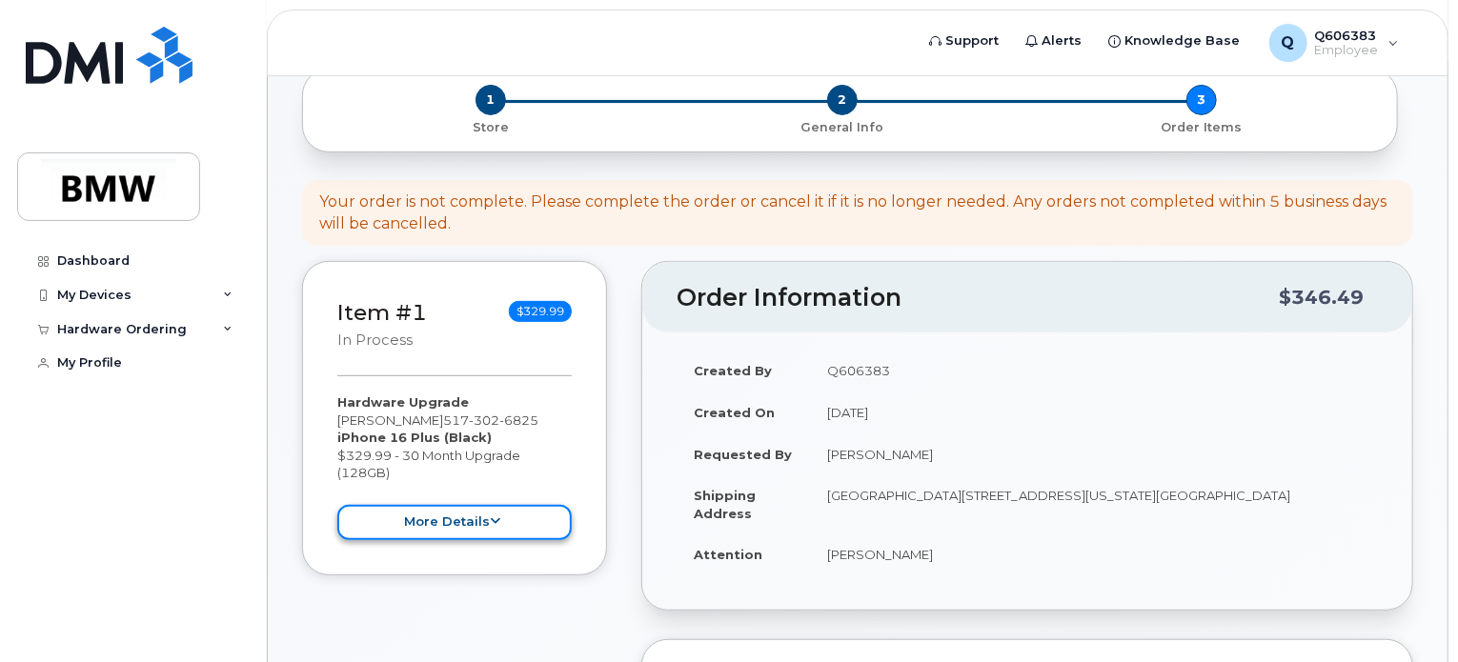
click at [493, 515] on icon at bounding box center [496, 521] width 10 height 12
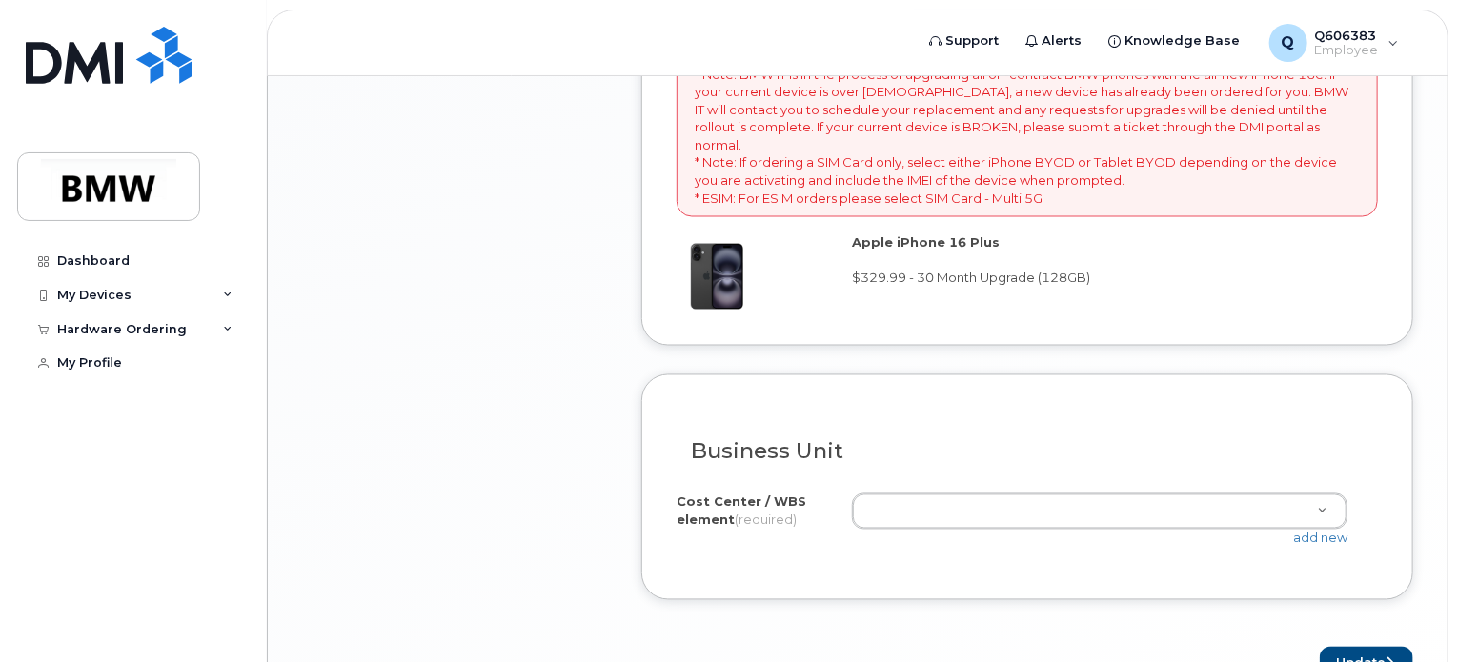
scroll to position [1658, 0]
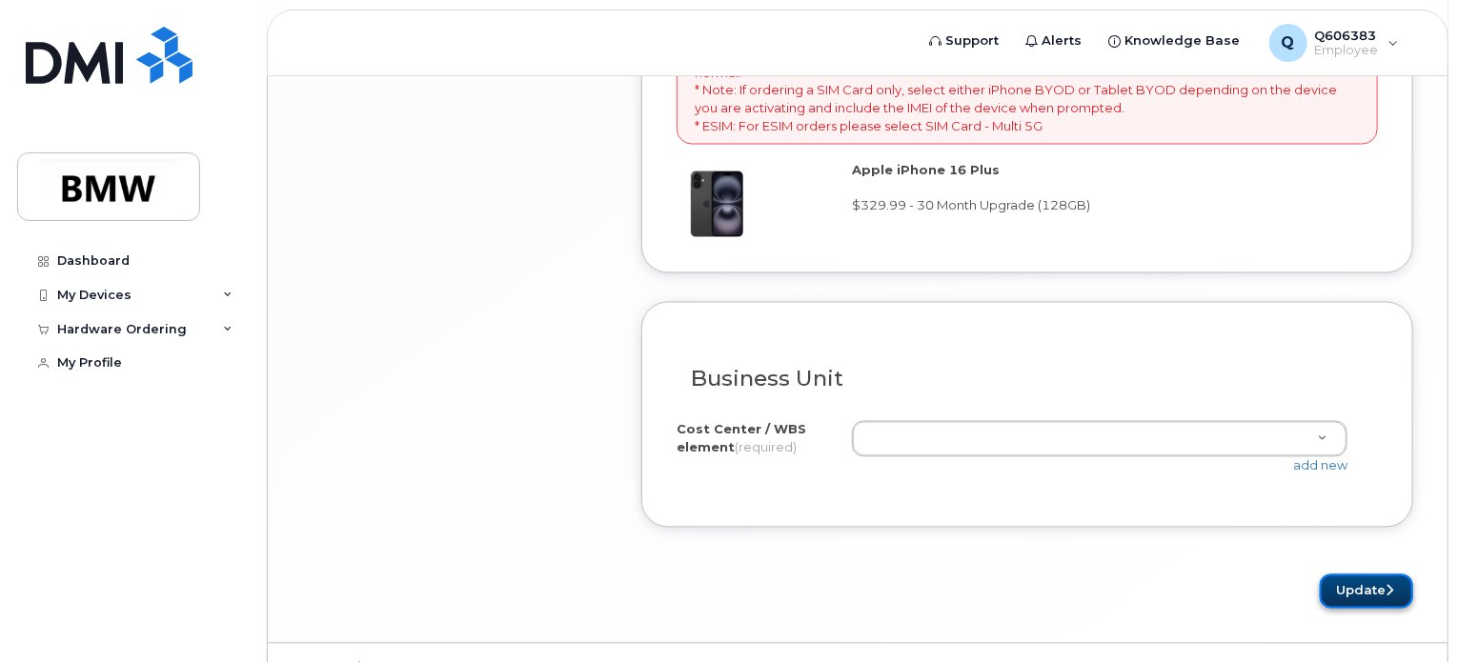
click at [1353, 574] on button "Update" at bounding box center [1365, 591] width 93 height 35
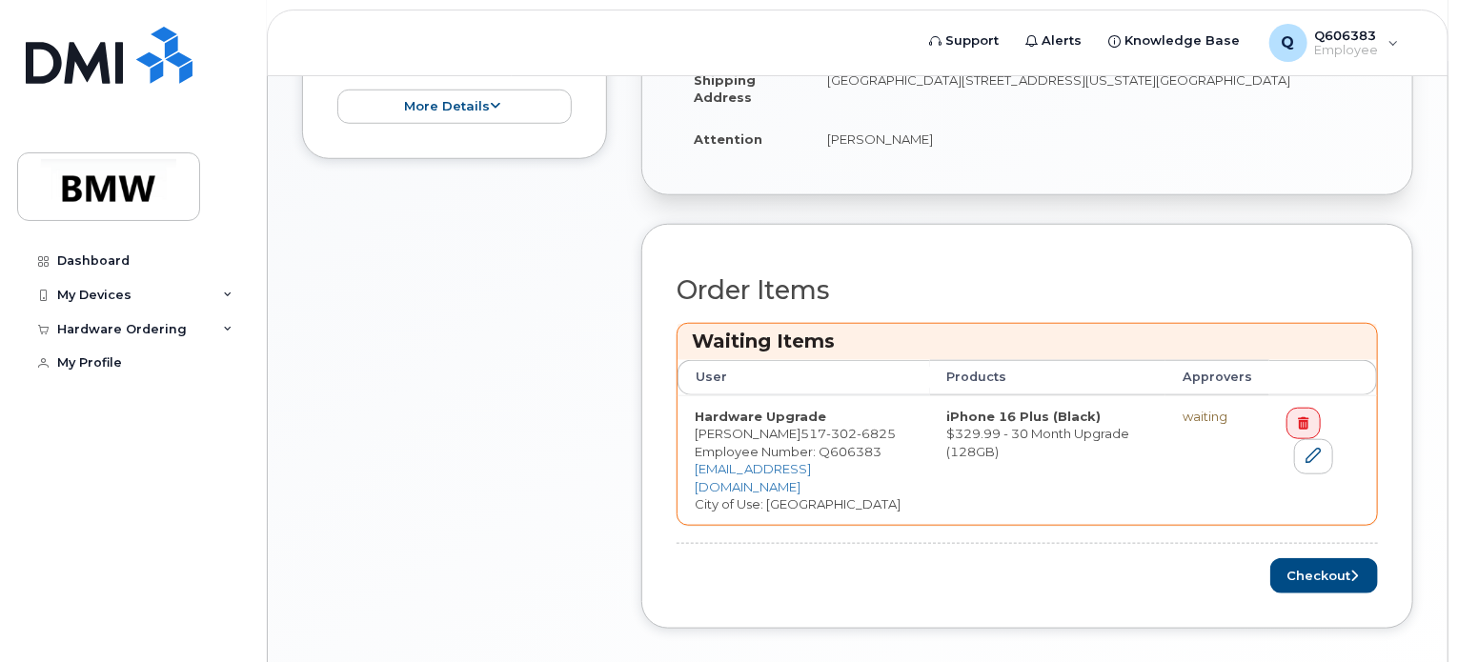
scroll to position [786, 0]
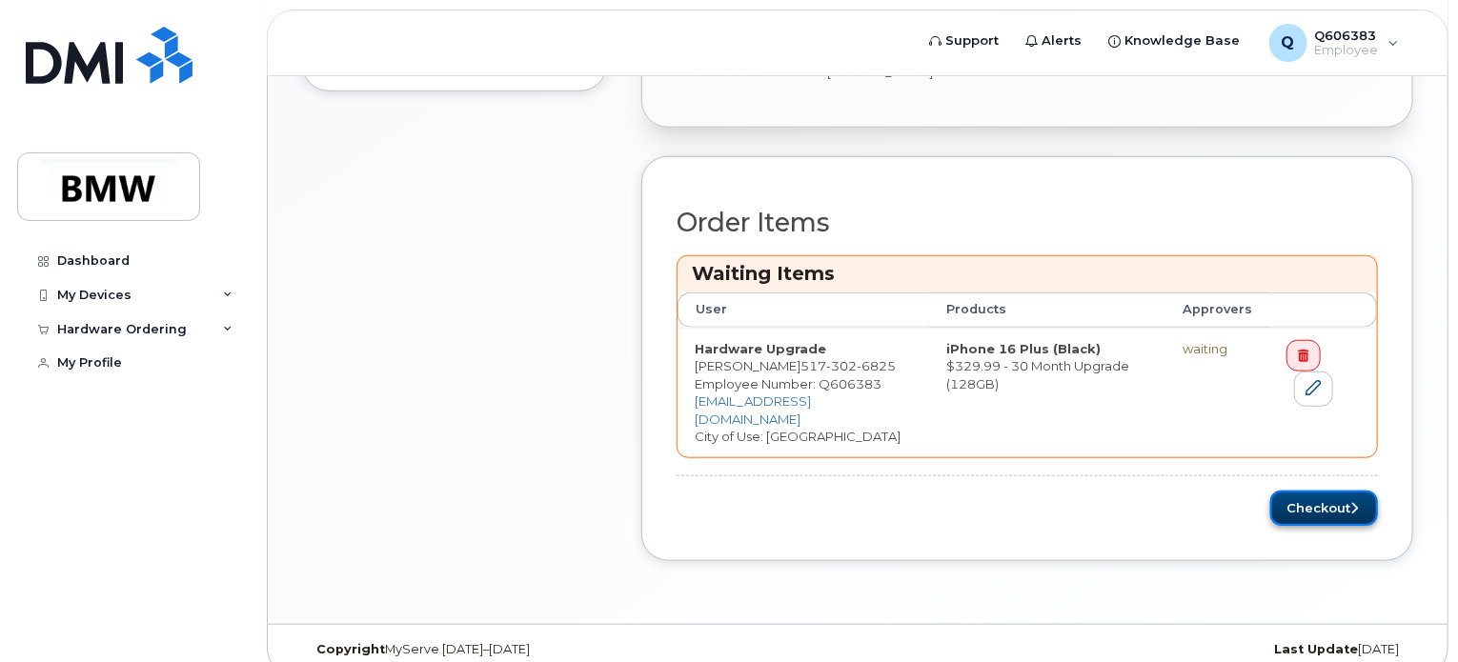
click at [1277, 491] on button "Checkout" at bounding box center [1324, 508] width 108 height 35
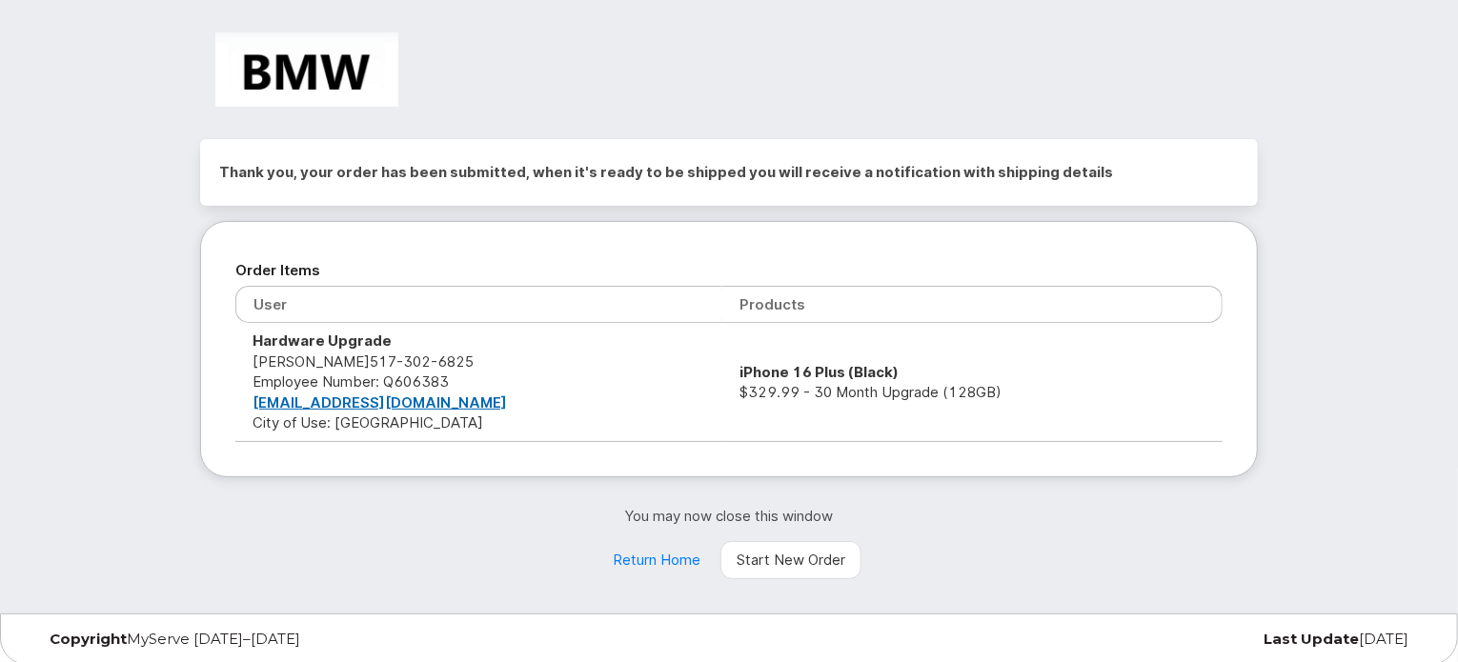
scroll to position [13, 0]
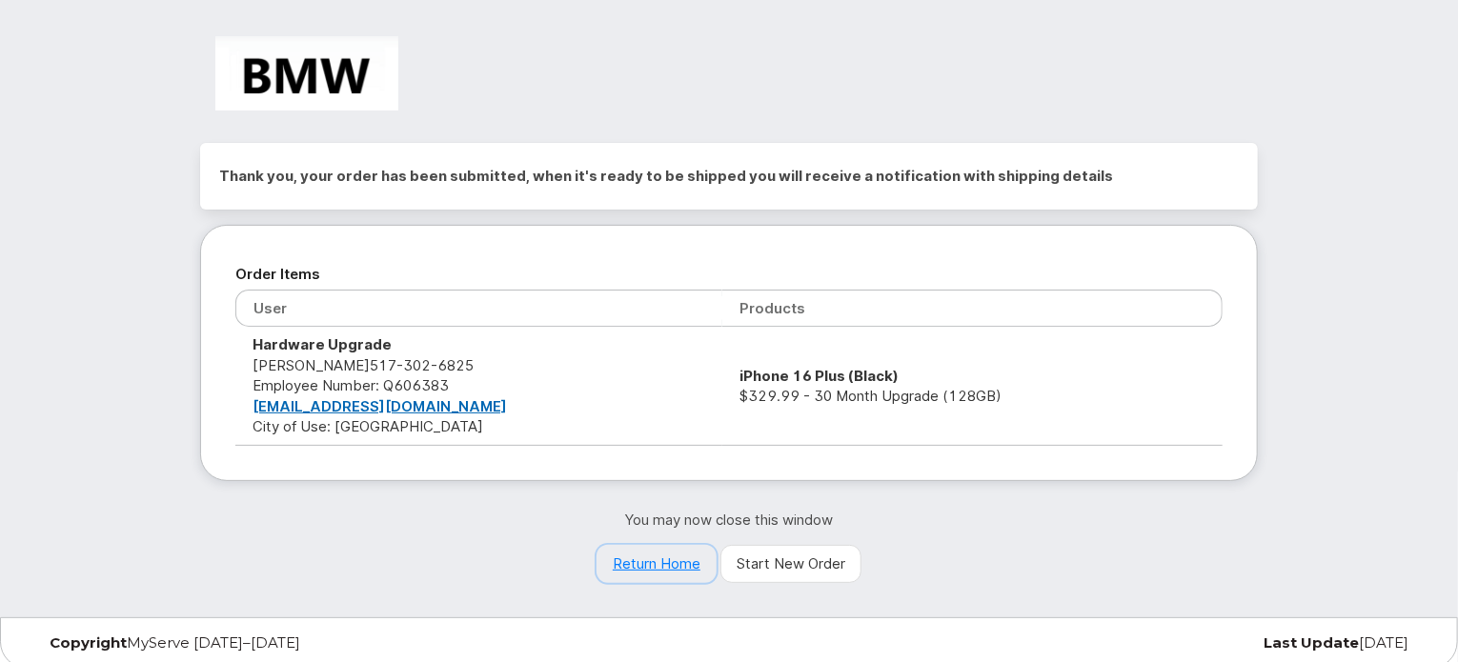
click at [652, 564] on link "Return Home" at bounding box center [656, 564] width 120 height 38
